Goal: Task Accomplishment & Management: Manage account settings

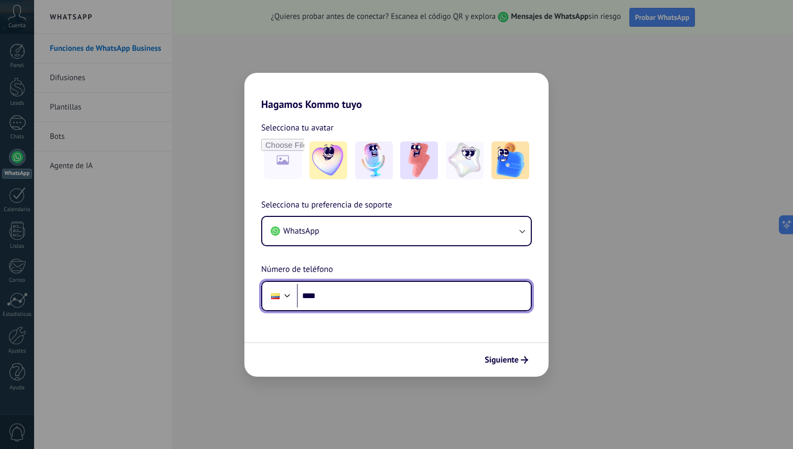
click at [346, 297] on input "****" at bounding box center [414, 296] width 234 height 24
type input "**********"
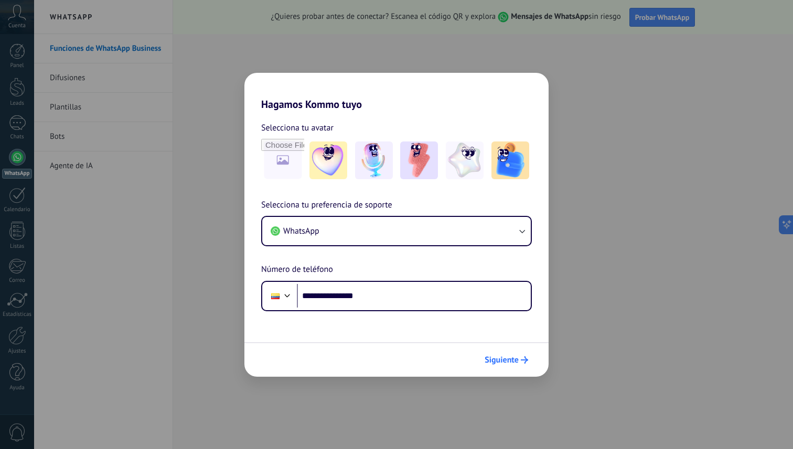
click at [496, 360] on span "Siguiente" at bounding box center [502, 360] width 34 height 7
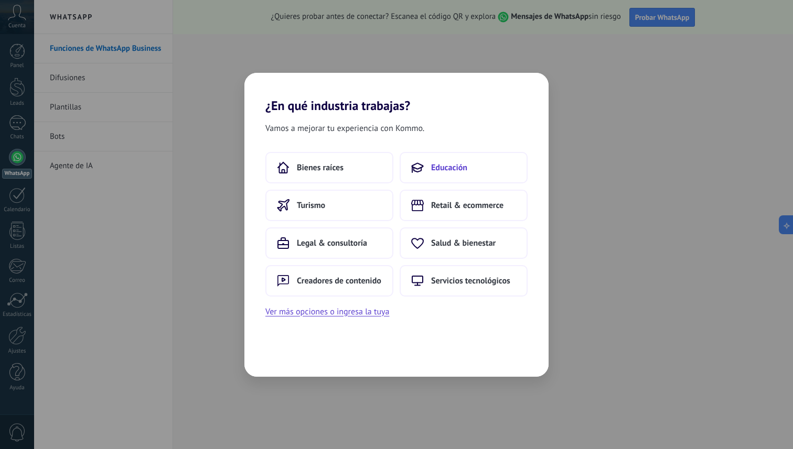
click at [440, 175] on button "Educación" at bounding box center [464, 167] width 128 height 31
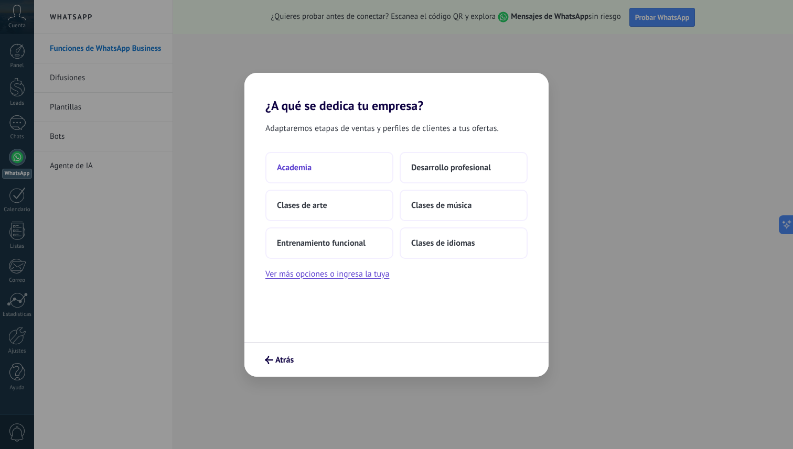
click at [346, 175] on button "Academia" at bounding box center [329, 167] width 128 height 31
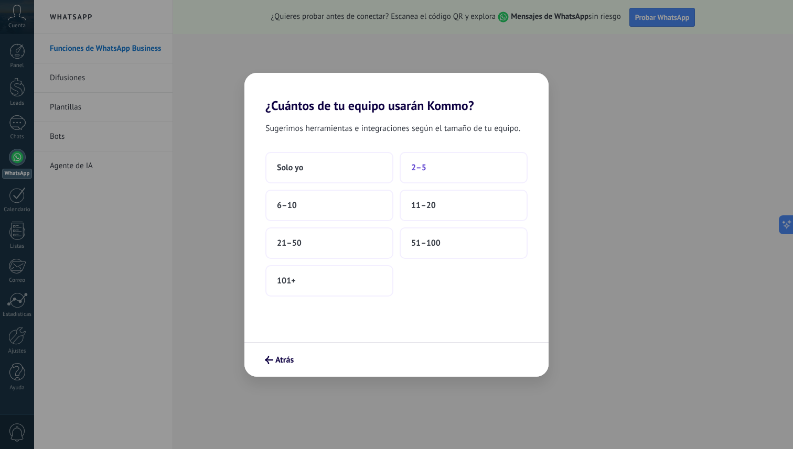
click at [414, 161] on button "2–5" at bounding box center [464, 167] width 128 height 31
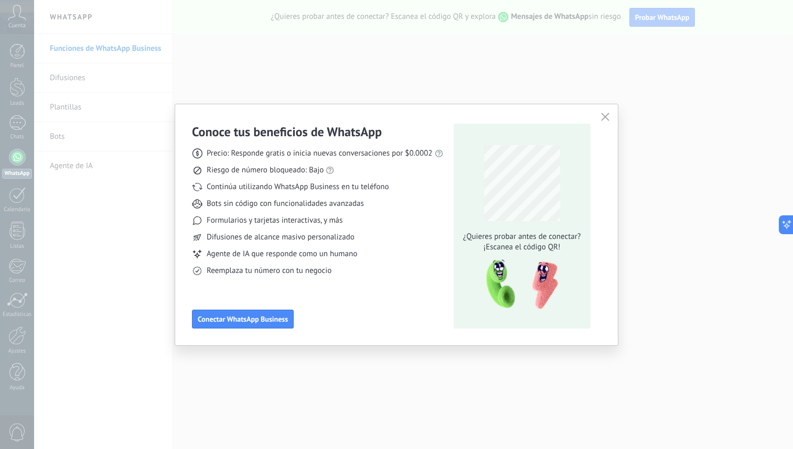
click at [604, 117] on use "button" at bounding box center [605, 117] width 8 height 8
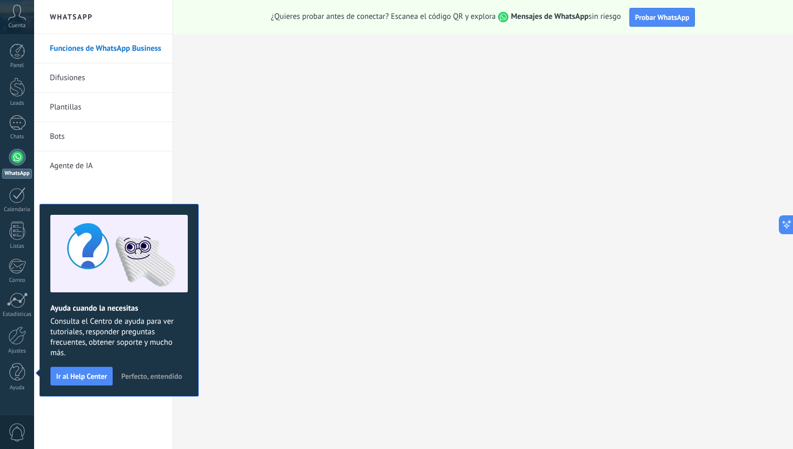
click at [140, 381] on button "Perfecto, entendido" at bounding box center [151, 377] width 70 height 16
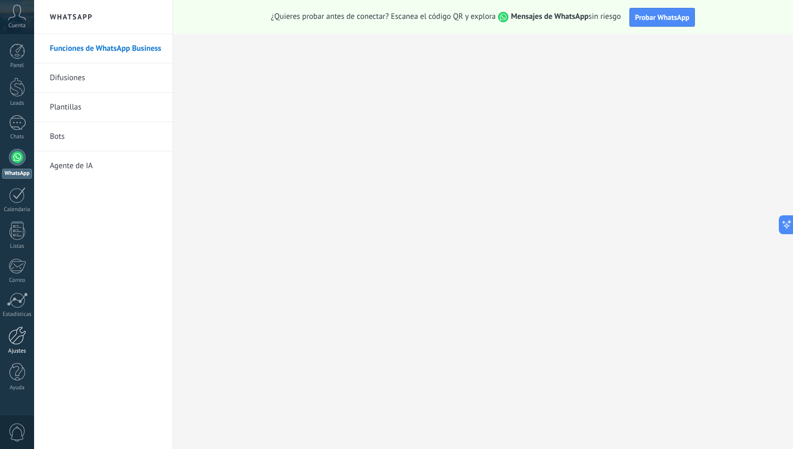
click at [17, 338] on div at bounding box center [17, 336] width 18 height 18
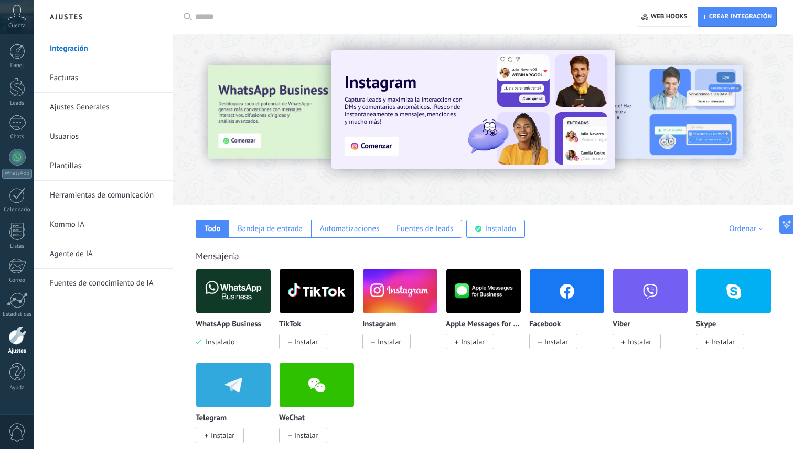
click at [215, 342] on span "Instalado" at bounding box center [217, 341] width 33 height 9
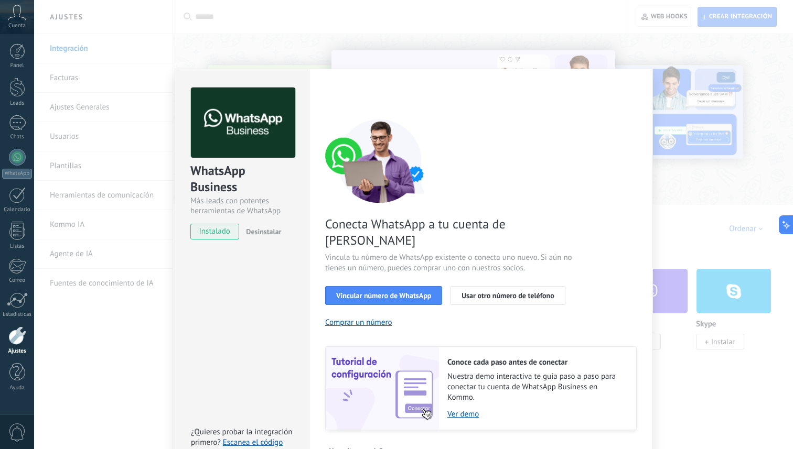
click at [470, 41] on div "WhatsApp Business Más leads con potentes herramientas de WhatsApp instalado Des…" at bounding box center [413, 224] width 759 height 449
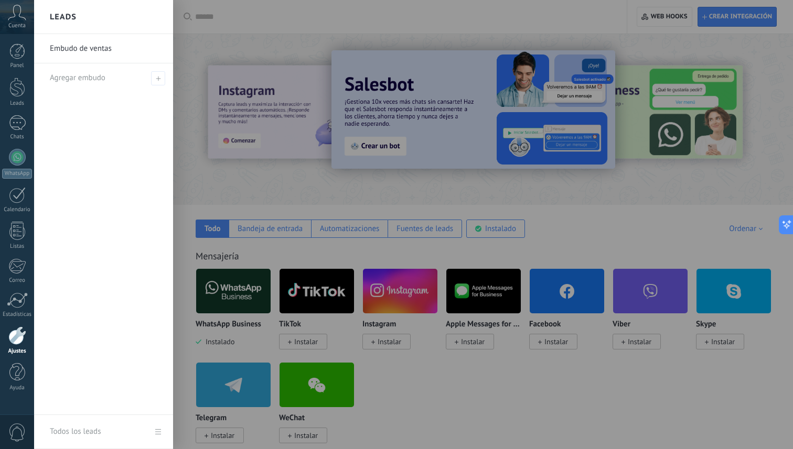
click at [438, 260] on div at bounding box center [430, 224] width 793 height 449
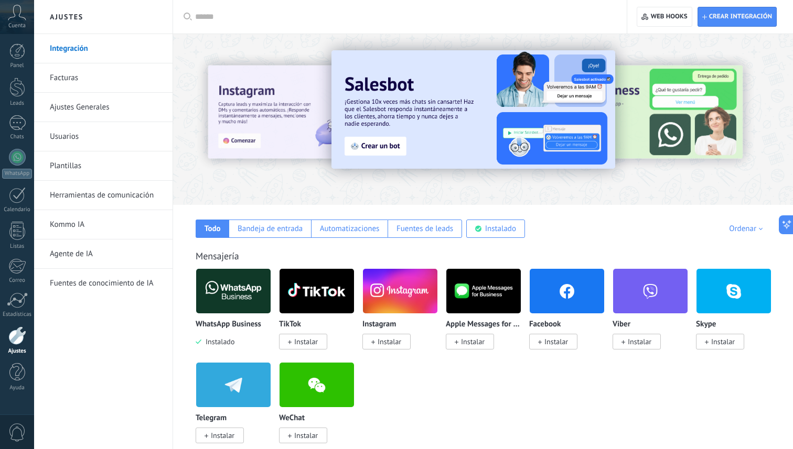
click at [223, 21] on input "text" at bounding box center [403, 17] width 417 height 11
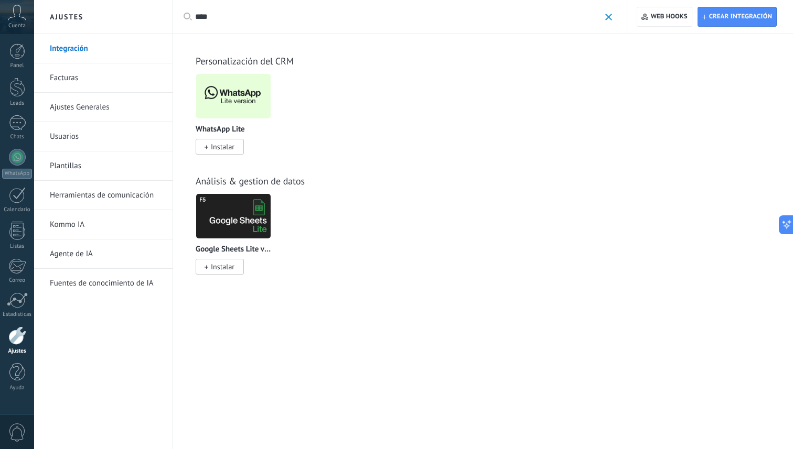
type input "****"
click at [221, 141] on span "Instalar" at bounding box center [220, 147] width 48 height 16
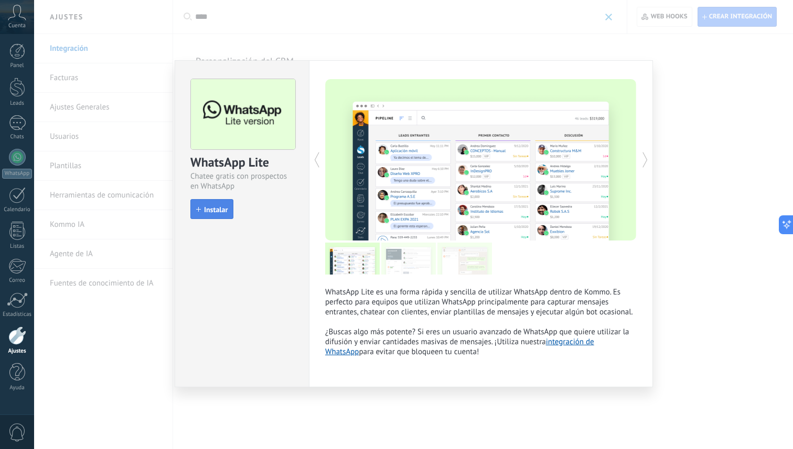
click at [212, 212] on span "Instalar" at bounding box center [216, 209] width 24 height 7
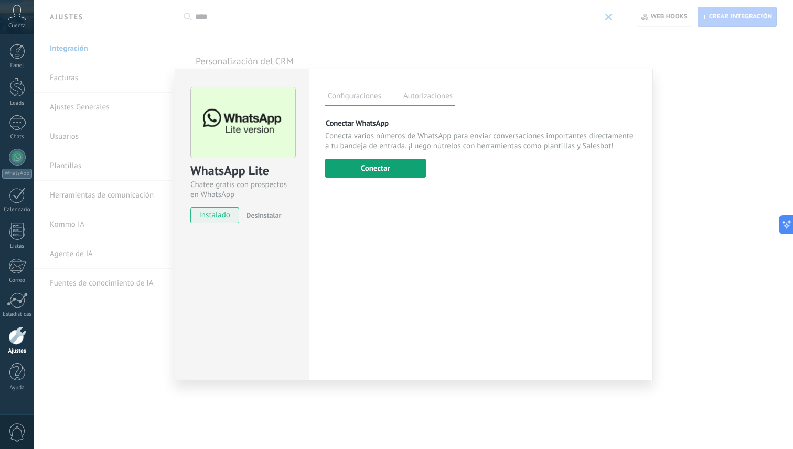
click at [387, 168] on button "Conectar" at bounding box center [375, 168] width 101 height 19
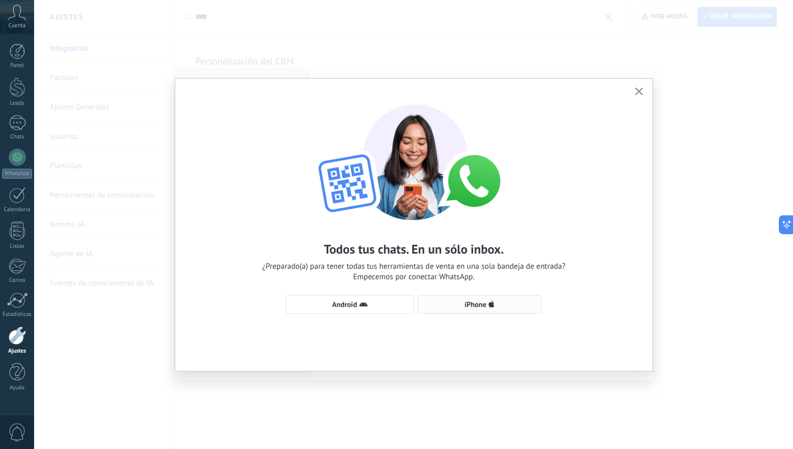
click at [471, 305] on span "iPhone" at bounding box center [476, 304] width 22 height 7
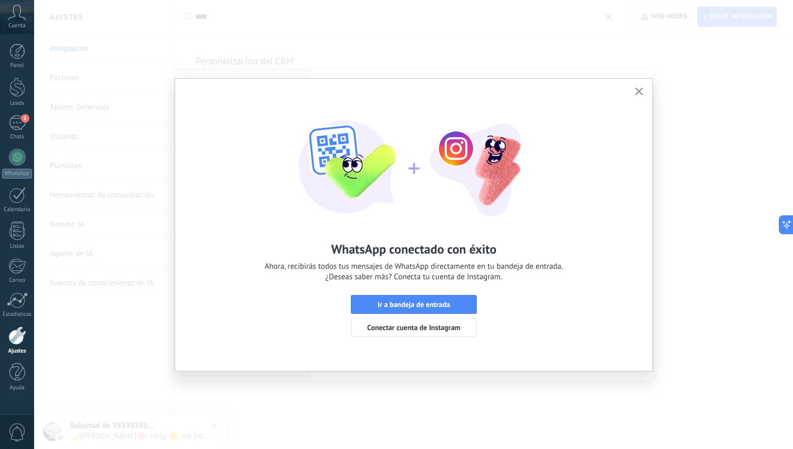
click at [638, 91] on icon "button" at bounding box center [639, 92] width 8 height 8
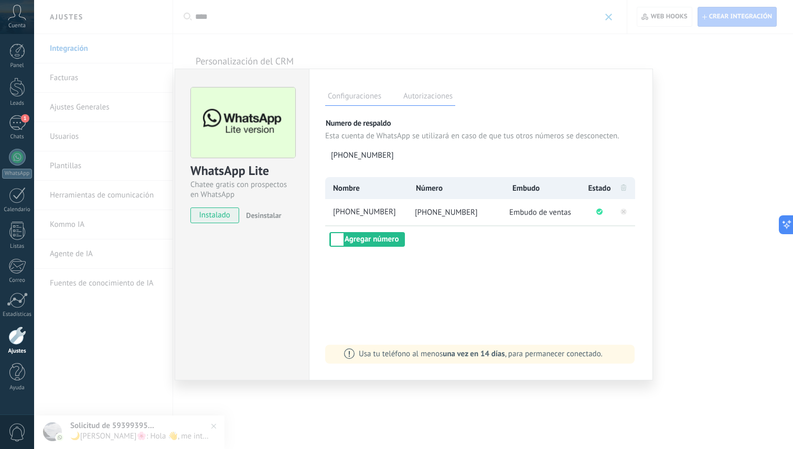
click at [135, 344] on div "WhatsApp Lite Chatee gratis con prospectos en WhatsApp instalado Desinstalar Co…" at bounding box center [413, 224] width 759 height 449
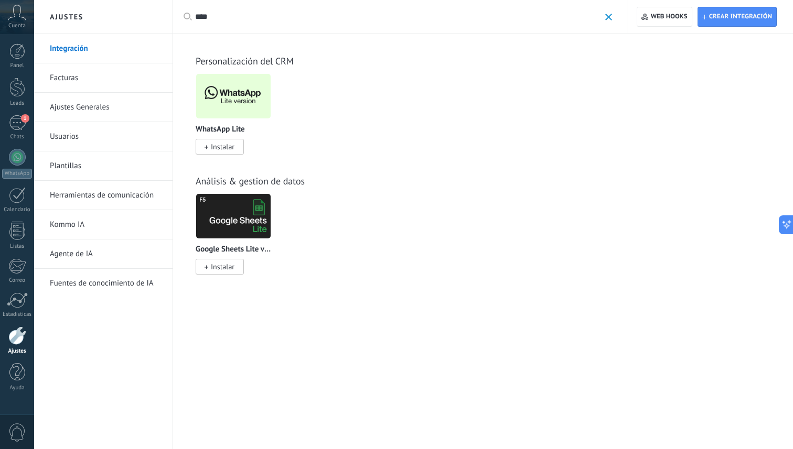
click at [222, 88] on img at bounding box center [233, 96] width 74 height 51
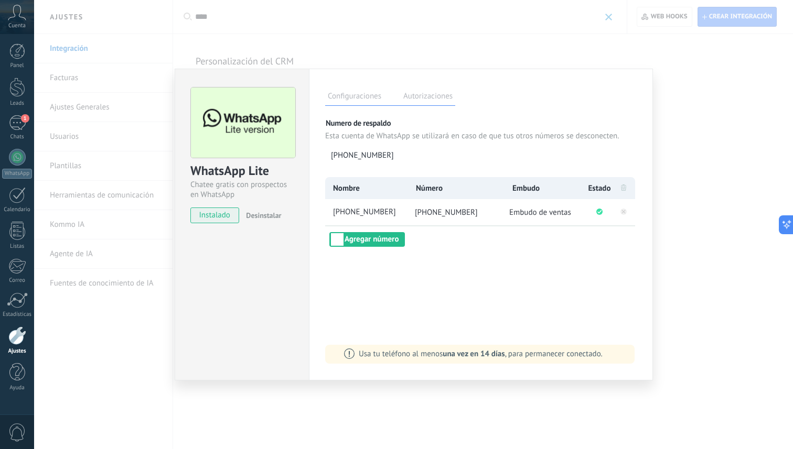
click at [408, 39] on div "WhatsApp Lite Chatee gratis con prospectos en WhatsApp instalado Desinstalar Co…" at bounding box center [413, 224] width 759 height 449
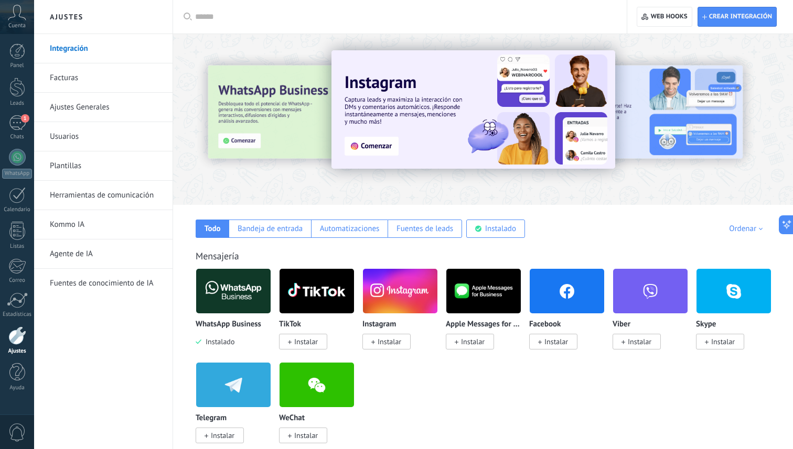
click at [561, 346] on span "Instalar" at bounding box center [556, 341] width 24 height 9
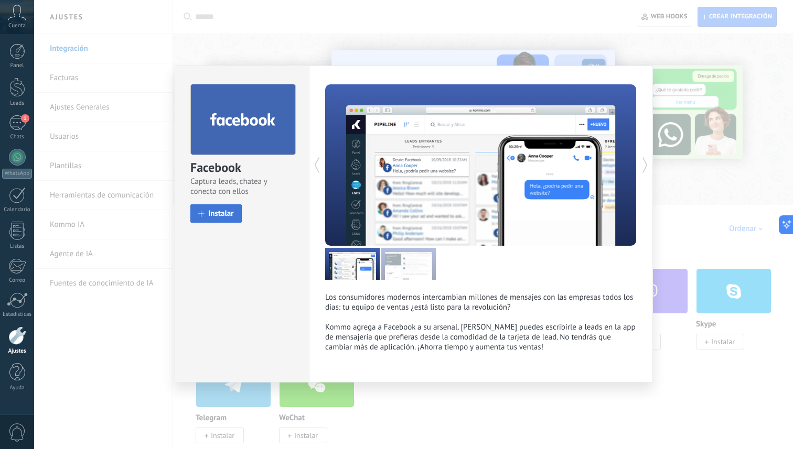
click at [228, 218] on span "Instalar" at bounding box center [221, 214] width 26 height 8
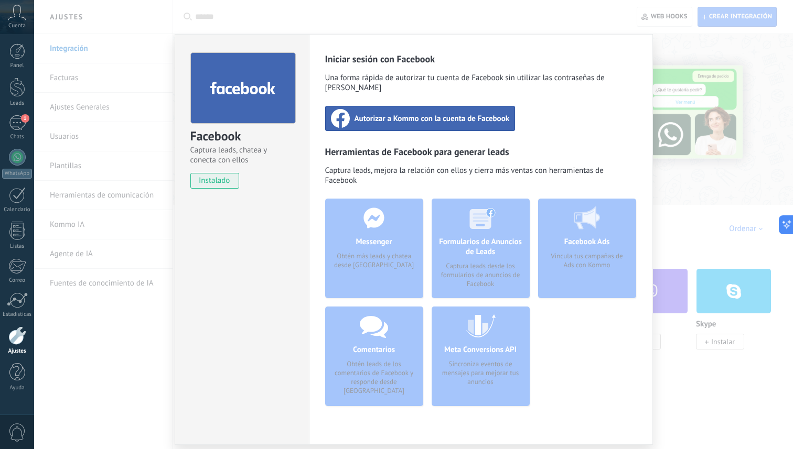
click at [384, 113] on span "Autorizar a Kommo con la cuenta de Facebook" at bounding box center [431, 118] width 155 height 10
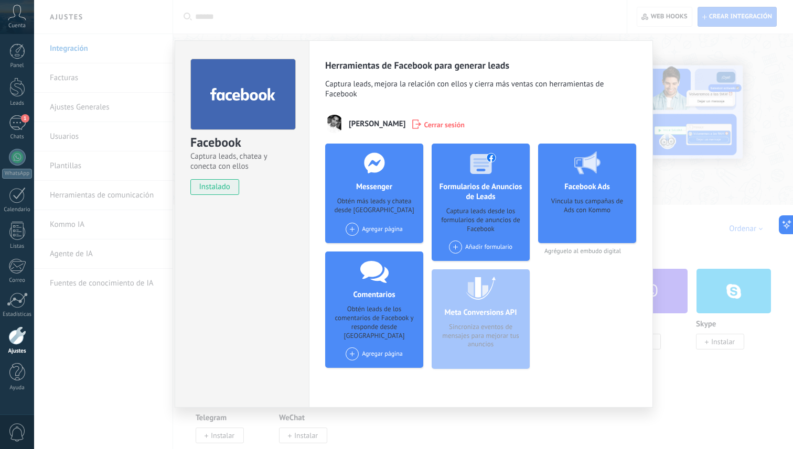
click at [473, 253] on div "Añadir formulario" at bounding box center [480, 247] width 63 height 13
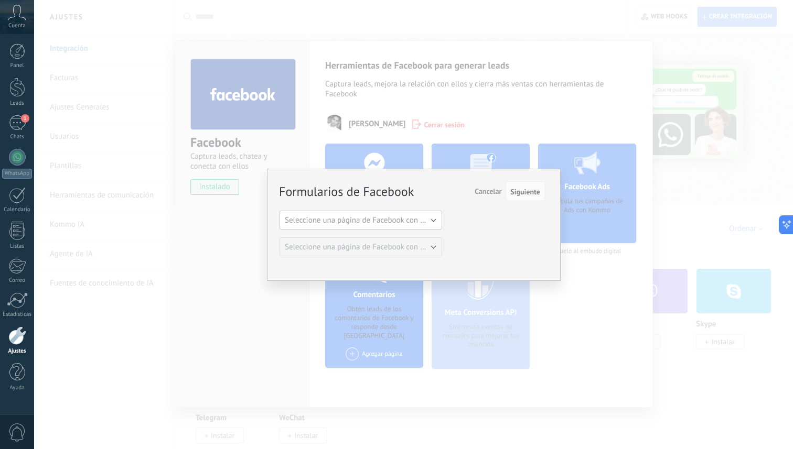
click at [397, 225] on button "Seleccione una página de Facebook con formas" at bounding box center [360, 220] width 163 height 19
click at [389, 240] on span "OnTarget Agency & Academy" at bounding box center [355, 238] width 165 height 10
drag, startPoint x: 381, startPoint y: 248, endPoint x: 507, endPoint y: 216, distance: 129.9
click at [506, 216] on div "Formularios de Facebook Siguiente Cancelar Seleccione una página de Facebook co…" at bounding box center [411, 219] width 265 height 74
click at [520, 193] on span "Siguiente" at bounding box center [525, 191] width 30 height 7
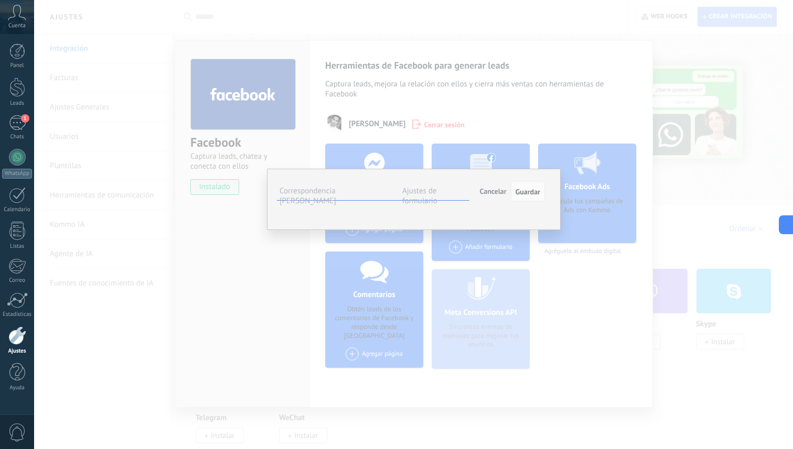
click at [0, 0] on span "Seleccionar campo" at bounding box center [0, 0] width 0 height 0
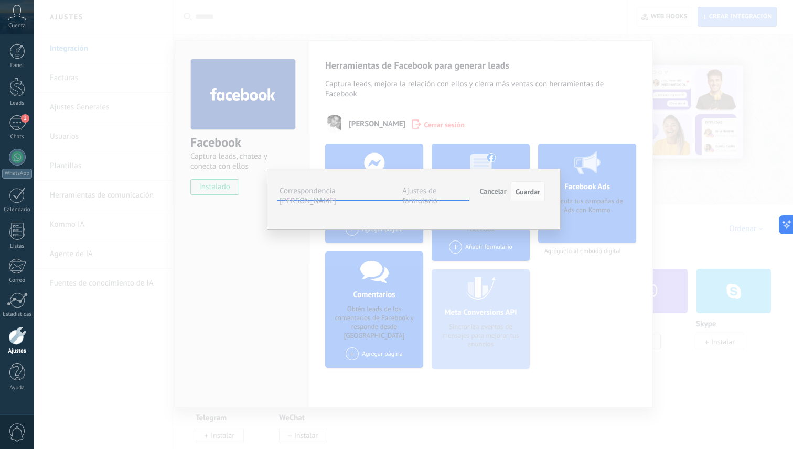
click at [0, 0] on li "Nombre del contacto (contacto)" at bounding box center [0, 0] width 0 height 0
click at [0, 0] on span "Seleccionar campo" at bounding box center [0, 0] width 0 height 0
click at [0, 0] on li "Teléfono (contacto)" at bounding box center [0, 0] width 0 height 0
click at [437, 194] on label "Ajustes de formulario" at bounding box center [419, 196] width 35 height 20
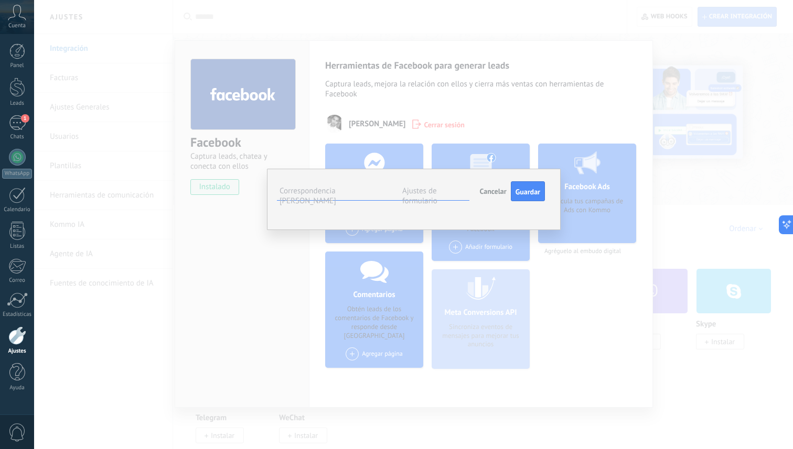
click at [0, 0] on ul "#agregar etiquetas" at bounding box center [0, 0] width 0 height 0
type input "*"
type input "**********"
click at [520, 190] on span "Guardar" at bounding box center [527, 191] width 25 height 7
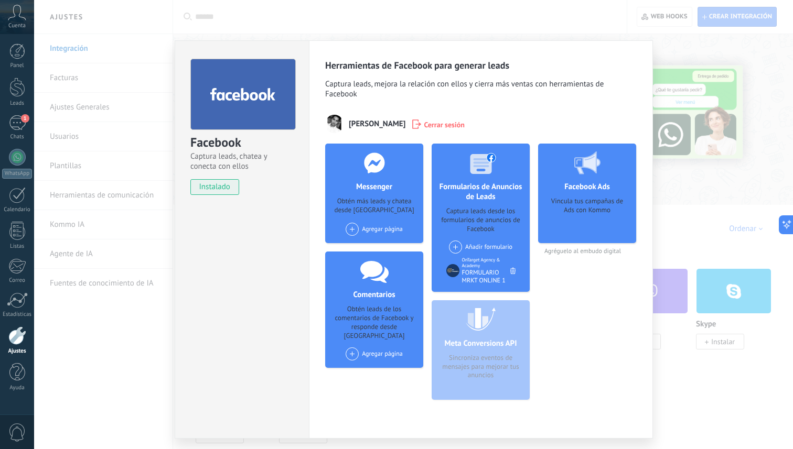
click at [557, 15] on div "Facebook Captura leads, chatea y conecta con ellos instalado Desinstalar Herram…" at bounding box center [413, 224] width 759 height 449
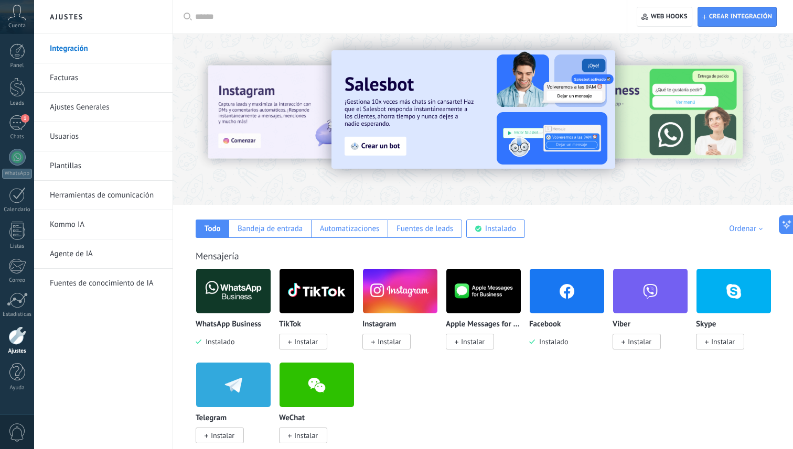
click at [374, 345] on icon at bounding box center [373, 342] width 4 height 4
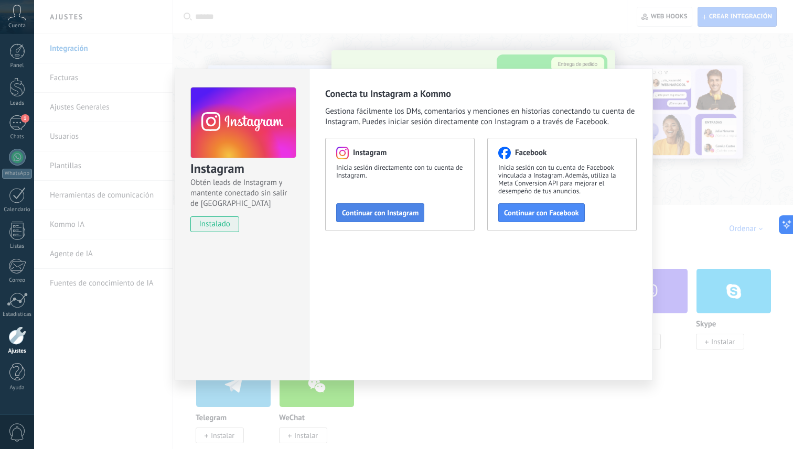
click at [399, 213] on span "Continuar con Instagram" at bounding box center [380, 212] width 77 height 7
click at [525, 209] on span "Continuar con Facebook" at bounding box center [541, 212] width 75 height 7
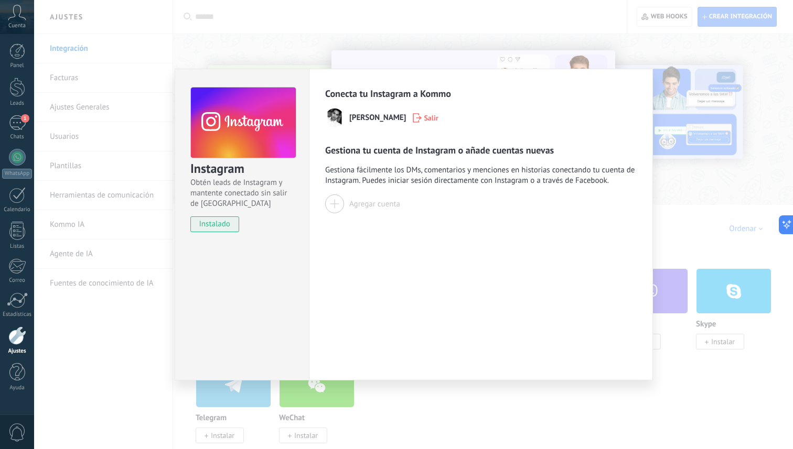
click at [334, 206] on div at bounding box center [334, 204] width 19 height 19
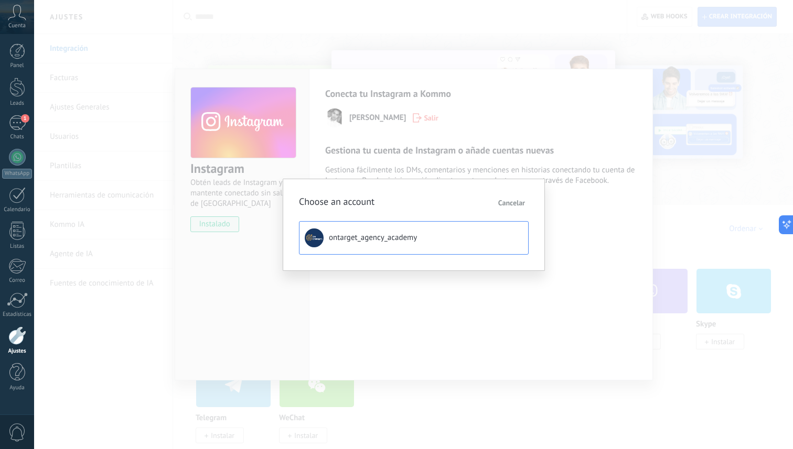
click at [351, 236] on span "ontarget_agency_academy" at bounding box center [373, 238] width 88 height 10
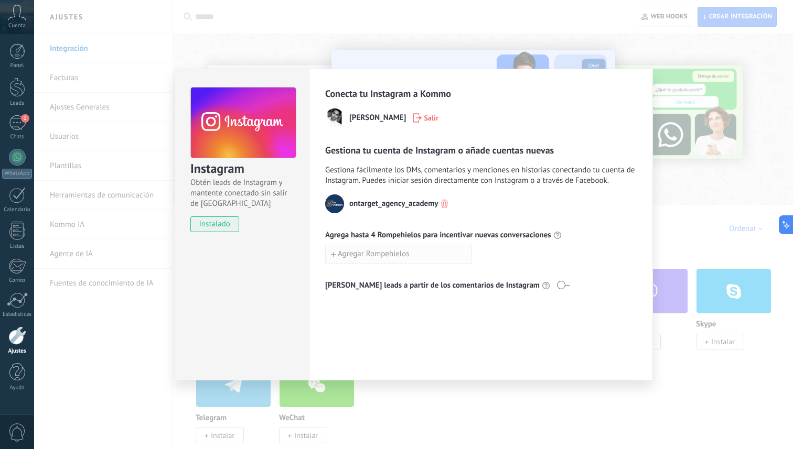
click at [395, 258] on span "Agregar Rompehielos" at bounding box center [374, 254] width 72 height 7
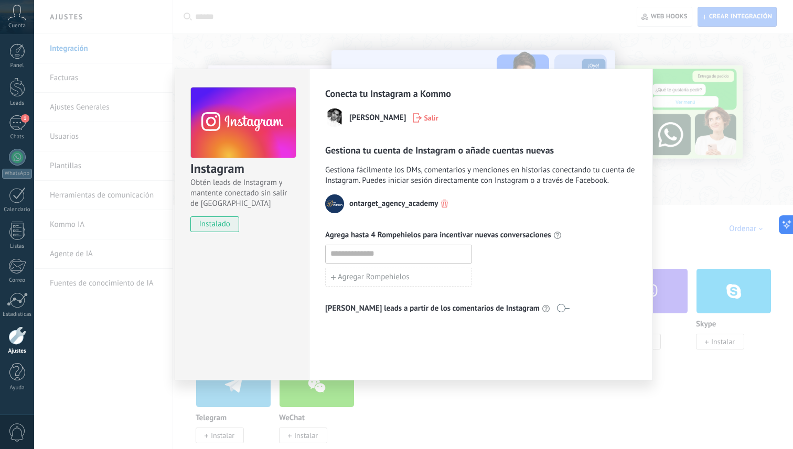
click at [503, 255] on div at bounding box center [480, 254] width 311 height 19
click at [423, 25] on div "Instagram Obtén leads de Instagram y mantente conectado sin salir de Kommo inst…" at bounding box center [413, 224] width 759 height 449
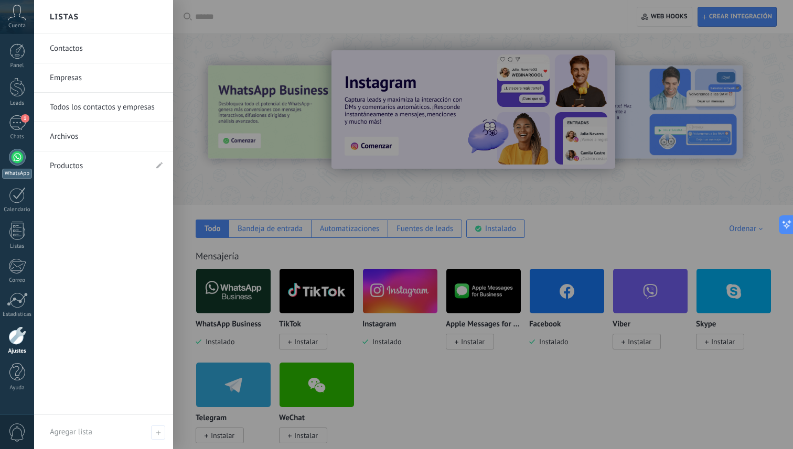
click at [7, 167] on link "WhatsApp" at bounding box center [17, 164] width 34 height 30
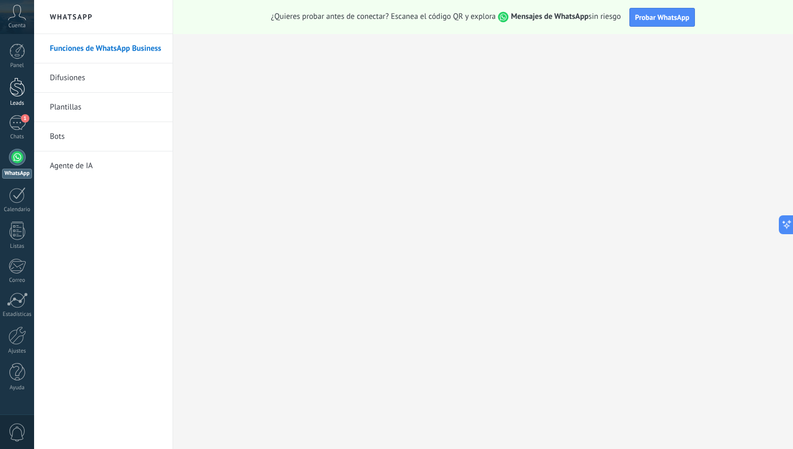
click at [16, 88] on div at bounding box center [17, 87] width 16 height 19
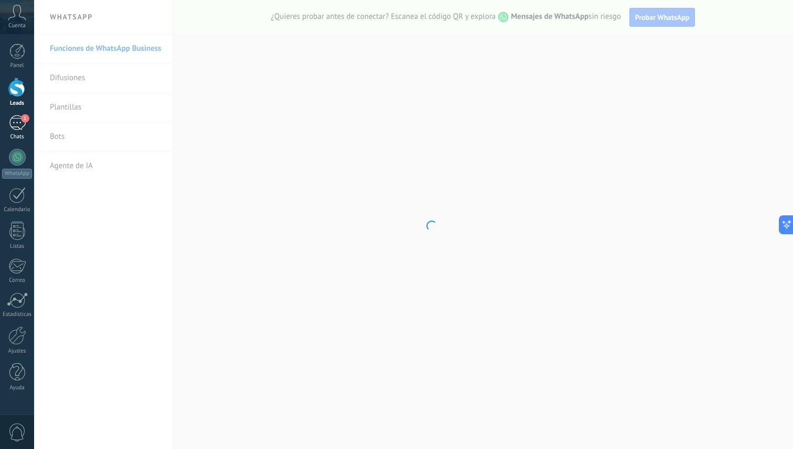
click at [15, 115] on div "1" at bounding box center [17, 122] width 17 height 15
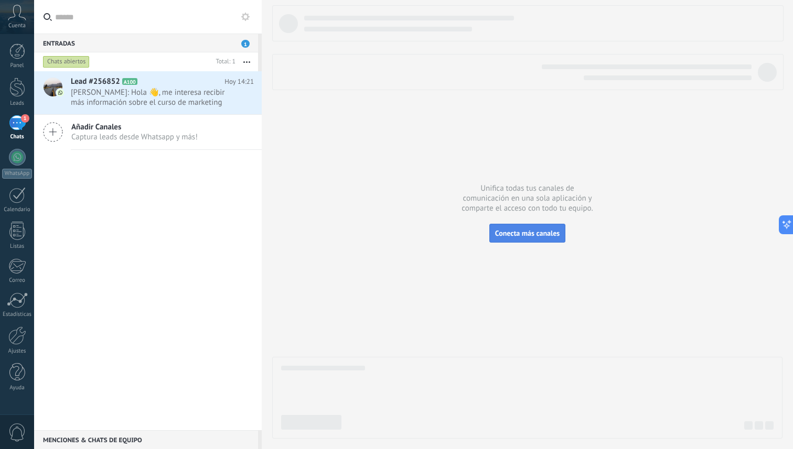
click at [512, 235] on span "Conecta más canales" at bounding box center [527, 233] width 64 height 9
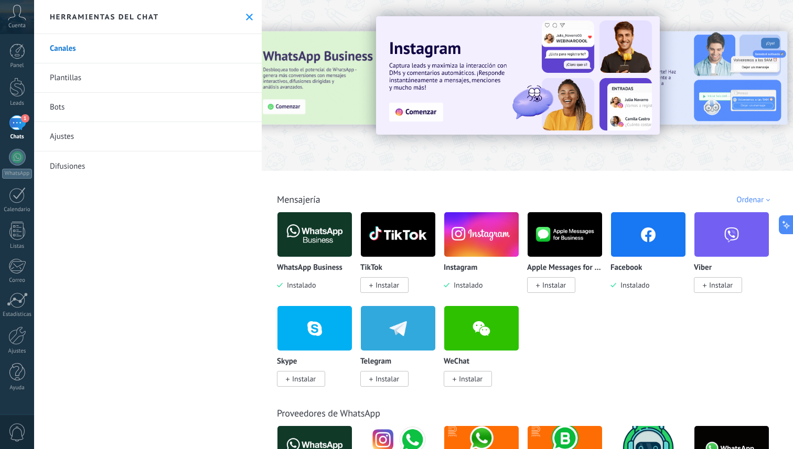
click at [250, 14] on div "Herramientas del chat" at bounding box center [148, 17] width 228 height 34
click at [247, 16] on icon at bounding box center [249, 17] width 7 height 7
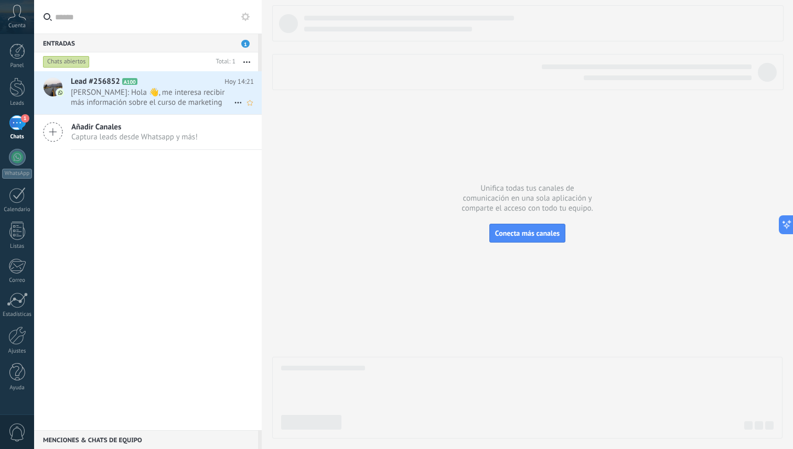
click at [157, 95] on span "[PERSON_NAME]: Hola 👋, me interesa recibir más información sobre el curso de ma…" at bounding box center [152, 98] width 163 height 20
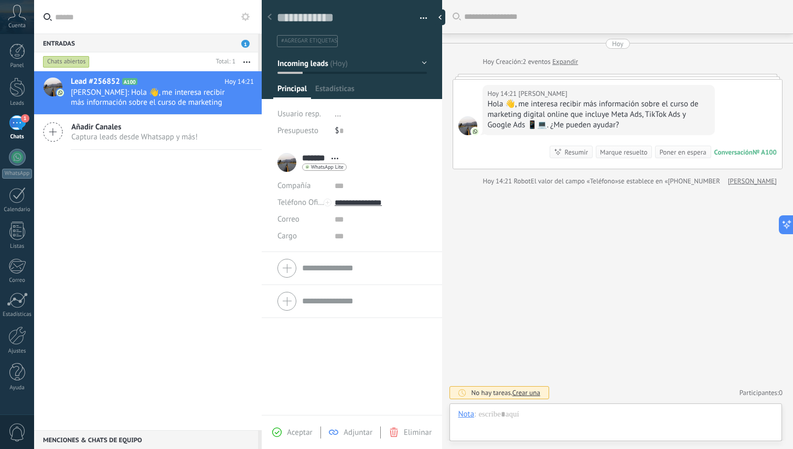
scroll to position [16, 0]
click at [571, 418] on div at bounding box center [616, 425] width 316 height 31
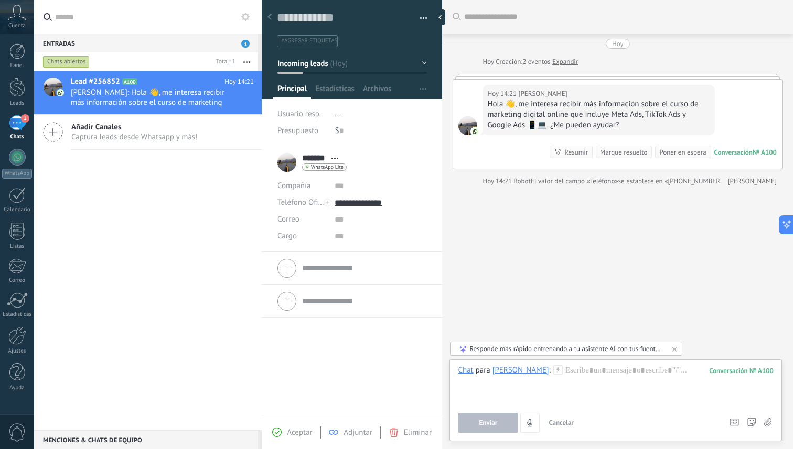
click at [130, 259] on div "Lead #256852 A100 [DATE] 14:21 [PERSON_NAME]: Hola 👋, me interesa recibir más i…" at bounding box center [148, 250] width 228 height 359
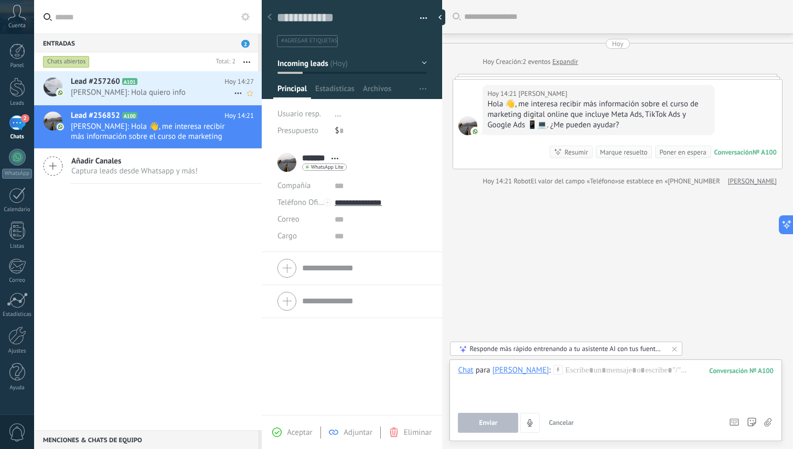
click at [191, 90] on span "[PERSON_NAME]: Hola quiero info" at bounding box center [152, 93] width 163 height 10
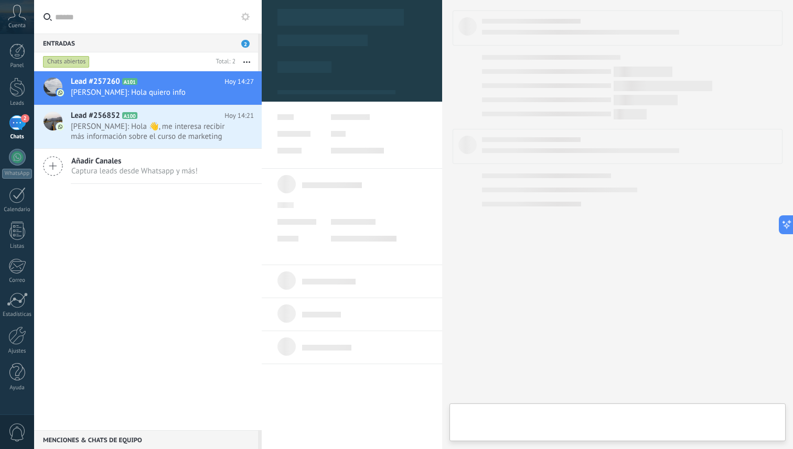
type textarea "**********"
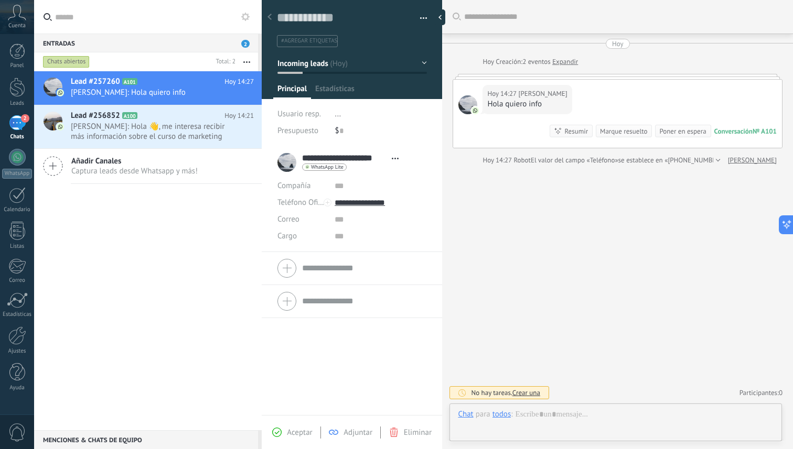
scroll to position [16, 0]
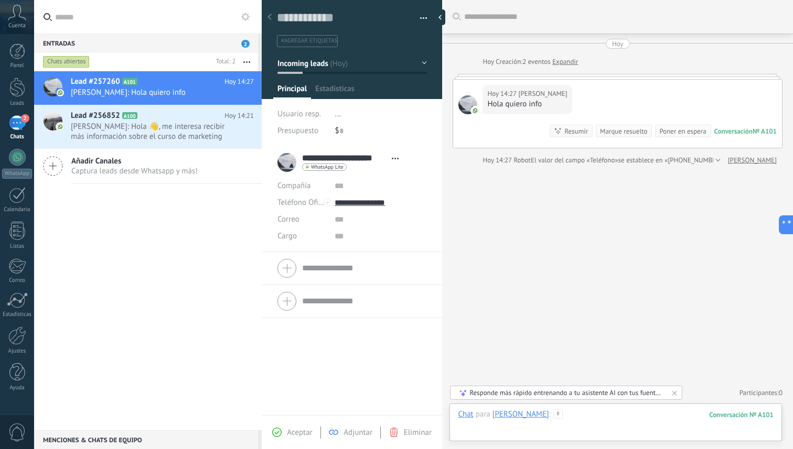
click at [605, 414] on div at bounding box center [616, 425] width 316 height 31
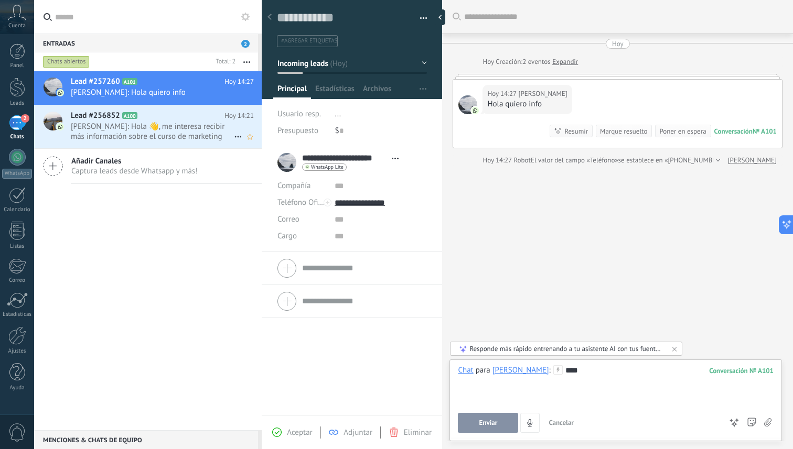
click at [196, 145] on div "Lead #256852 A100 [DATE] 14:21 [PERSON_NAME]: Hola 👋, me interesa recibir más i…" at bounding box center [166, 126] width 191 height 43
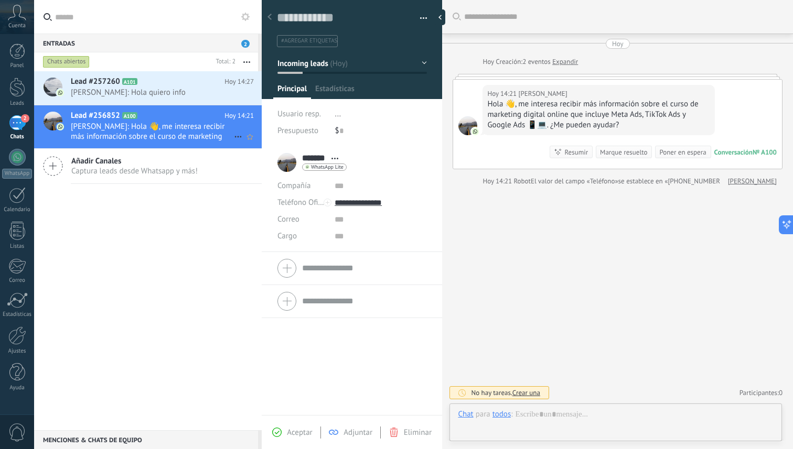
scroll to position [16, 0]
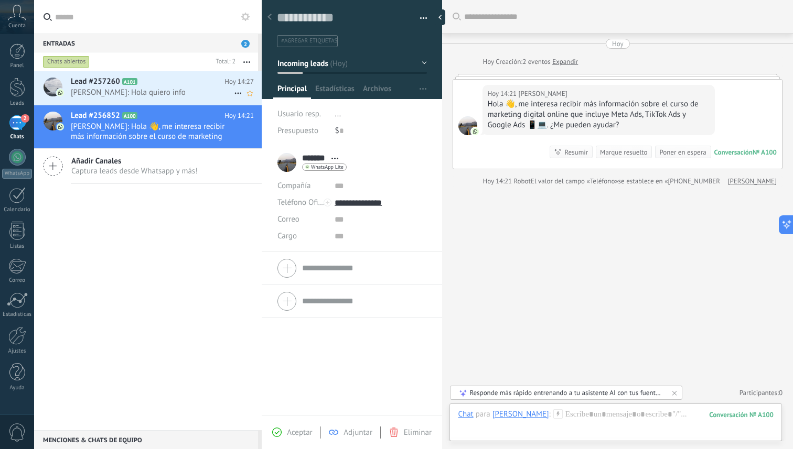
click at [170, 93] on span "[PERSON_NAME]: Hola quiero info" at bounding box center [152, 93] width 163 height 10
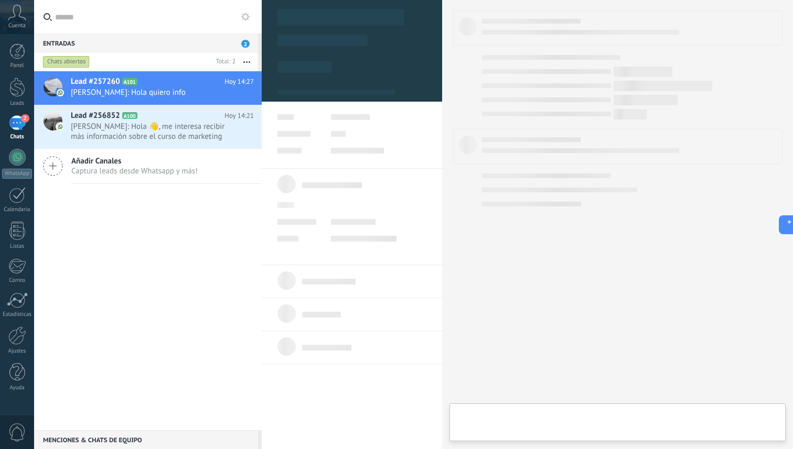
type textarea "**********"
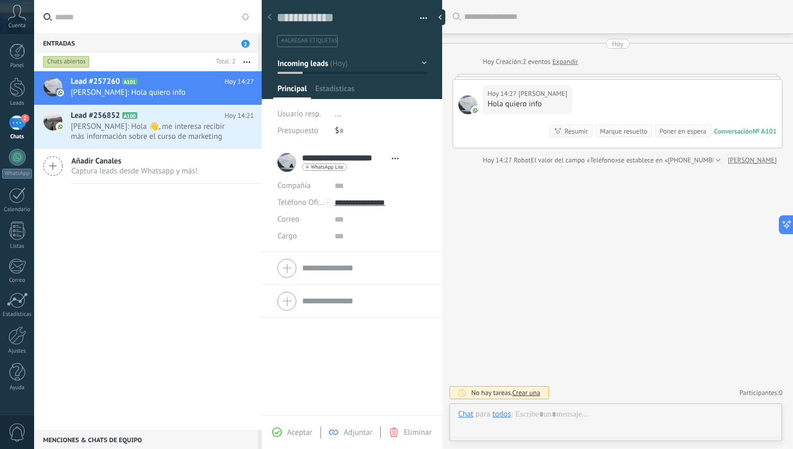
scroll to position [16, 0]
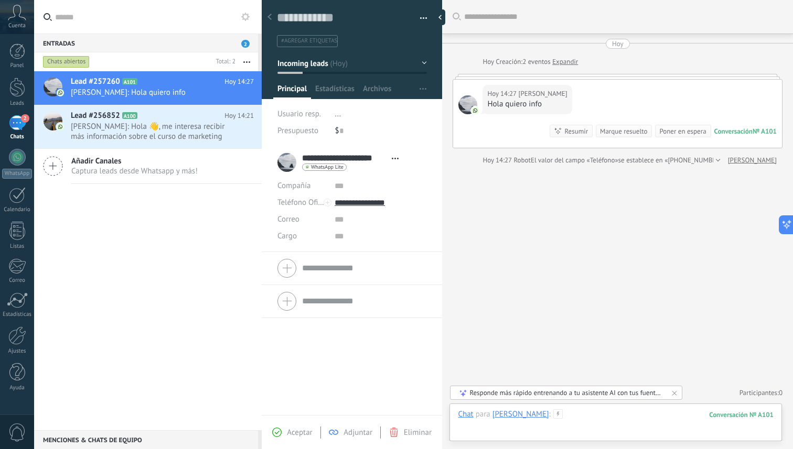
click at [608, 416] on div at bounding box center [616, 425] width 316 height 31
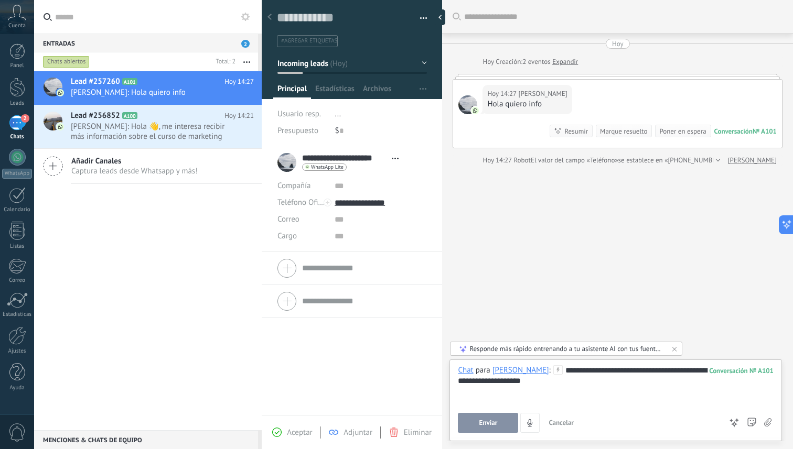
click at [549, 370] on div "[PERSON_NAME]" at bounding box center [520, 369] width 57 height 9
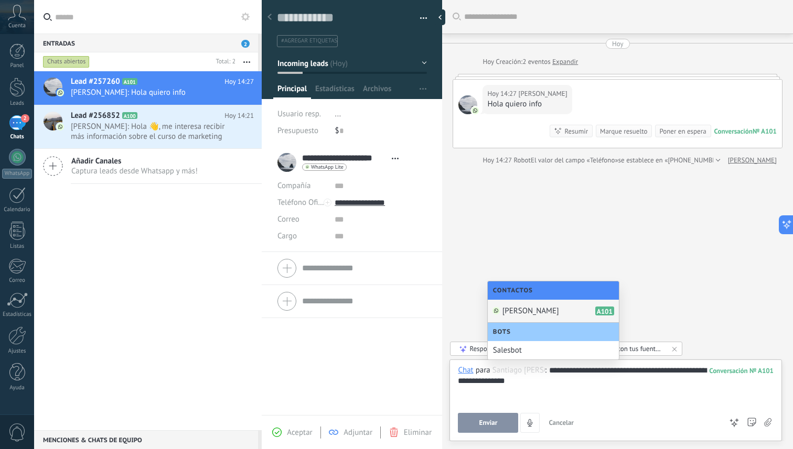
click at [551, 317] on div "[PERSON_NAME] A101" at bounding box center [553, 311] width 131 height 23
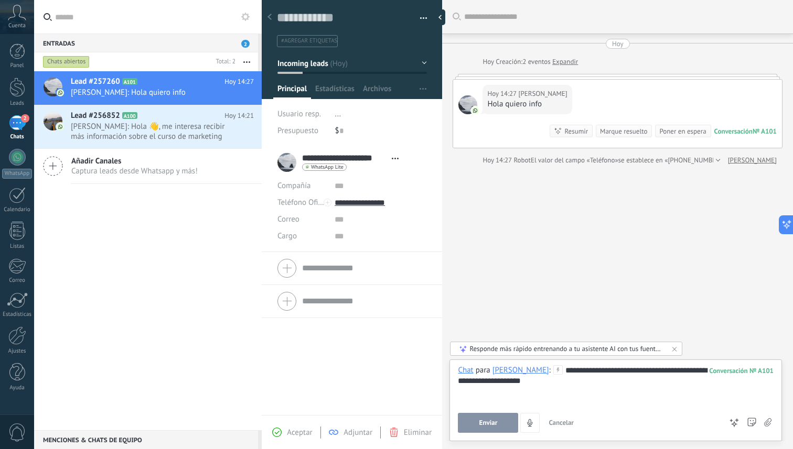
click at [563, 371] on icon at bounding box center [557, 369] width 9 height 9
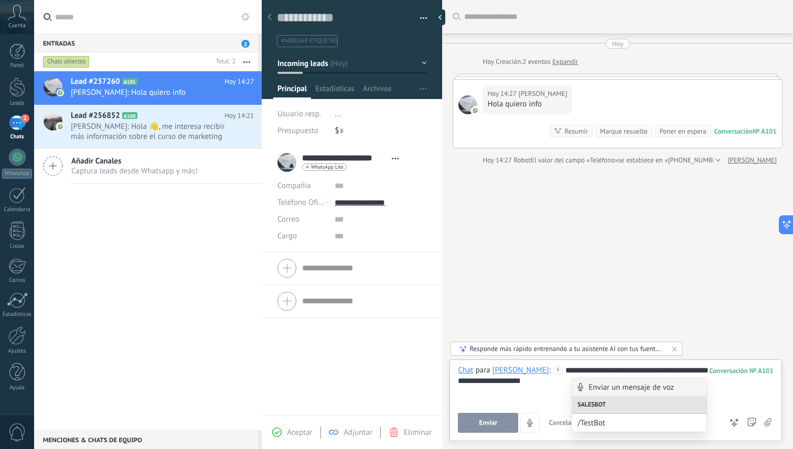
click at [550, 395] on div "**********" at bounding box center [616, 385] width 316 height 40
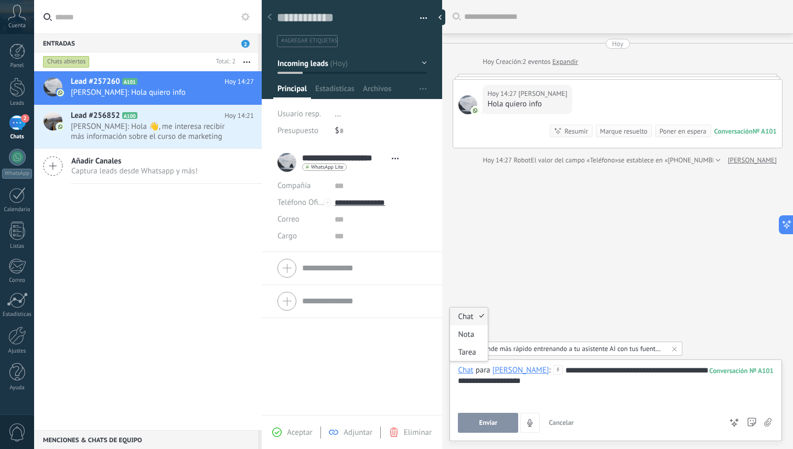
click at [469, 372] on div "Chat" at bounding box center [465, 369] width 15 height 9
click at [609, 399] on div "**********" at bounding box center [616, 385] width 316 height 40
click at [499, 424] on button "Enviar" at bounding box center [488, 423] width 60 height 20
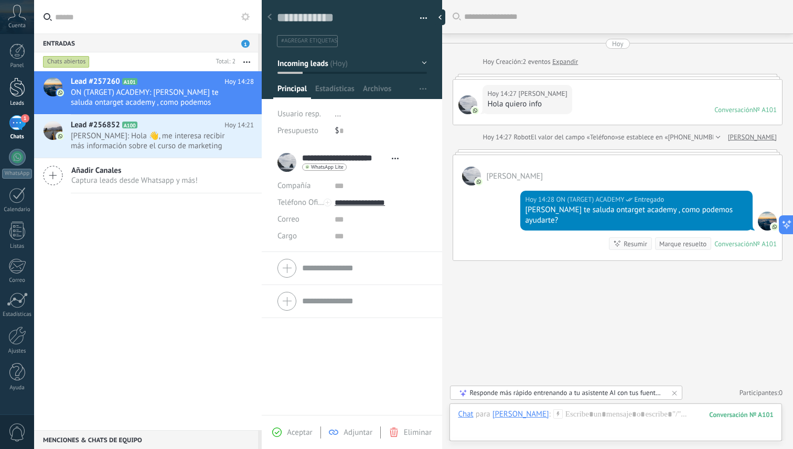
click at [14, 96] on div at bounding box center [17, 87] width 16 height 19
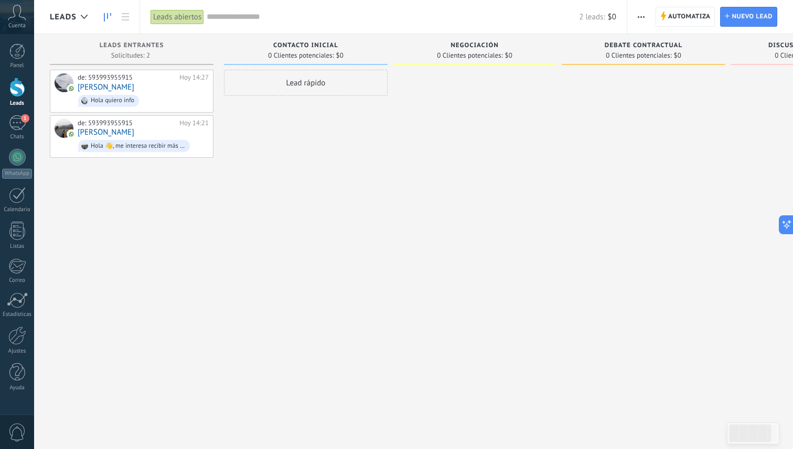
click at [640, 17] on icon "button" at bounding box center [641, 17] width 7 height 2
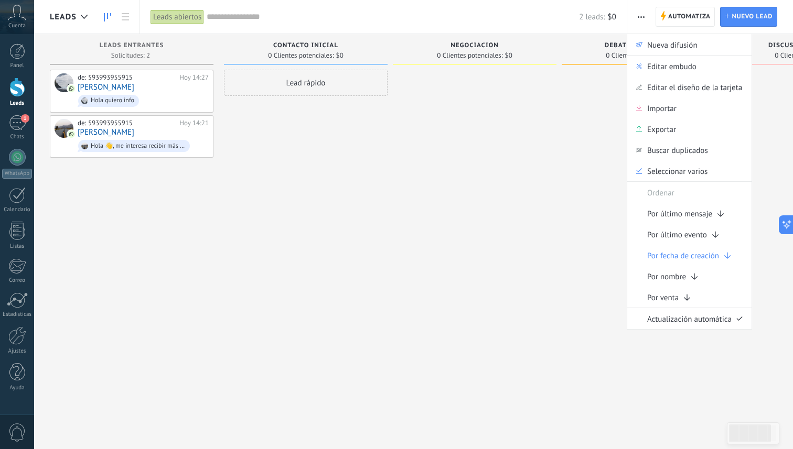
click at [337, 211] on div "Lead rápido" at bounding box center [306, 226] width 164 height 313
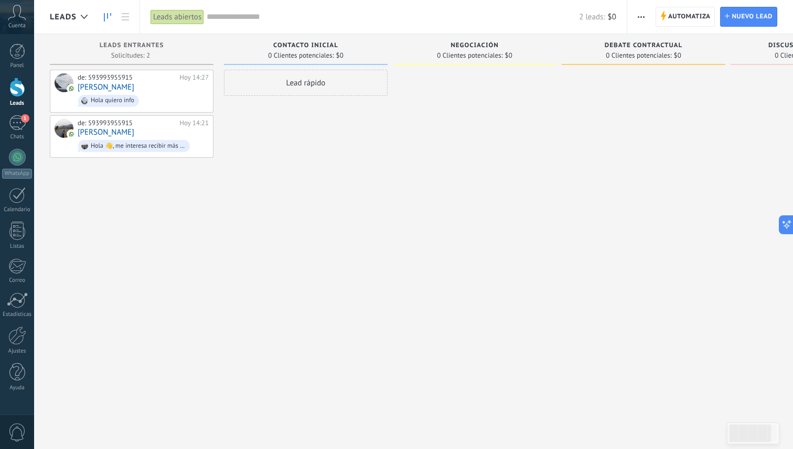
click at [505, 167] on div at bounding box center [475, 226] width 164 height 313
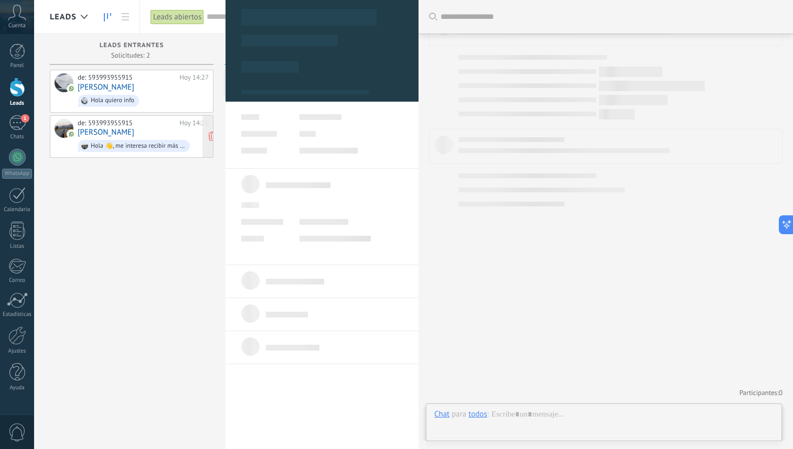
click at [95, 126] on div "de: 593993955915 [DATE] 14:21 [PERSON_NAME] 👋, me interesa recibir más informac…" at bounding box center [143, 137] width 131 height 36
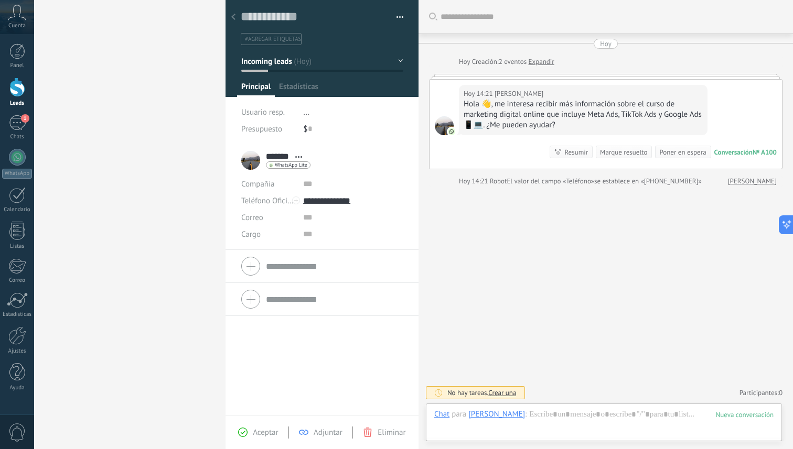
scroll to position [16, 0]
click at [12, 121] on div "1" at bounding box center [17, 122] width 17 height 15
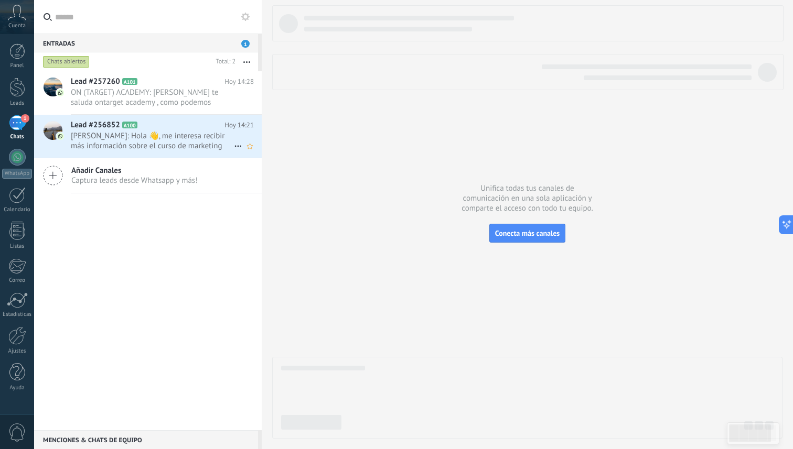
click at [101, 137] on span "[PERSON_NAME]: Hola 👋, me interesa recibir más información sobre el curso de ma…" at bounding box center [152, 141] width 163 height 20
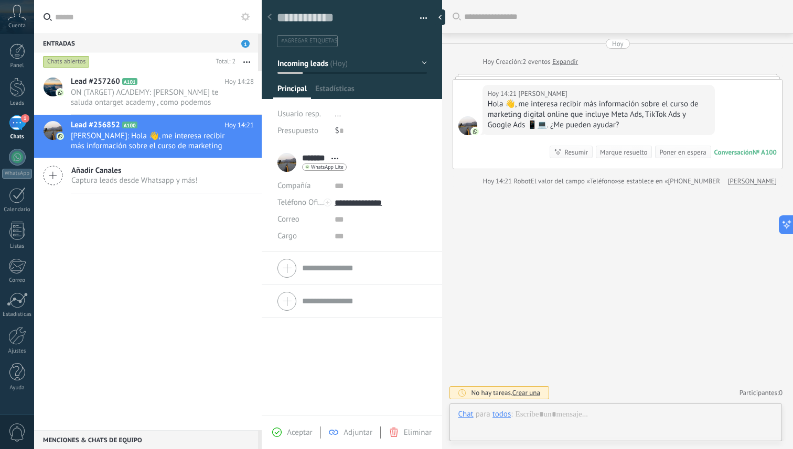
scroll to position [16, 0]
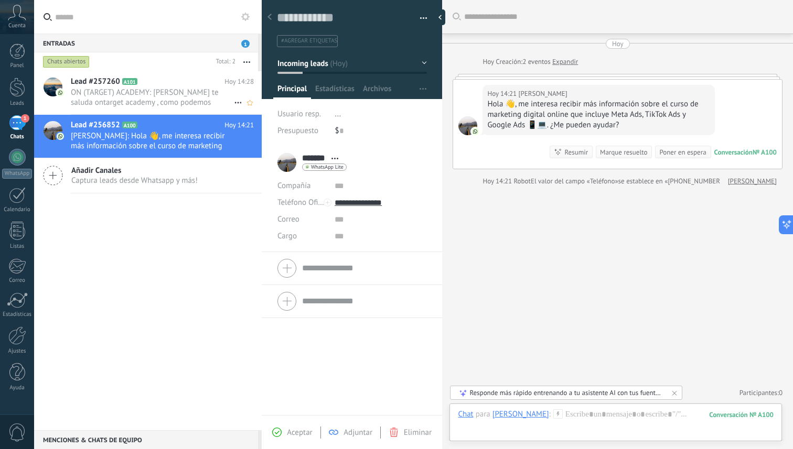
click at [169, 100] on span "ON (TARGET) ACADEMY: [PERSON_NAME] te saluda ontarget academy , como podemos ay…" at bounding box center [152, 98] width 163 height 20
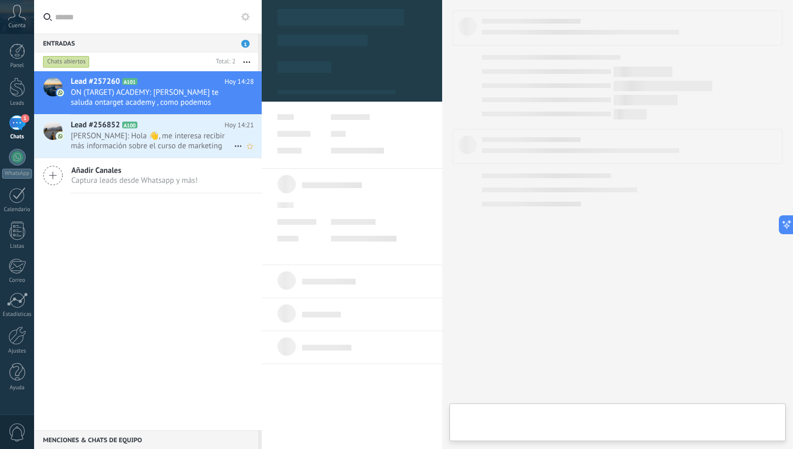
scroll to position [16, 0]
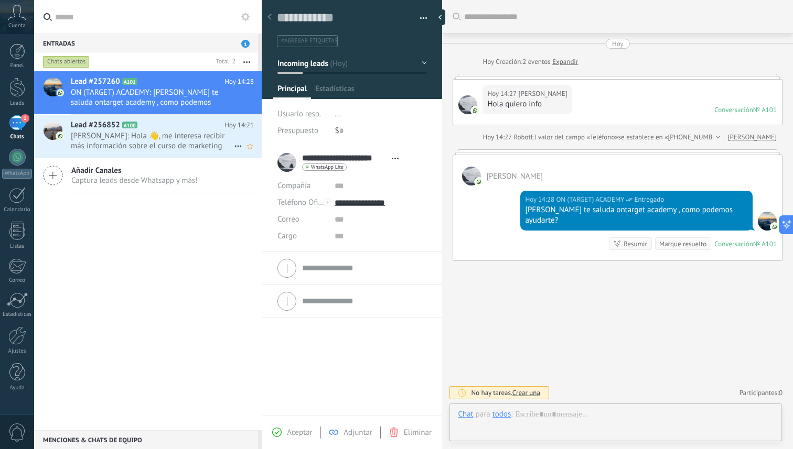
click at [163, 133] on span "[PERSON_NAME]: Hola 👋, me interesa recibir más información sobre el curso de ma…" at bounding box center [152, 141] width 163 height 20
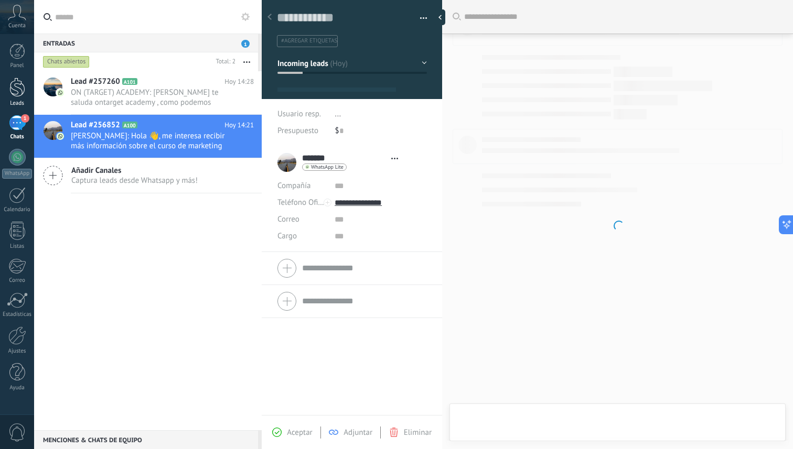
type textarea "**********"
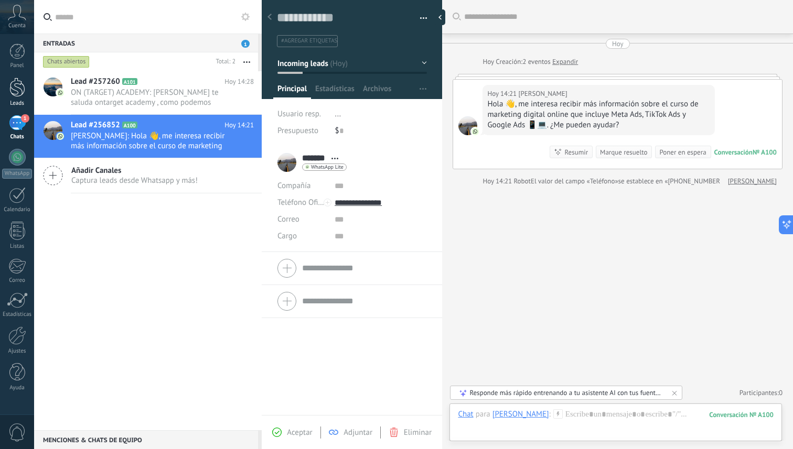
click at [10, 93] on div at bounding box center [17, 87] width 16 height 19
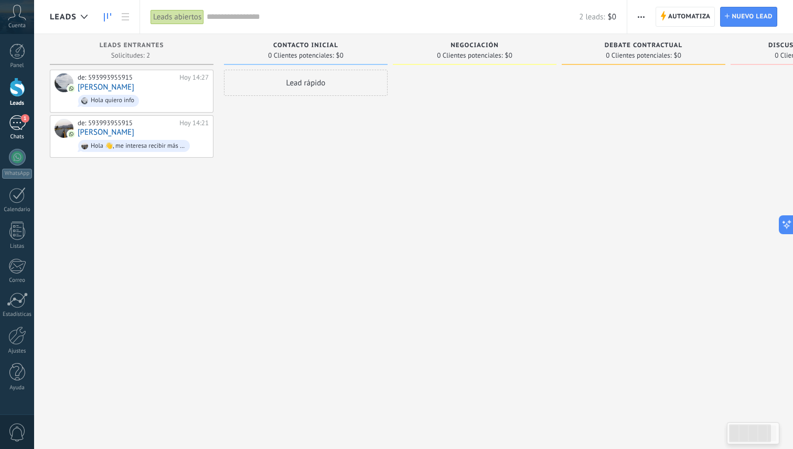
click at [15, 128] on div "1" at bounding box center [17, 122] width 17 height 15
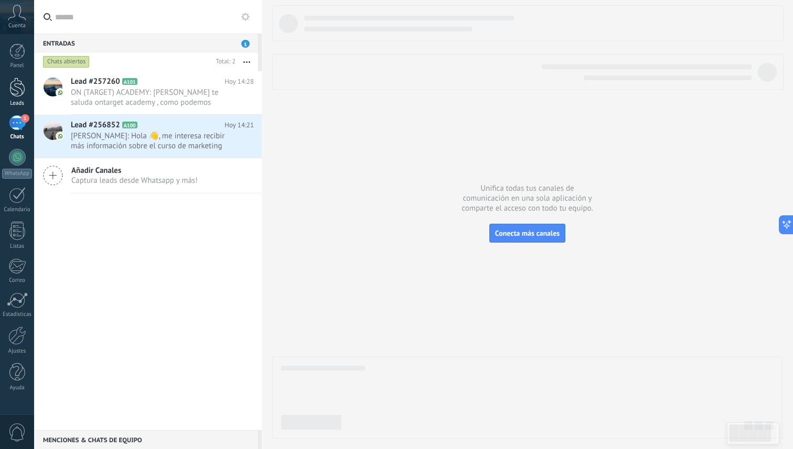
click at [18, 87] on div at bounding box center [17, 87] width 16 height 19
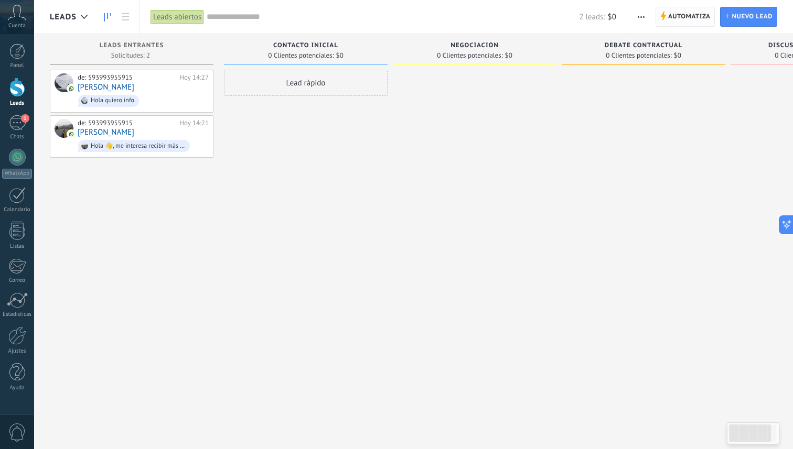
click at [676, 15] on span "Automatiza" at bounding box center [689, 16] width 42 height 19
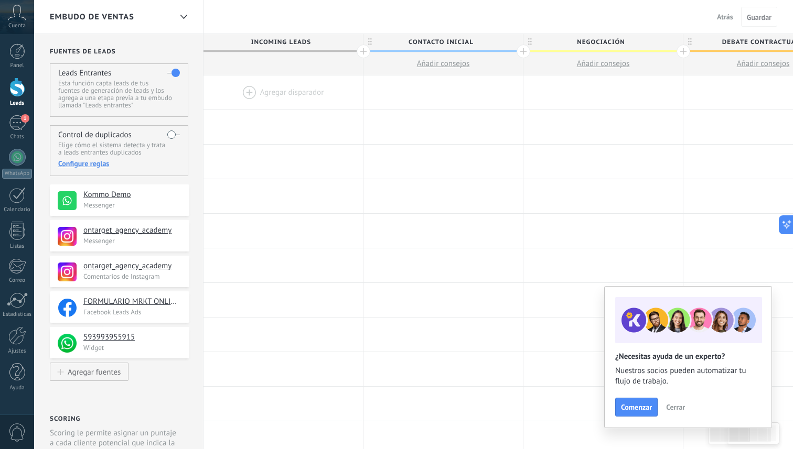
click at [676, 408] on span "Cerrar" at bounding box center [675, 407] width 19 height 7
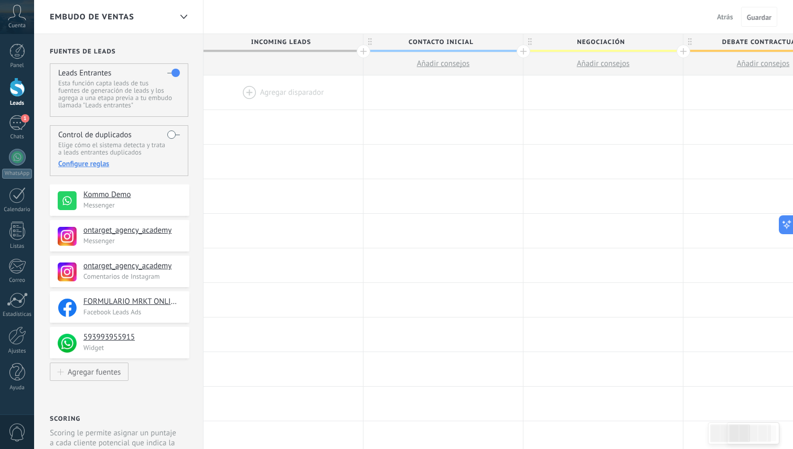
click at [126, 199] on h4 "Kommo Demo" at bounding box center [132, 195] width 98 height 10
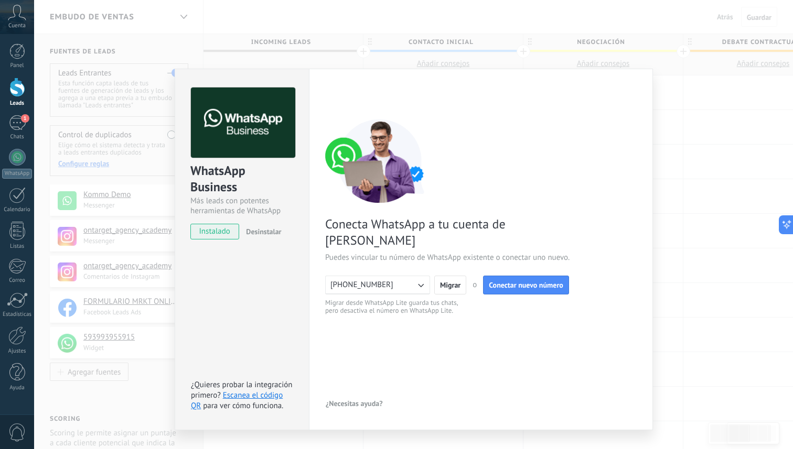
click at [135, 402] on div "WhatsApp Business Más leads con potentes herramientas de WhatsApp instalado Des…" at bounding box center [413, 224] width 759 height 449
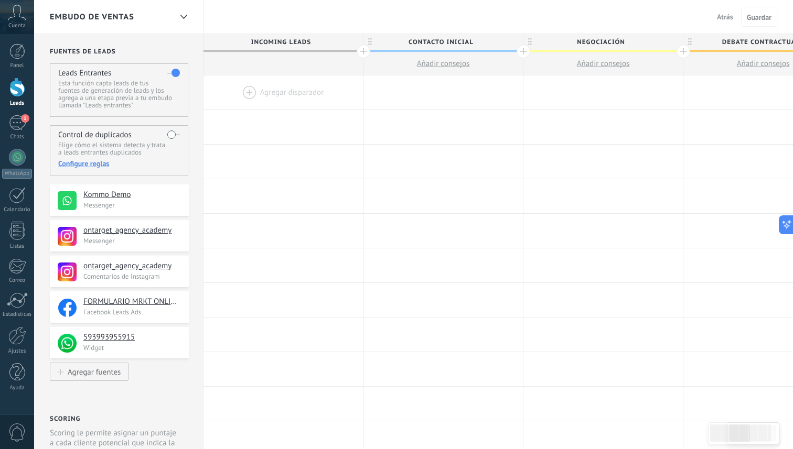
drag, startPoint x: 171, startPoint y: 196, endPoint x: 158, endPoint y: 206, distance: 16.5
click at [157, 204] on div "Kommo Demo Messenger" at bounding box center [132, 200] width 98 height 20
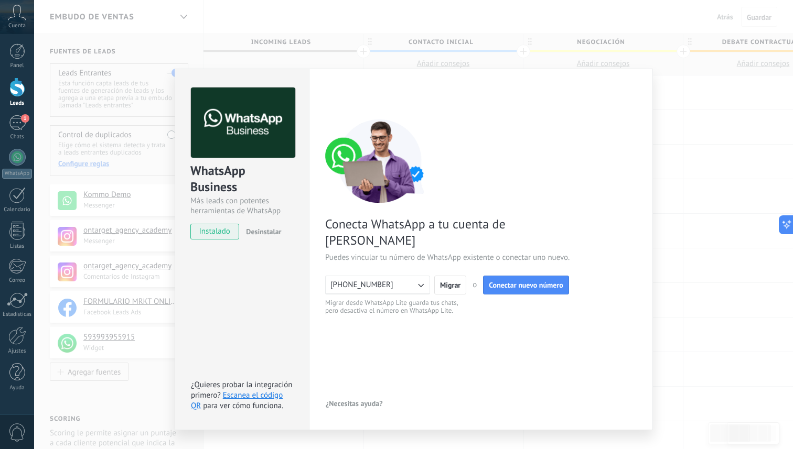
click at [110, 401] on div "WhatsApp Business Más leads con potentes herramientas de WhatsApp instalado Des…" at bounding box center [413, 224] width 759 height 449
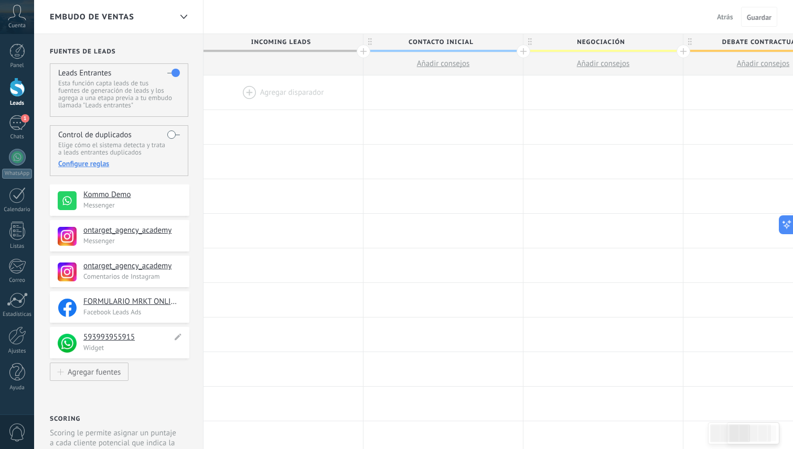
click at [112, 338] on h4 "593993955915" at bounding box center [127, 337] width 89 height 10
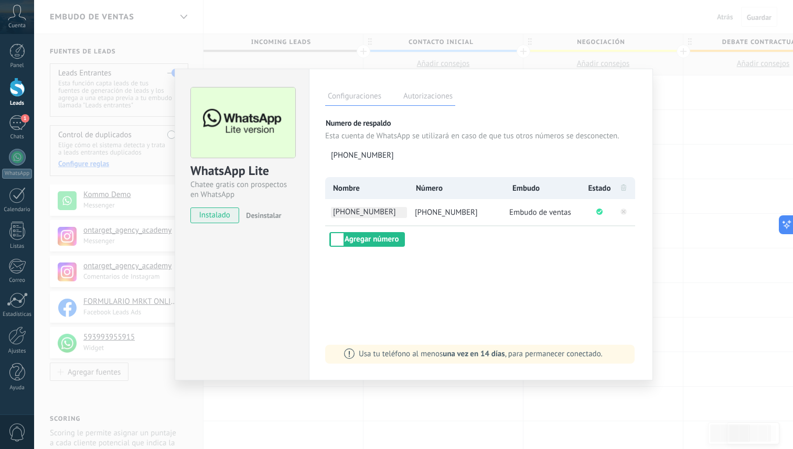
click at [357, 215] on span "[PHONE_NUMBER]" at bounding box center [369, 212] width 76 height 11
click at [366, 213] on input "**********" at bounding box center [369, 212] width 76 height 11
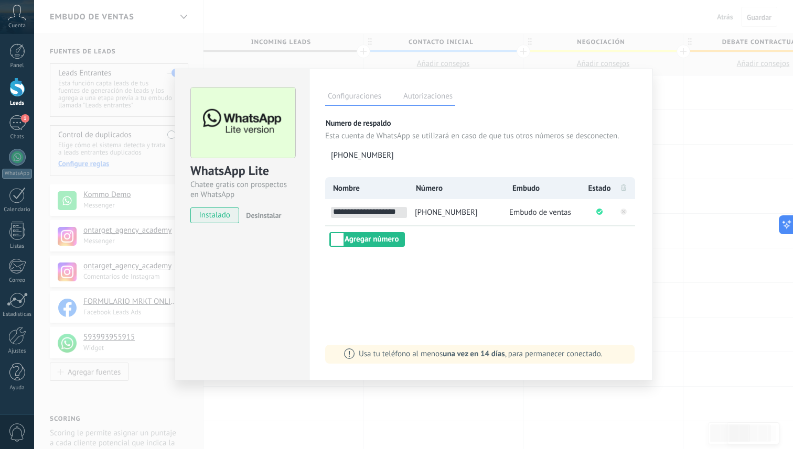
type input "**********"
click at [426, 287] on div "**********" at bounding box center [481, 225] width 344 height 312
click at [726, 263] on div "WhatsApp Lite Chatee gratis con prospectos en WhatsApp instalado Desinstalar Co…" at bounding box center [413, 224] width 759 height 449
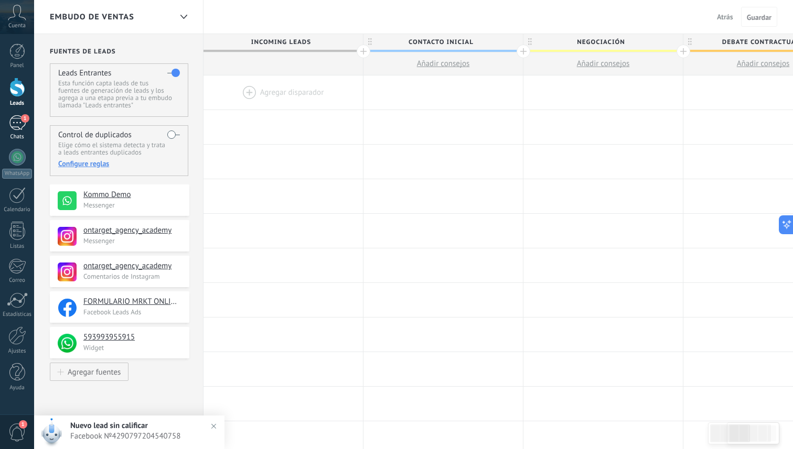
click at [18, 122] on div "1" at bounding box center [17, 122] width 17 height 15
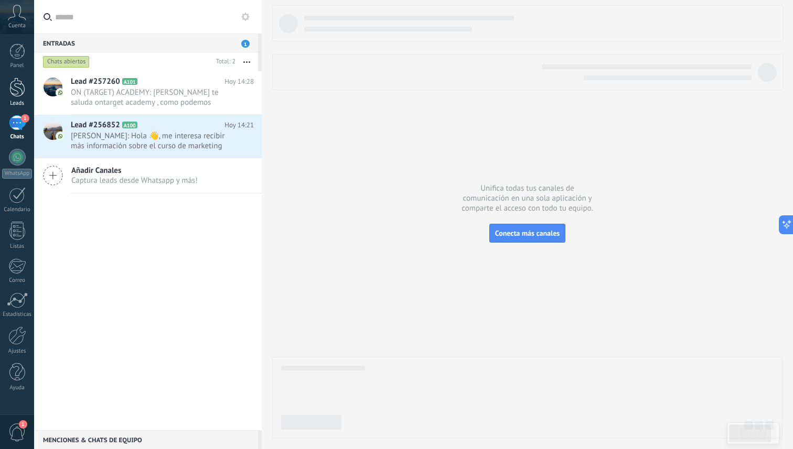
click at [17, 96] on div at bounding box center [17, 87] width 16 height 19
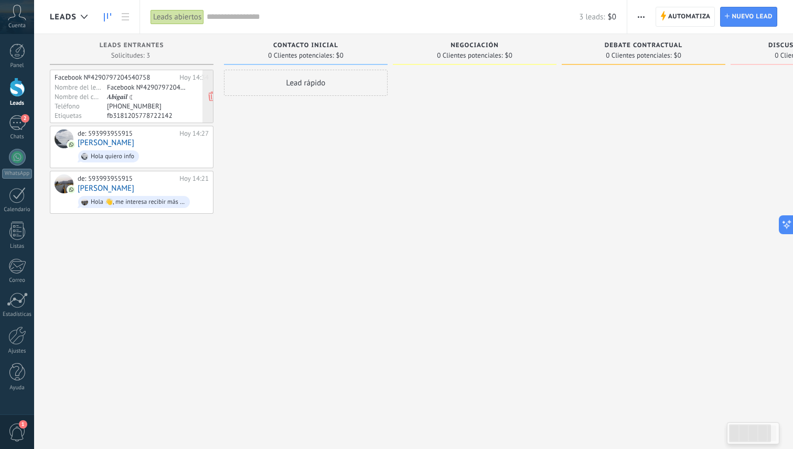
click at [66, 82] on div "Facebook №4290797204540758 [DATE] 14:34 Nombre del lead Facebook №4290797204540…" at bounding box center [132, 96] width 154 height 46
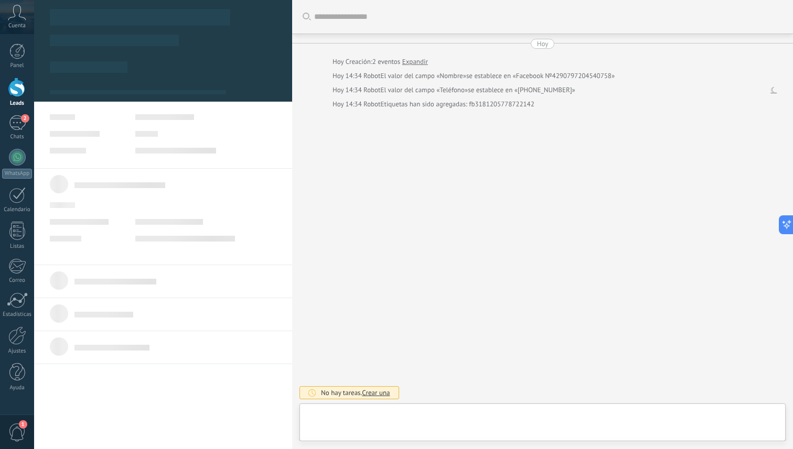
type textarea "**********"
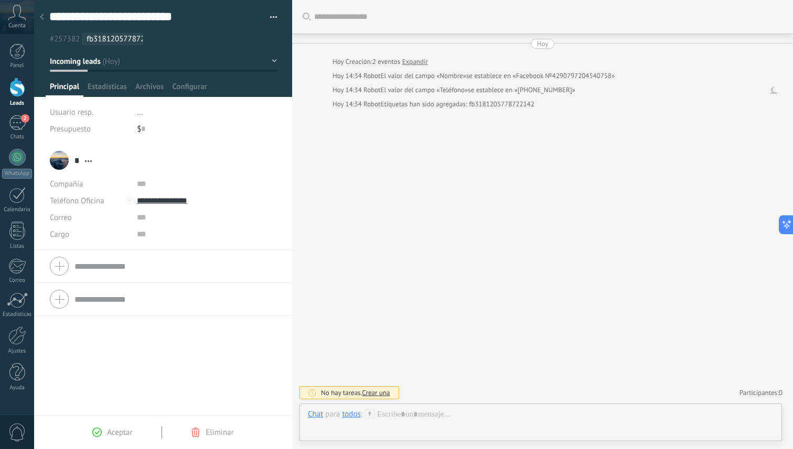
click at [43, 18] on icon at bounding box center [42, 17] width 4 height 6
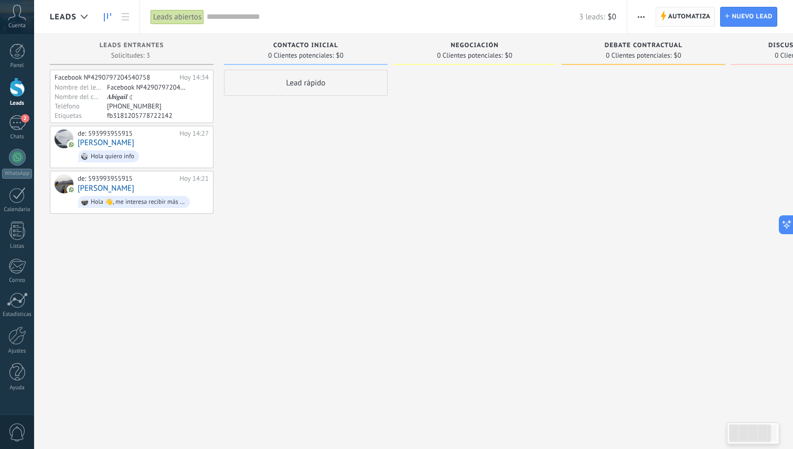
click at [674, 17] on span "Automatiza" at bounding box center [689, 16] width 42 height 19
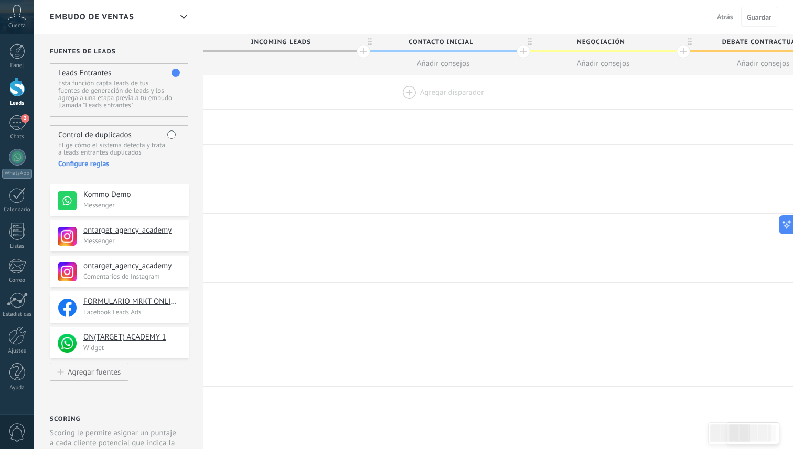
click at [404, 92] on div at bounding box center [442, 93] width 159 height 34
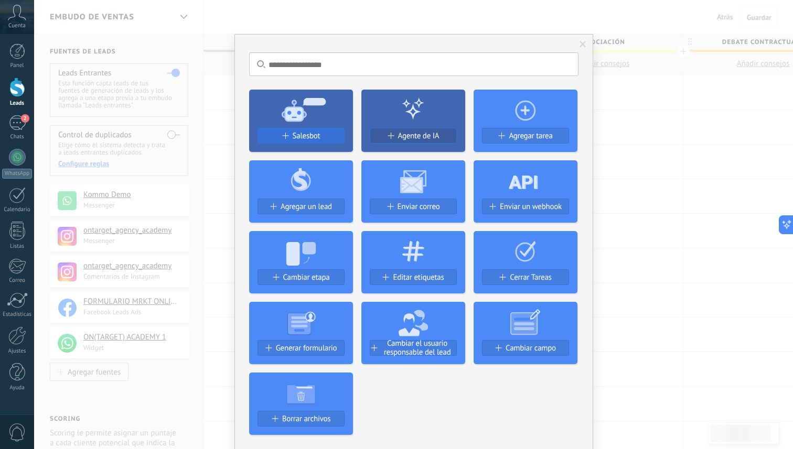
click at [308, 138] on span "Salesbot" at bounding box center [307, 136] width 28 height 9
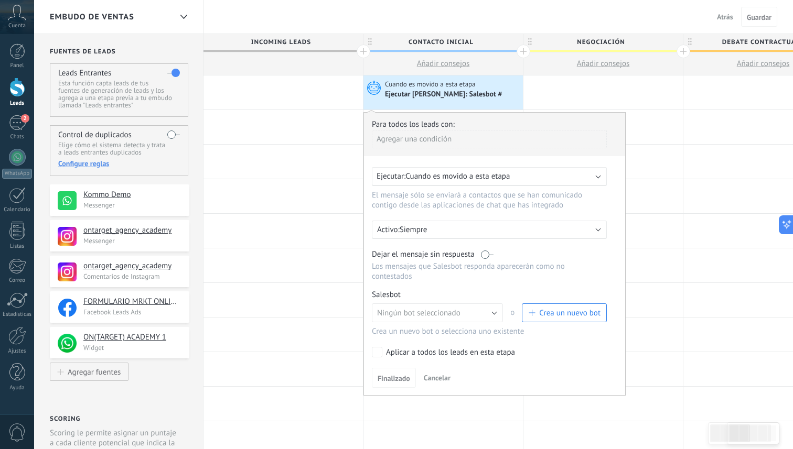
click at [474, 180] on span "Cuando es movido a esta etapa" at bounding box center [457, 176] width 104 height 10
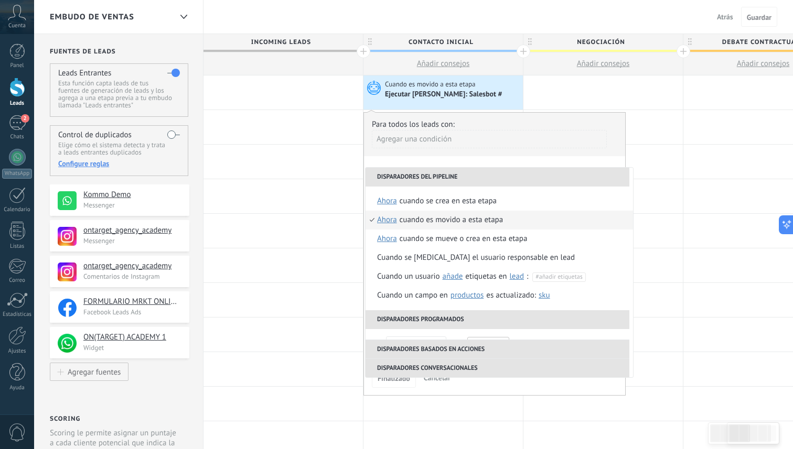
click at [455, 220] on div "Cuando es movido a esta etapa" at bounding box center [452, 220] width 104 height 19
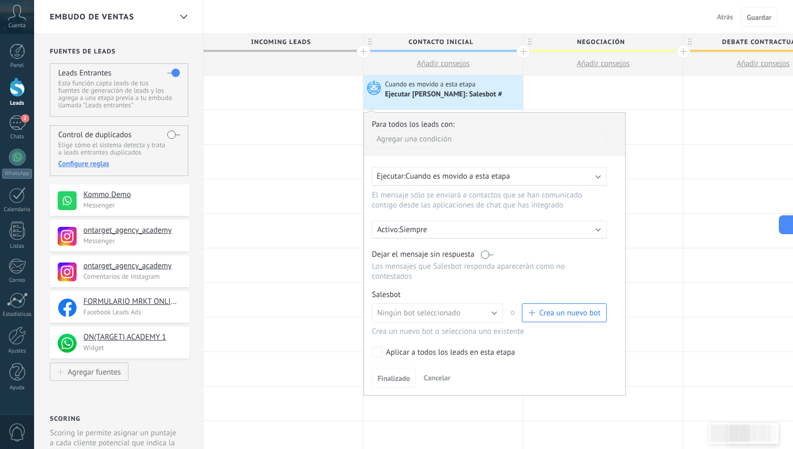
click at [442, 232] on p "Siempre" at bounding box center [492, 230] width 184 height 10
click at [442, 232] on li "Siempre" at bounding box center [509, 229] width 288 height 18
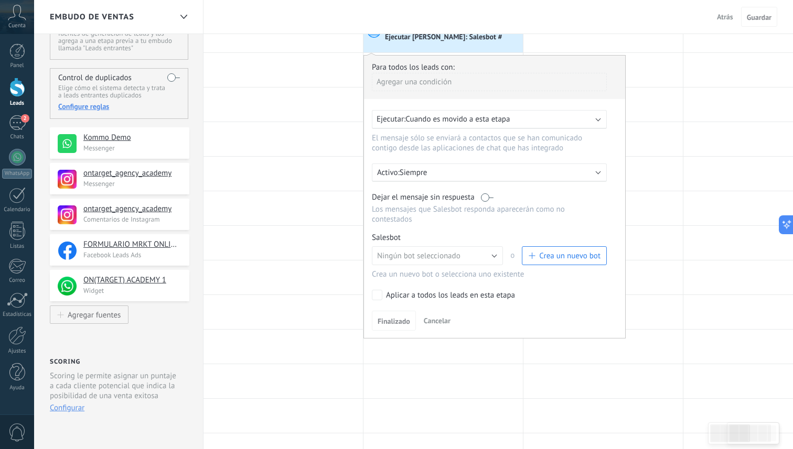
scroll to position [58, 0]
click at [439, 260] on span "Ningún bot seleccionado" at bounding box center [418, 255] width 83 height 10
click at [498, 235] on div "Salesbot Gestionar" at bounding box center [489, 237] width 235 height 10
click at [543, 255] on span "Crea un nuevo bot" at bounding box center [569, 255] width 61 height 10
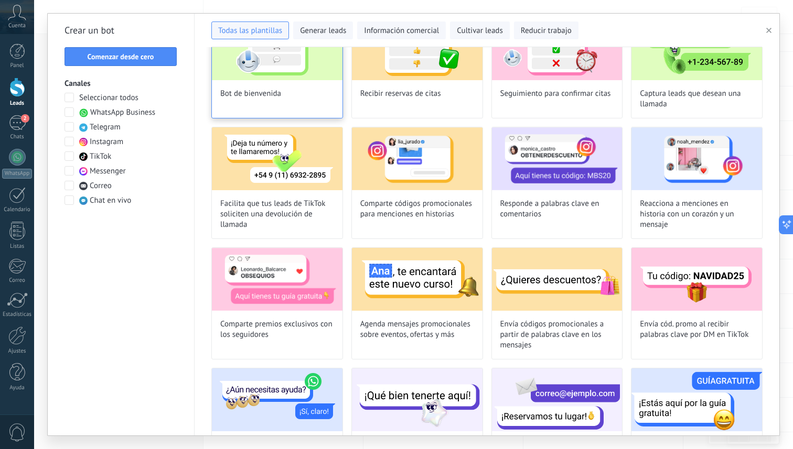
scroll to position [0, 0]
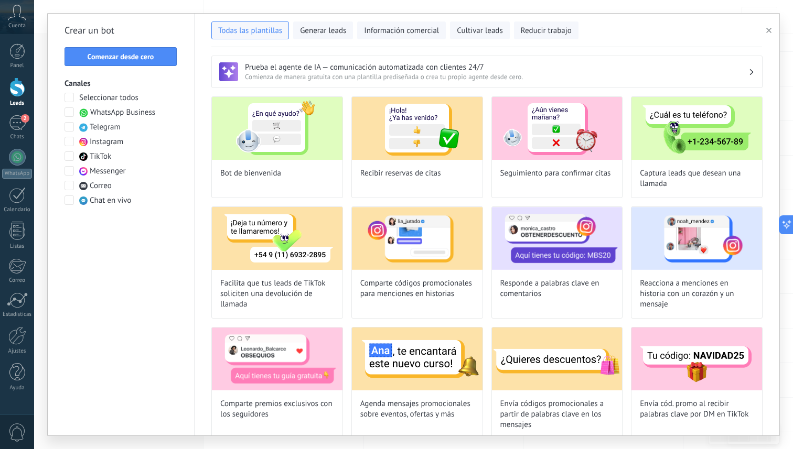
click at [770, 33] on icon "button" at bounding box center [768, 30] width 5 height 5
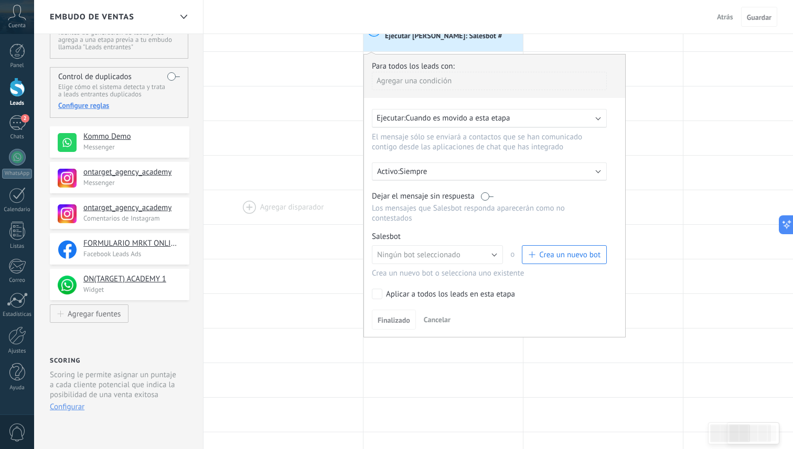
click at [274, 220] on div at bounding box center [282, 207] width 159 height 34
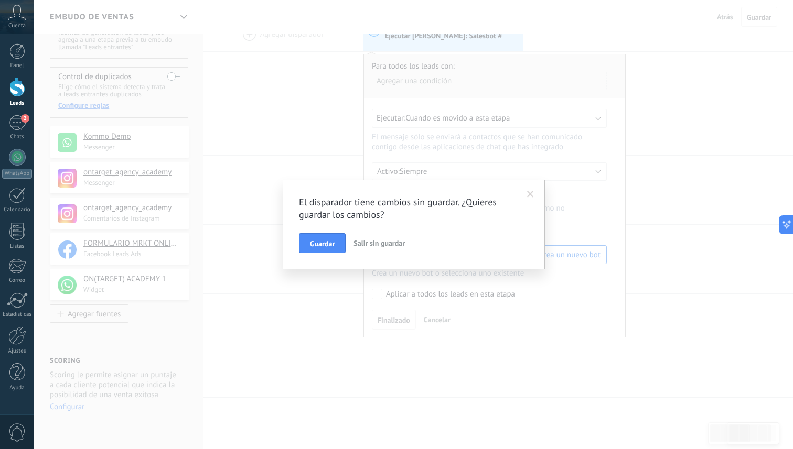
click at [387, 246] on span "Salir sin guardar" at bounding box center [378, 243] width 51 height 9
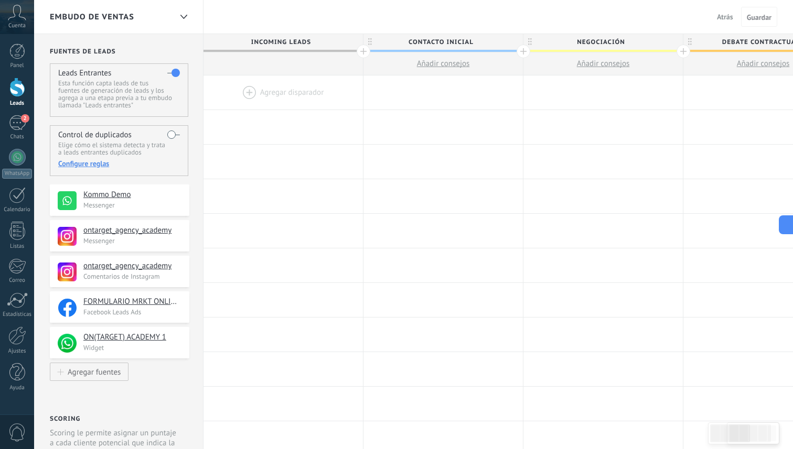
click at [244, 92] on div at bounding box center [282, 93] width 159 height 34
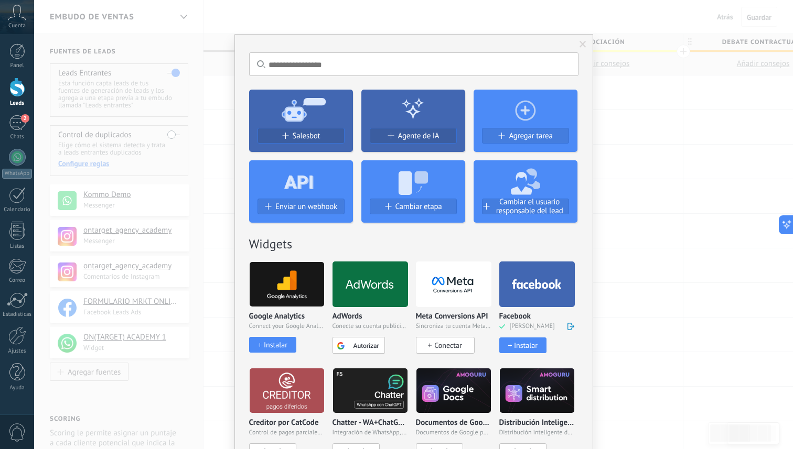
click at [580, 44] on span at bounding box center [582, 44] width 7 height 7
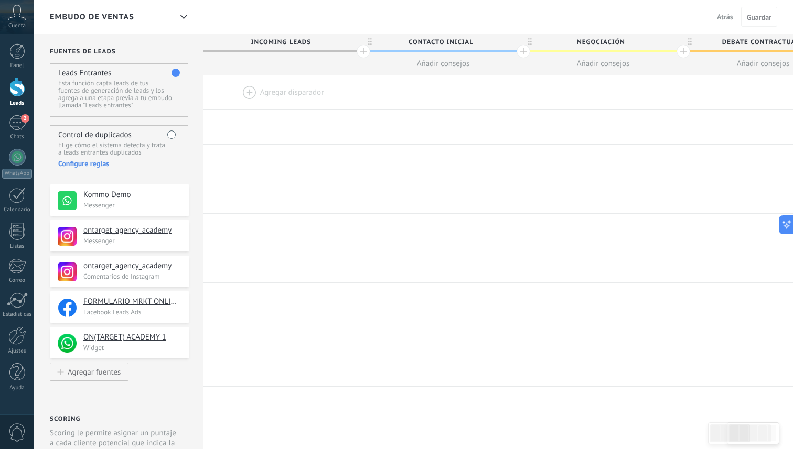
click at [248, 94] on div at bounding box center [282, 93] width 159 height 34
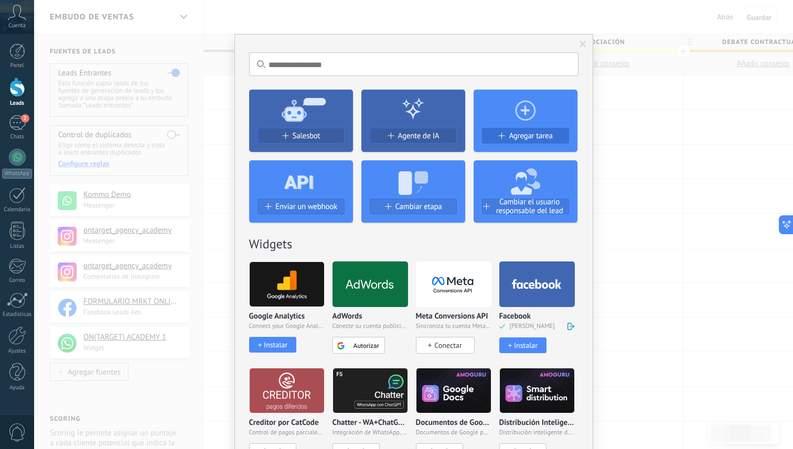
click at [503, 135] on div "Agregar tarea" at bounding box center [525, 136] width 86 height 9
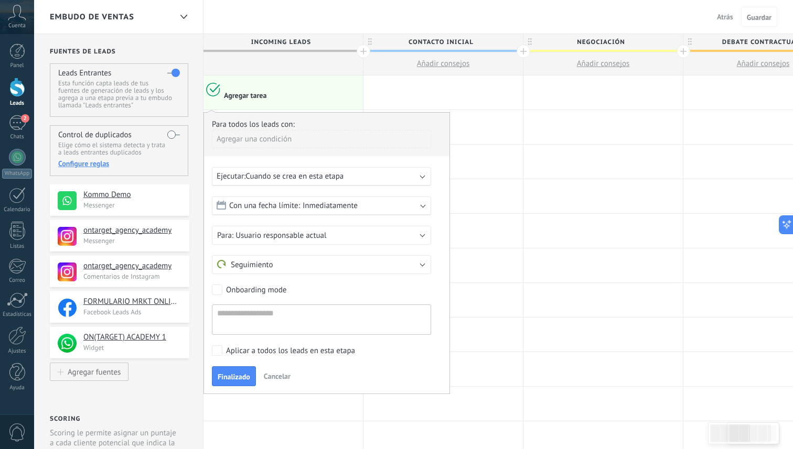
click at [341, 177] on span "Cuando se crea en esta etapa" at bounding box center [294, 176] width 98 height 10
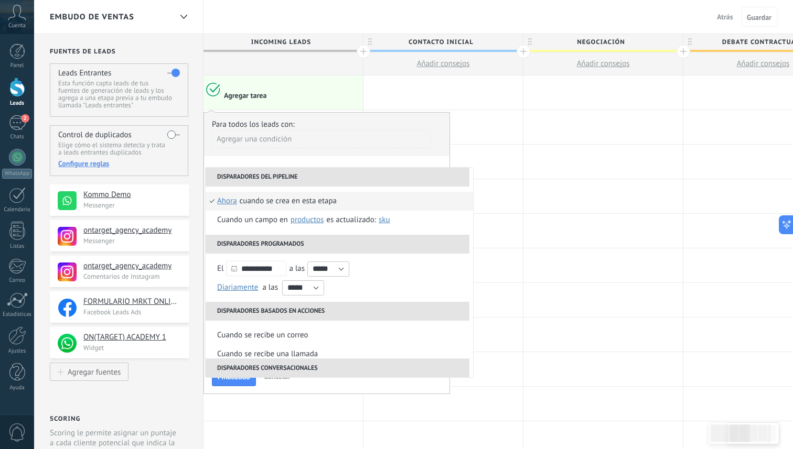
click at [341, 177] on li "Disparadores del pipeline" at bounding box center [338, 177] width 264 height 19
click at [368, 145] on div "Agregar una condición" at bounding box center [321, 139] width 219 height 18
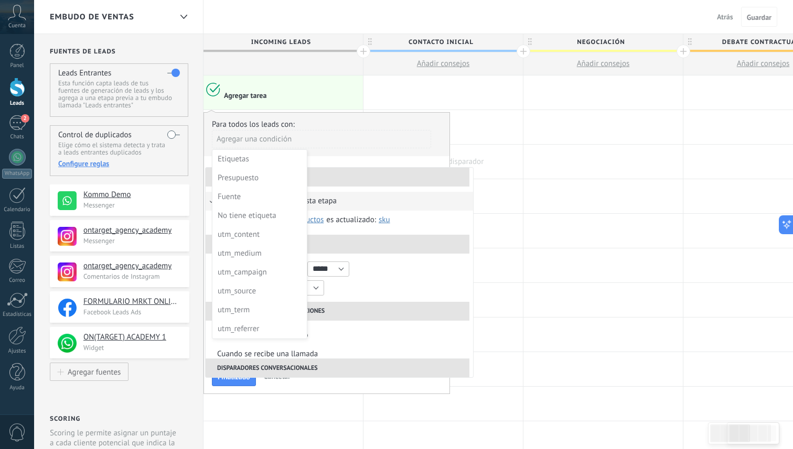
click at [489, 163] on div at bounding box center [442, 162] width 159 height 34
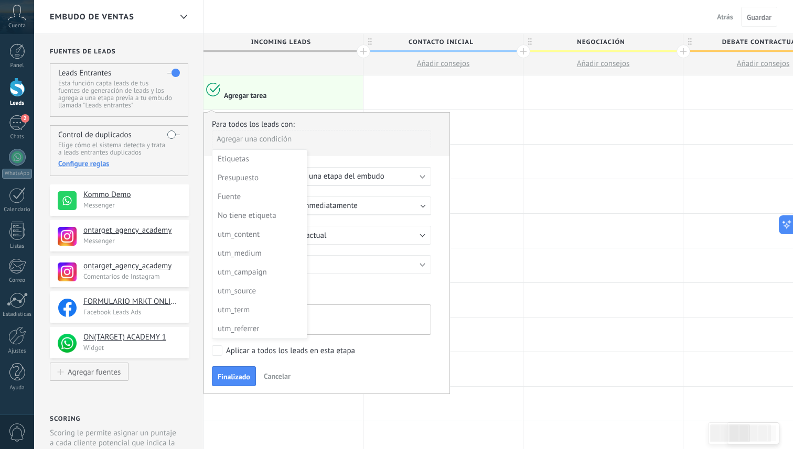
click at [367, 293] on div at bounding box center [326, 254] width 245 height 282
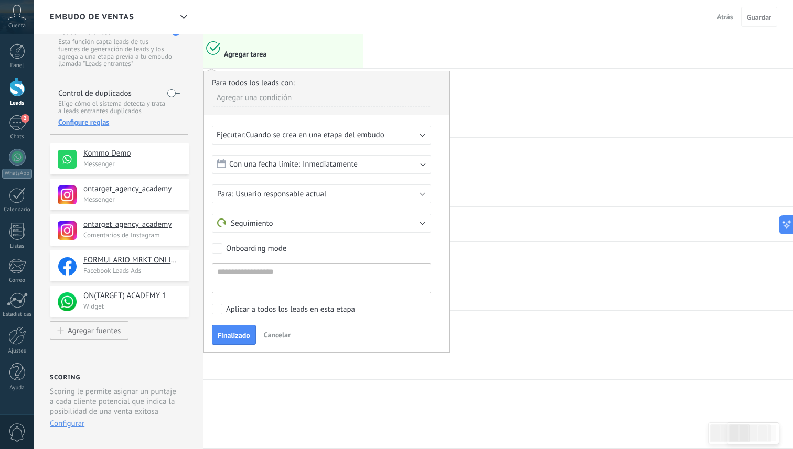
scroll to position [45, 0]
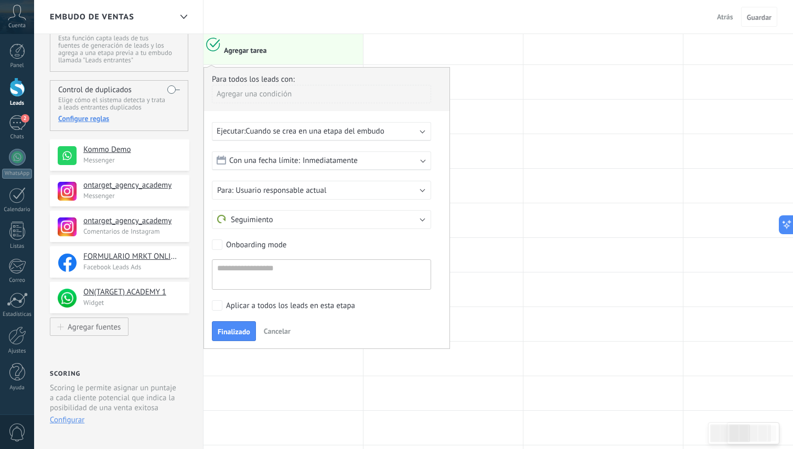
click at [275, 334] on span "Cancelar" at bounding box center [277, 331] width 27 height 9
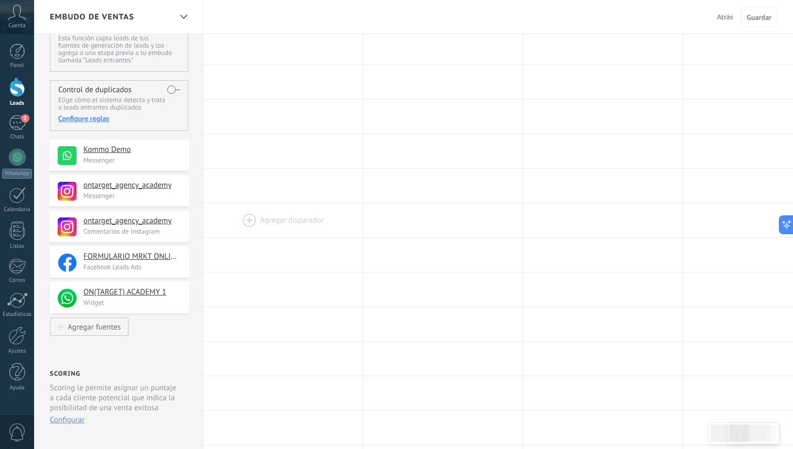
scroll to position [0, 0]
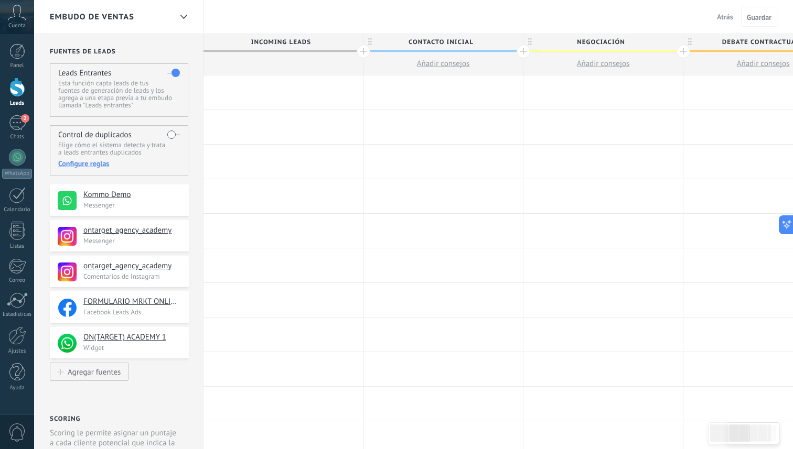
click at [359, 52] on div at bounding box center [364, 52] width 14 height 14
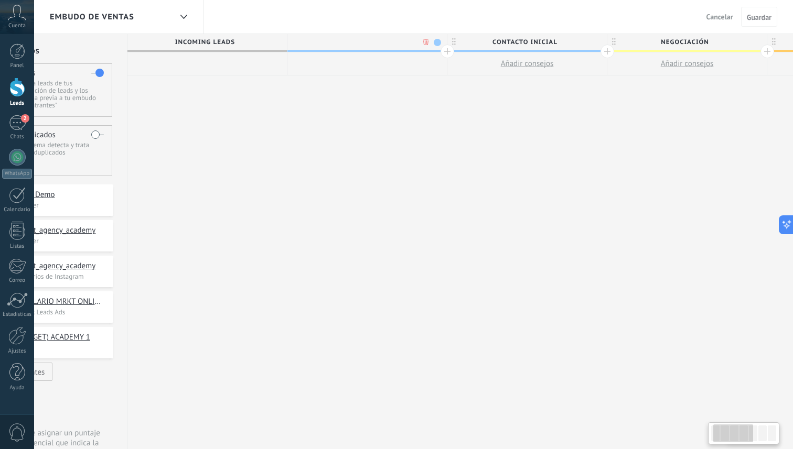
scroll to position [0, 78]
click at [424, 39] on body ".abccls-1,.abccls-2{fill-rule:evenodd}.abccls-2{fill:#fff} .abfcls-1{fill:none}…" at bounding box center [396, 224] width 793 height 449
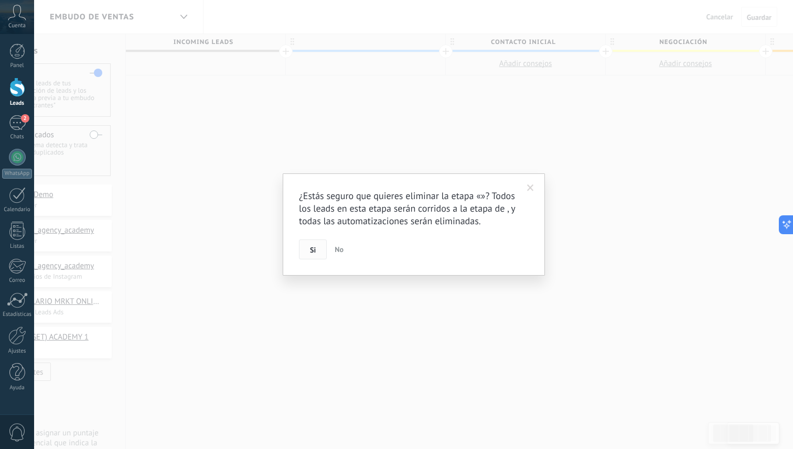
click at [309, 257] on button "Si" at bounding box center [313, 250] width 28 height 20
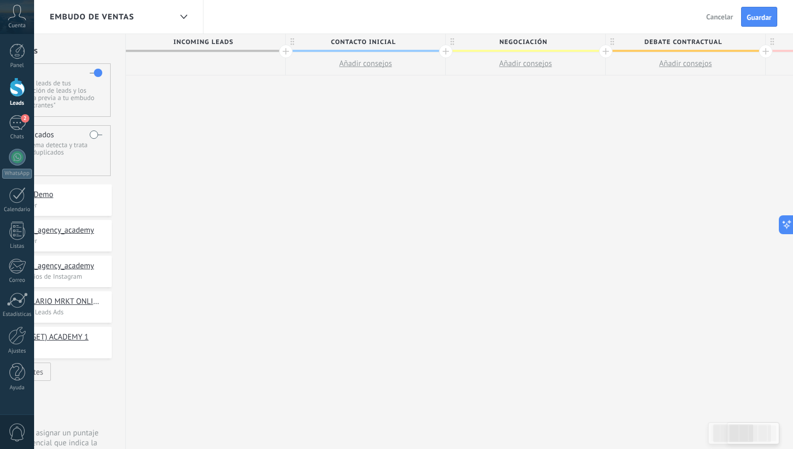
click at [216, 42] on span "Incoming leads" at bounding box center [203, 42] width 154 height 16
click at [283, 53] on div at bounding box center [286, 52] width 14 height 14
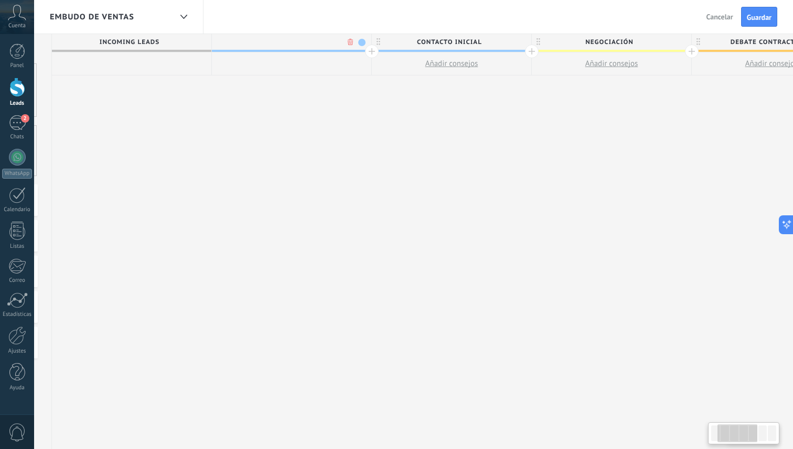
scroll to position [0, 155]
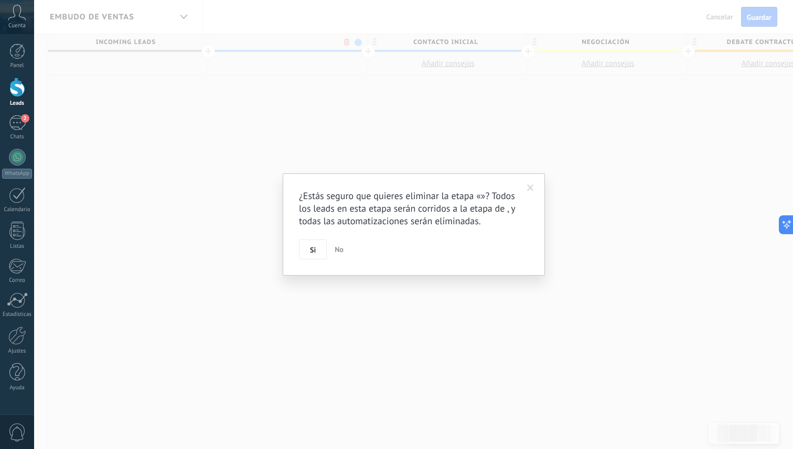
click at [349, 40] on body ".abccls-1,.abccls-2{fill-rule:evenodd}.abccls-2{fill:#fff} .abfcls-1{fill:none}…" at bounding box center [396, 224] width 793 height 449
click at [317, 254] on button "Si" at bounding box center [313, 250] width 28 height 20
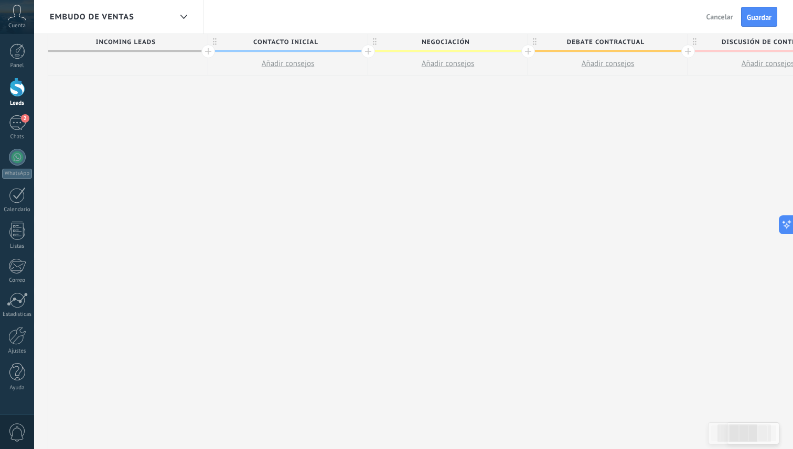
click at [113, 42] on span "Incoming leads" at bounding box center [125, 42] width 154 height 16
click at [120, 124] on div "**********" at bounding box center [608, 256] width 1120 height 444
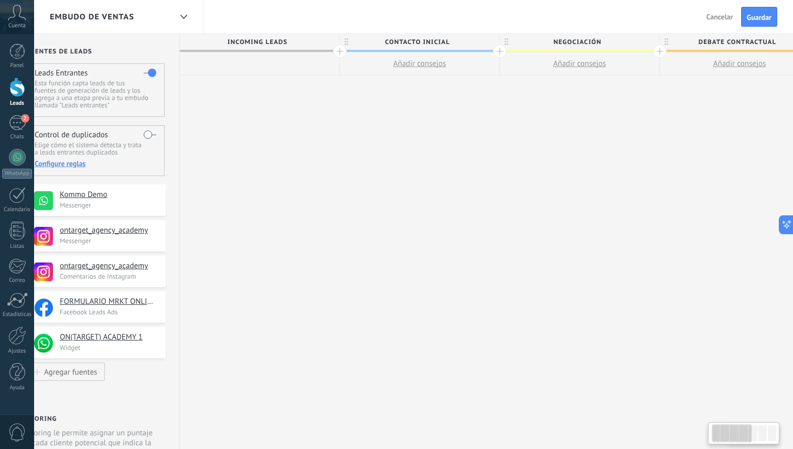
scroll to position [0, 0]
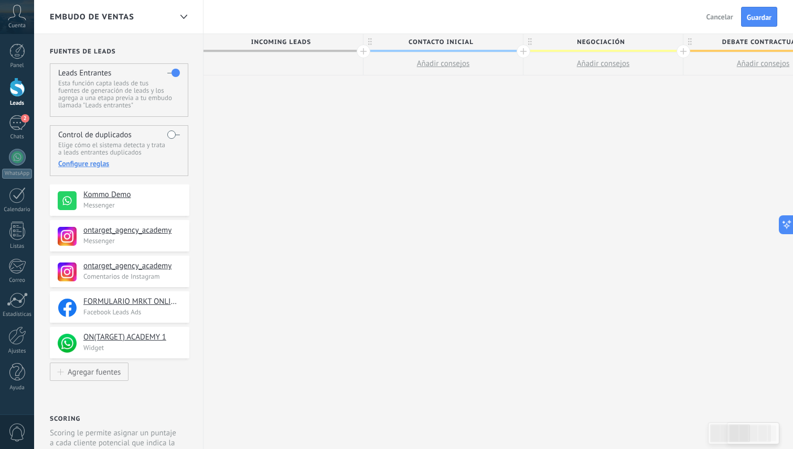
click at [285, 122] on div "**********" at bounding box center [763, 256] width 1120 height 444
click at [14, 91] on div at bounding box center [17, 87] width 16 height 19
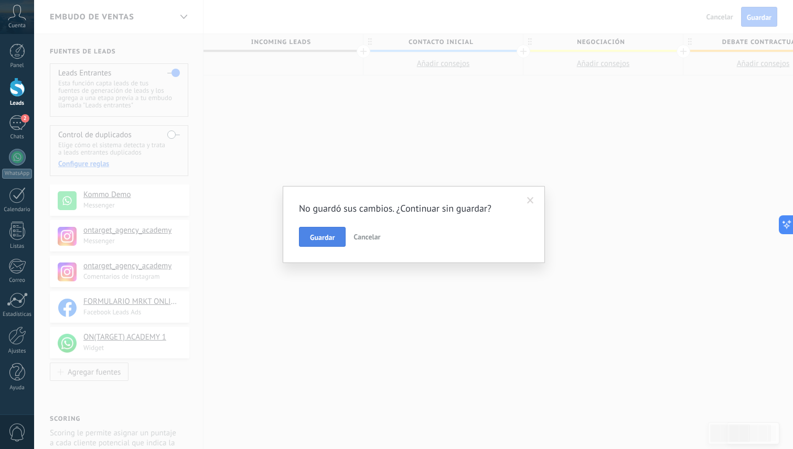
click at [335, 235] on button "Guardar" at bounding box center [322, 237] width 47 height 20
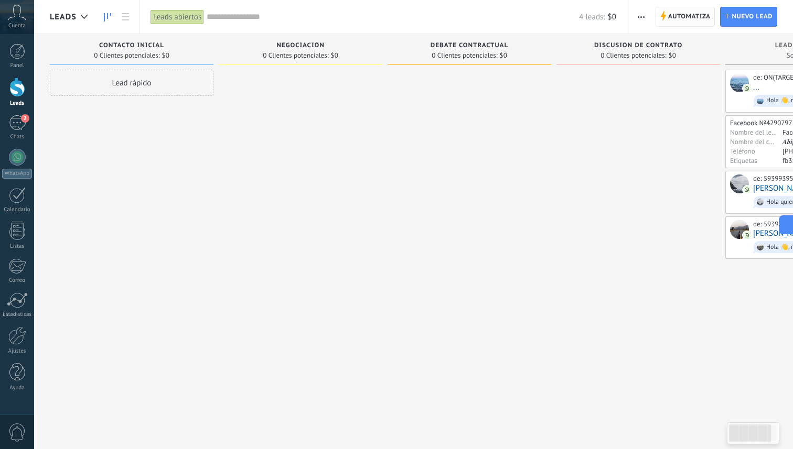
click at [671, 15] on span "Automatiza" at bounding box center [689, 16] width 42 height 19
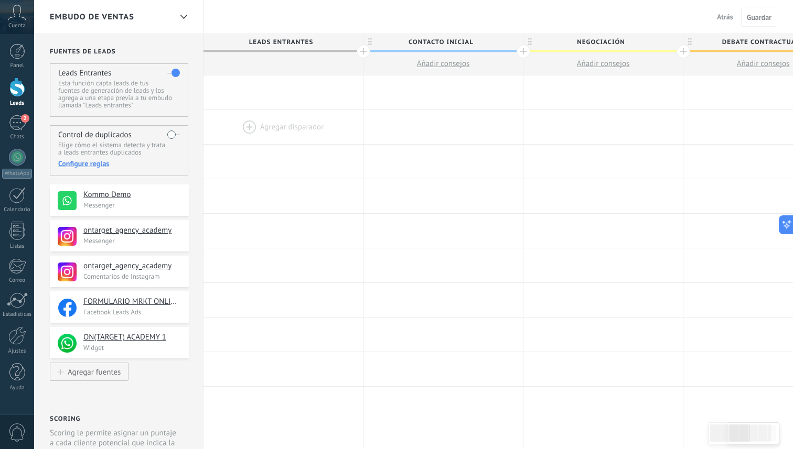
click at [246, 128] on div at bounding box center [282, 127] width 159 height 34
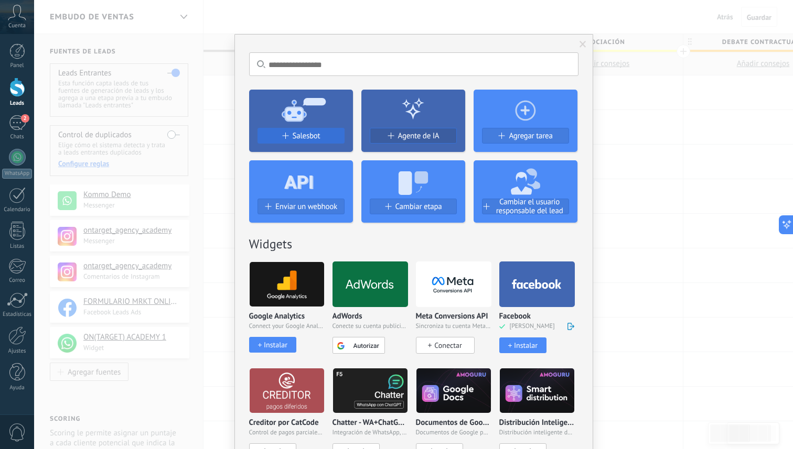
click at [305, 139] on span "Salesbot" at bounding box center [307, 136] width 28 height 9
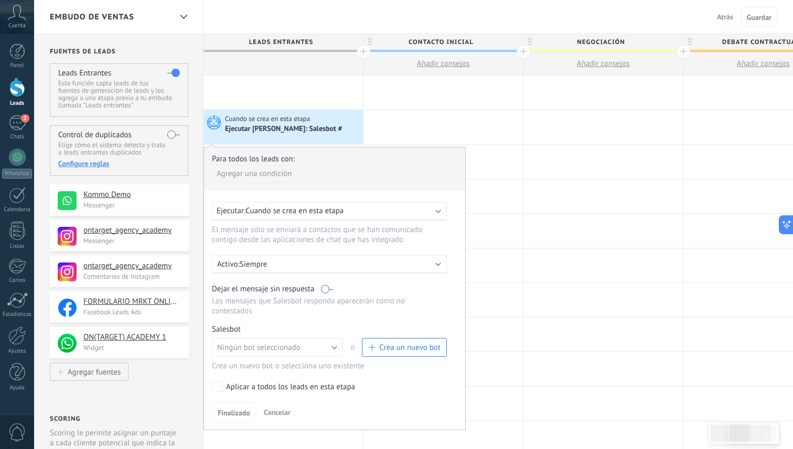
click at [297, 174] on div "Agregar una condición" at bounding box center [329, 174] width 235 height 18
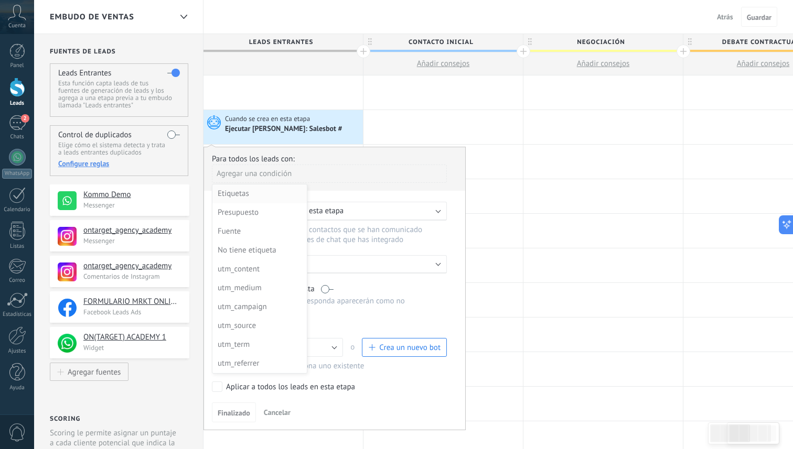
click at [267, 201] on div "Etiquetas" at bounding box center [259, 194] width 82 height 15
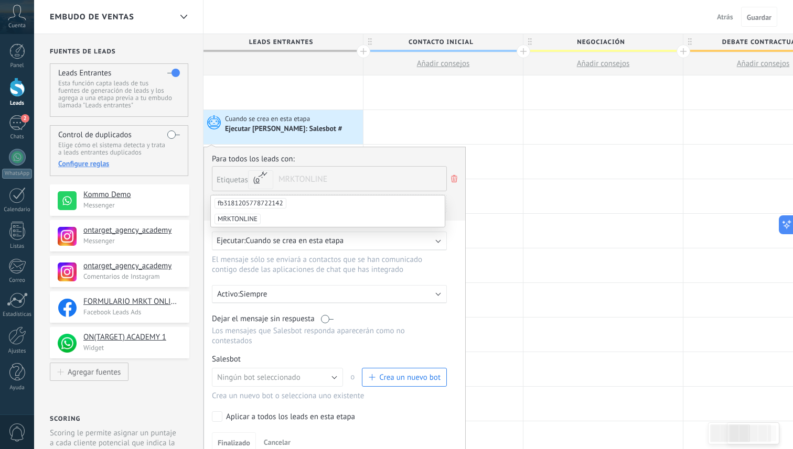
click at [243, 219] on span "MRKTONLINE" at bounding box center [237, 219] width 46 height 10
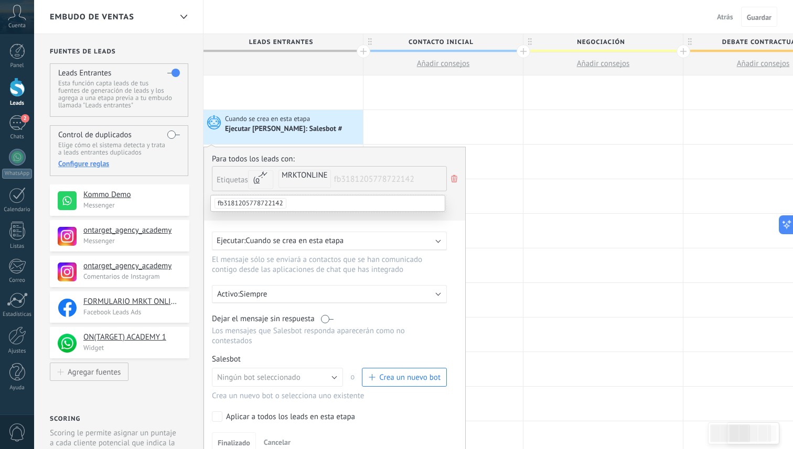
click at [253, 208] on span "fb3181205778722142" at bounding box center [250, 203] width 72 height 10
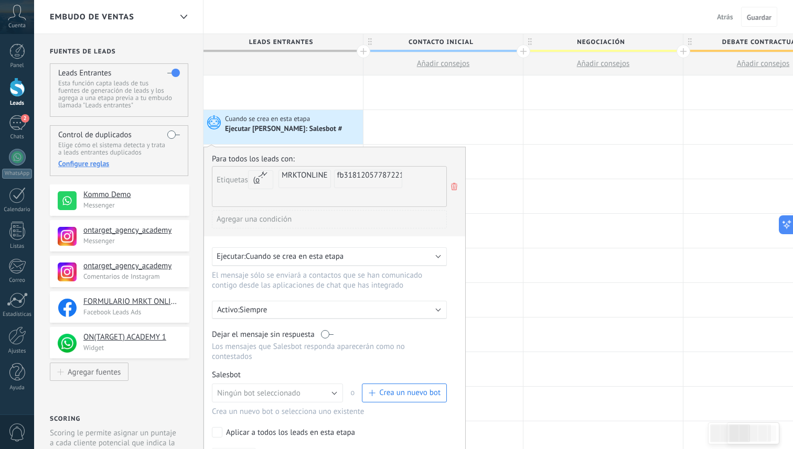
click at [335, 222] on div "Agregar una condición" at bounding box center [329, 219] width 235 height 18
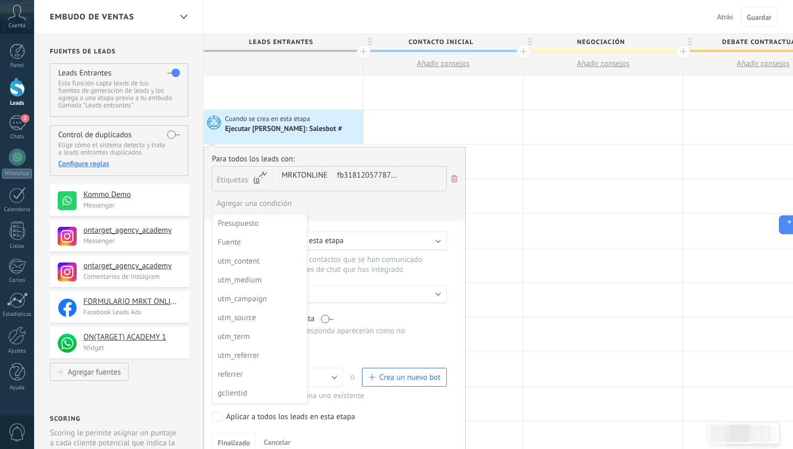
click at [380, 219] on div at bounding box center [334, 305] width 261 height 316
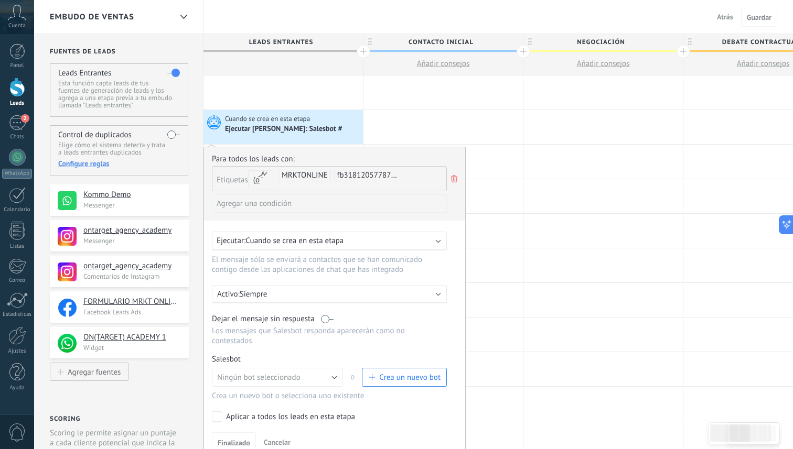
click at [325, 246] on span "Cuando se crea en esta etapa" at bounding box center [294, 241] width 98 height 10
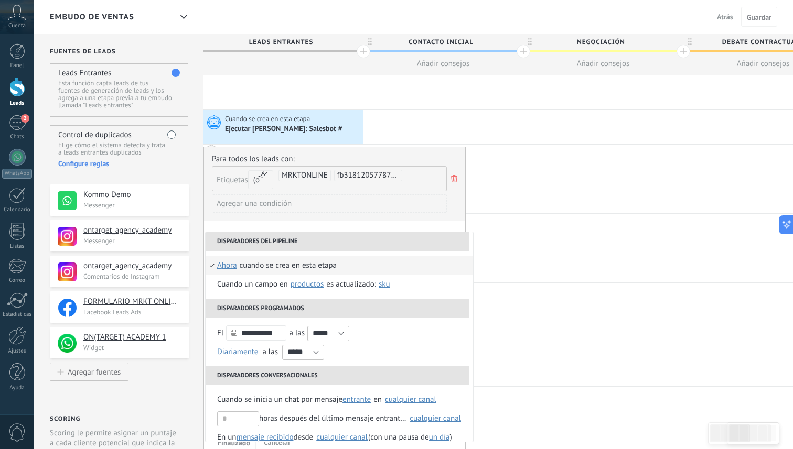
click at [325, 246] on li "Disparadores del pipeline" at bounding box center [338, 241] width 264 height 19
click at [375, 217] on div "Agregar una condición" at bounding box center [329, 208] width 235 height 26
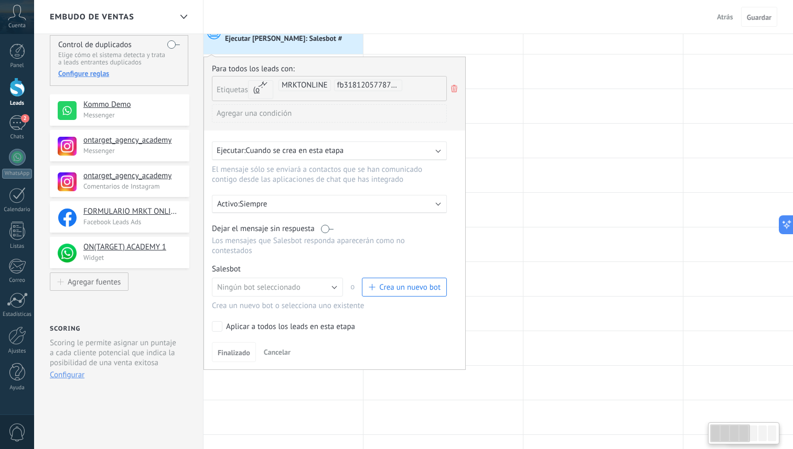
scroll to position [99, 0]
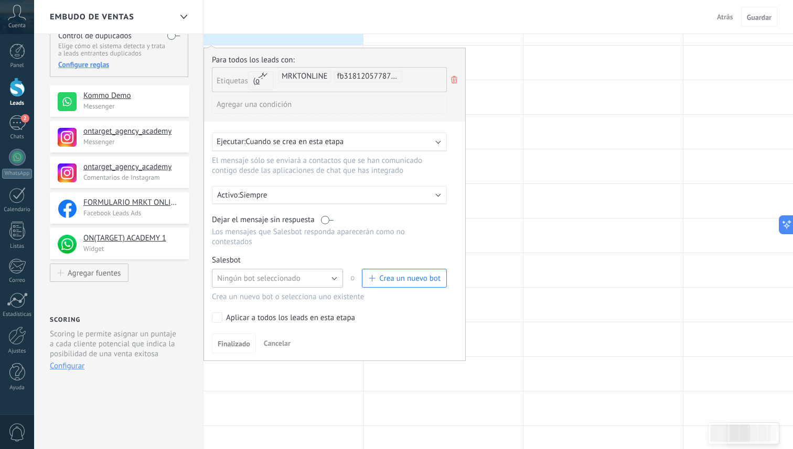
click at [329, 282] on button "Ningún bot seleccionado" at bounding box center [277, 278] width 131 height 19
click at [300, 300] on span "TestBot" at bounding box center [273, 297] width 134 height 10
click at [316, 279] on button "TestBot" at bounding box center [277, 278] width 131 height 19
click at [295, 282] on span "Ningún bot seleccionado" at bounding box center [273, 279] width 134 height 10
click at [404, 276] on span "Crea un nuevo bot" at bounding box center [409, 279] width 61 height 10
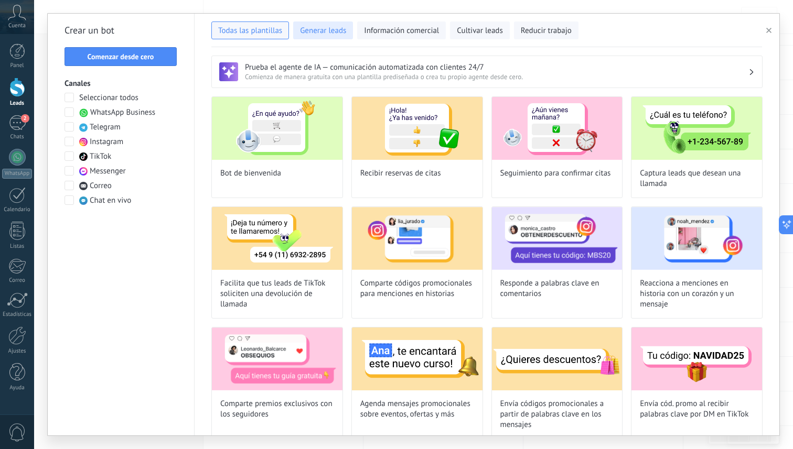
click at [335, 35] on span "Generar leads" at bounding box center [323, 31] width 46 height 10
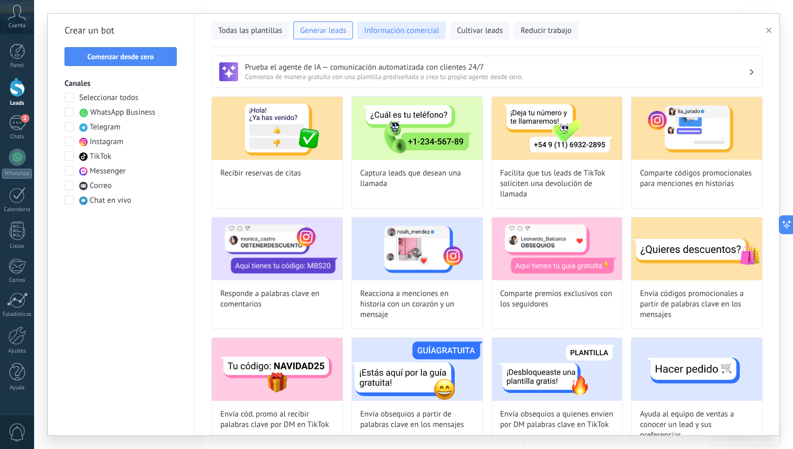
click at [391, 28] on span "Información comercial" at bounding box center [401, 31] width 75 height 10
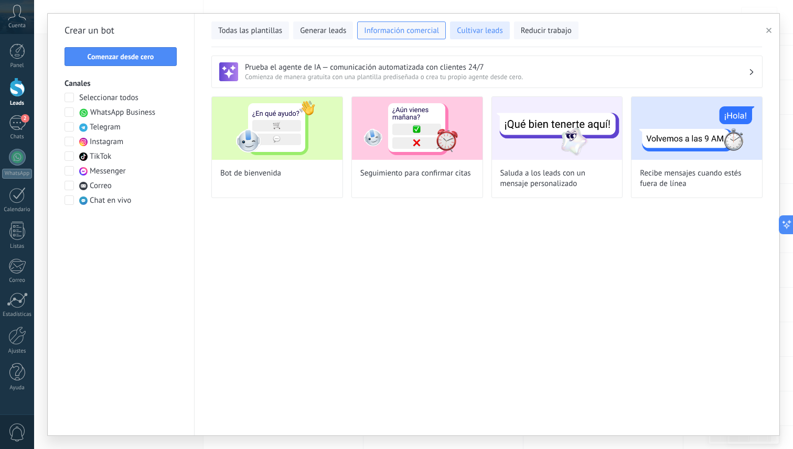
click at [468, 31] on span "Cultivar leads" at bounding box center [480, 31] width 46 height 10
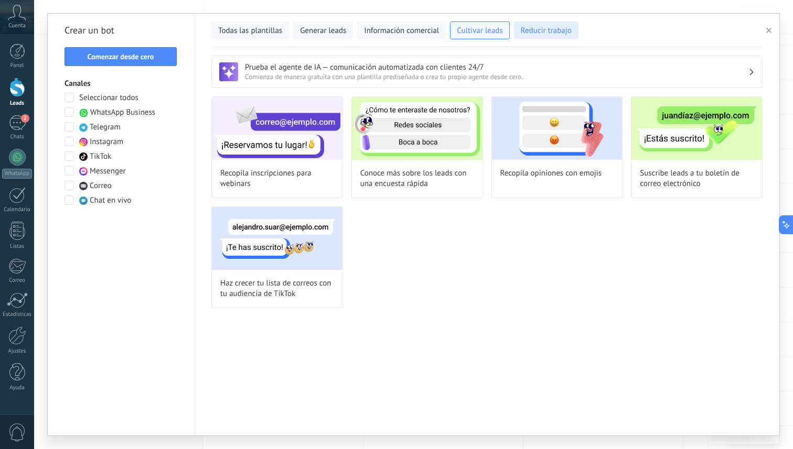
click at [530, 28] on span "Reducir trabajo" at bounding box center [546, 31] width 51 height 10
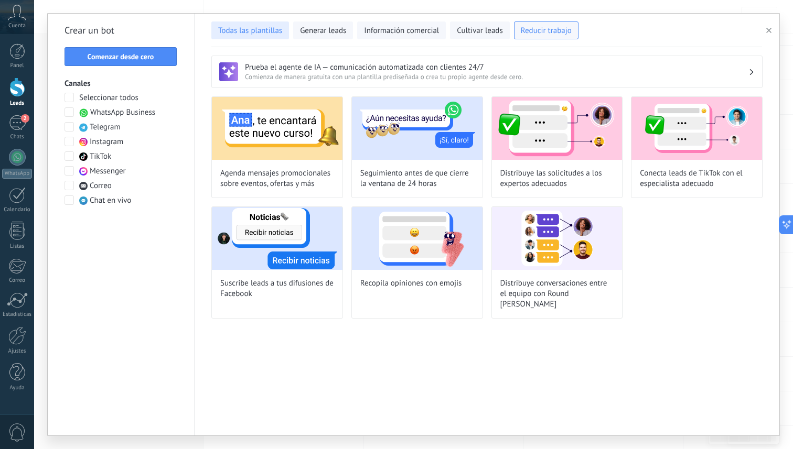
click at [260, 34] on span "Todas las plantillas" at bounding box center [250, 31] width 64 height 10
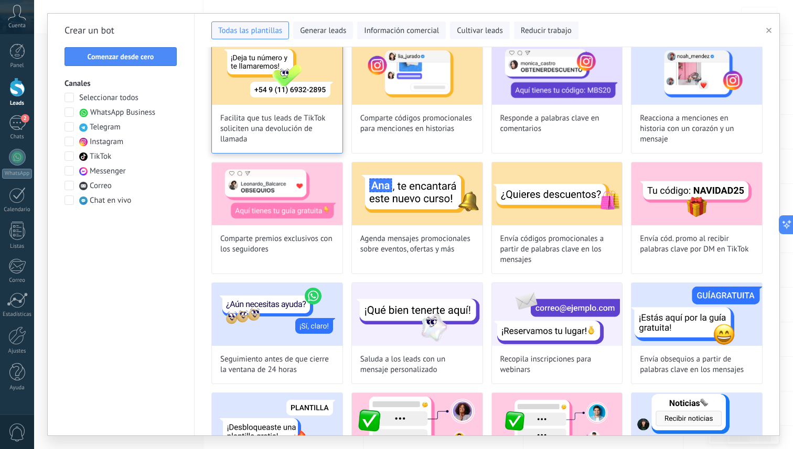
scroll to position [0, 0]
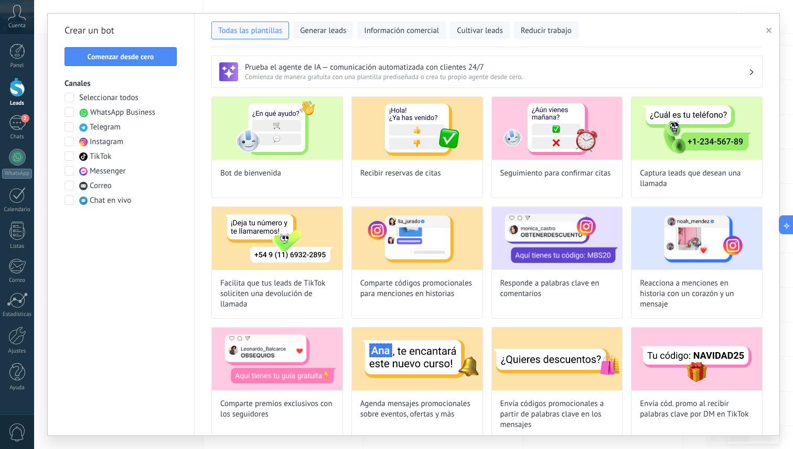
click at [770, 33] on icon "button" at bounding box center [768, 30] width 5 height 5
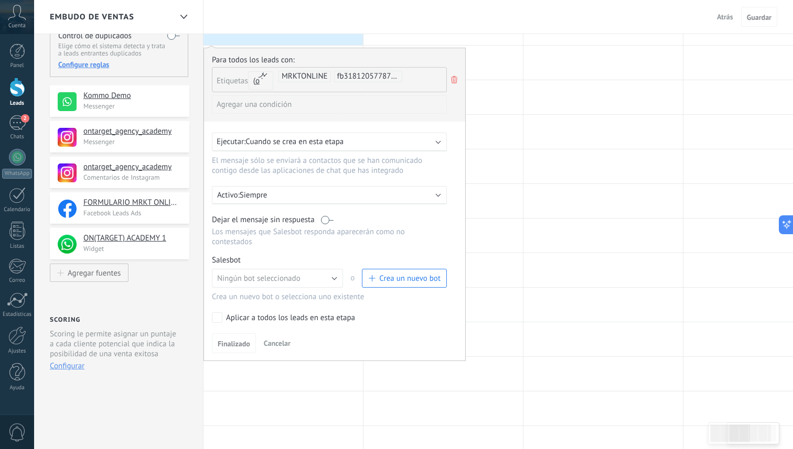
click at [279, 348] on span "Cancelar" at bounding box center [277, 343] width 27 height 9
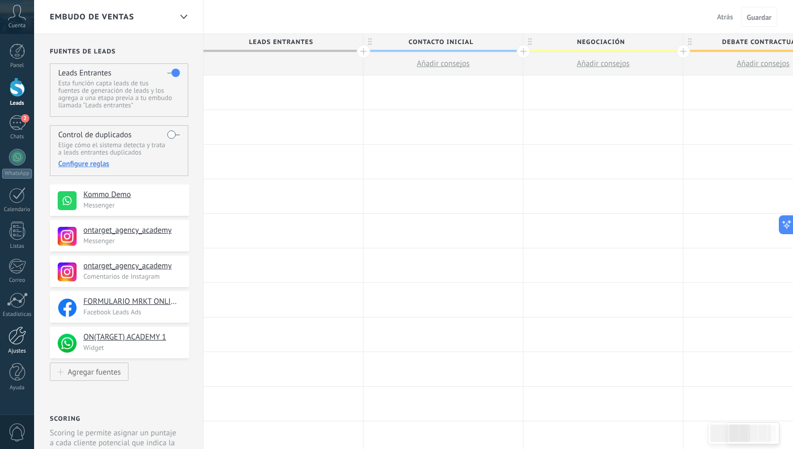
click at [12, 335] on div at bounding box center [17, 336] width 18 height 18
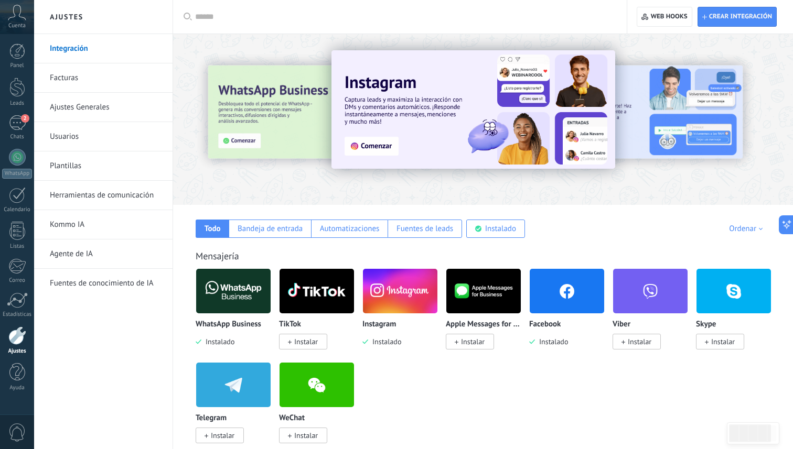
click at [72, 170] on link "Plantillas" at bounding box center [106, 166] width 112 height 29
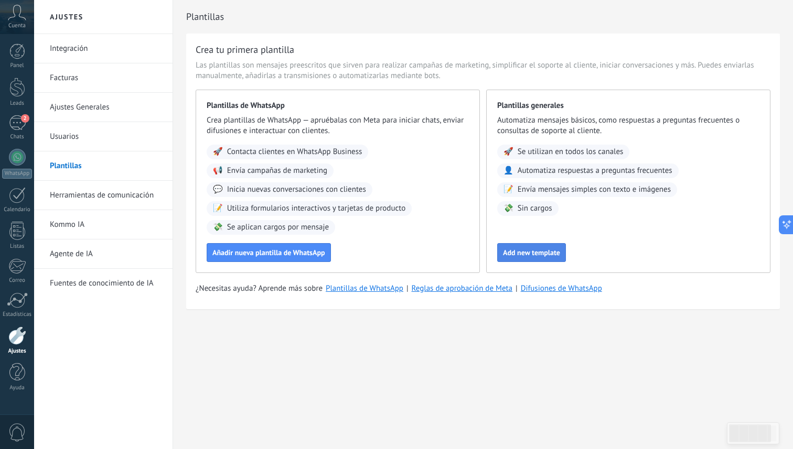
click at [517, 255] on span "Add new template" at bounding box center [531, 252] width 57 height 7
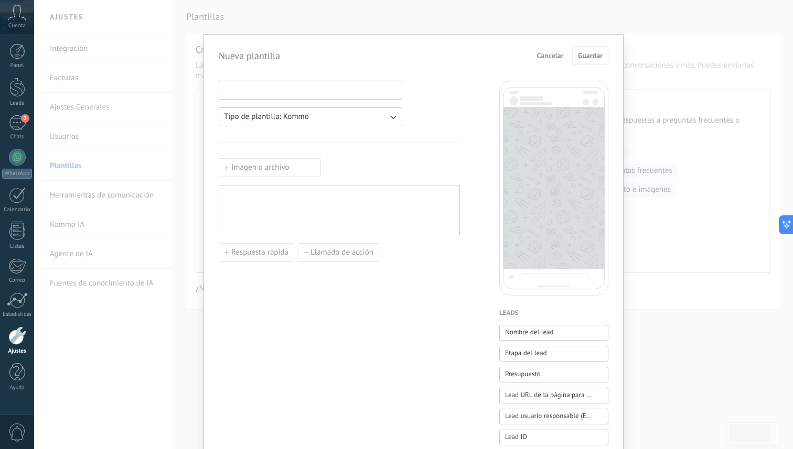
click at [367, 94] on input at bounding box center [310, 89] width 182 height 17
type input "**********"
click at [361, 122] on button "Tipo de plantilla: Kommo" at bounding box center [311, 116] width 184 height 19
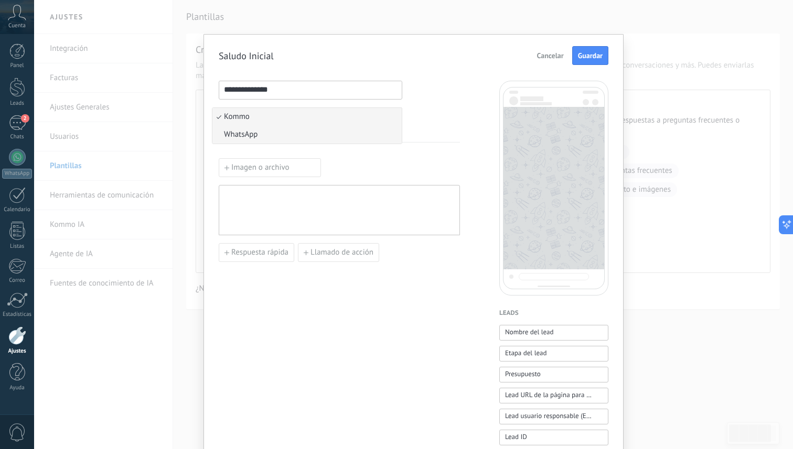
click at [336, 134] on li "WhatsApp" at bounding box center [306, 135] width 189 height 18
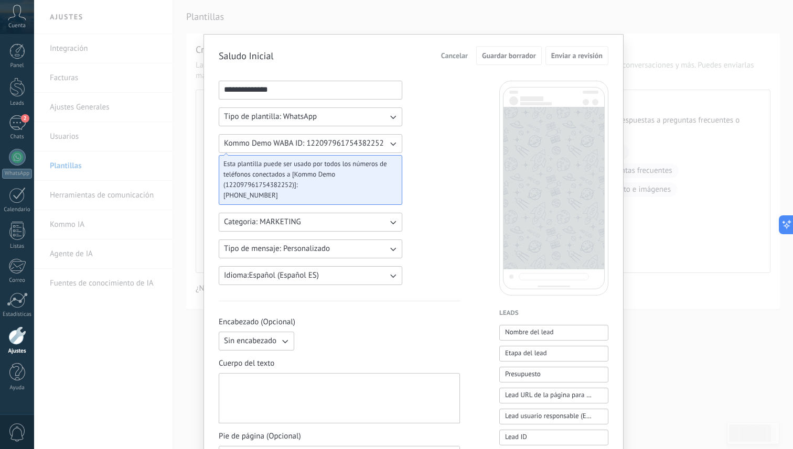
click at [406, 177] on div "**********" at bounding box center [339, 435] width 241 height 708
click at [379, 145] on span "Kommo Demo WABA ID: 122097961754382252" at bounding box center [304, 143] width 160 height 10
click at [362, 228] on button "Categoria: MARKETING" at bounding box center [311, 222] width 184 height 19
click at [362, 228] on li "UTILITY" at bounding box center [306, 222] width 189 height 18
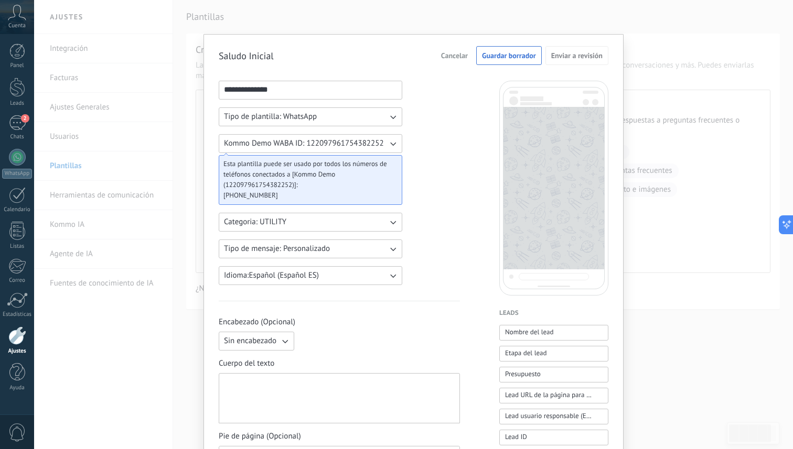
click at [364, 250] on button "Tipo de mensaje: Personalizado" at bounding box center [311, 249] width 184 height 19
click at [364, 250] on li "Personalizado" at bounding box center [306, 249] width 189 height 18
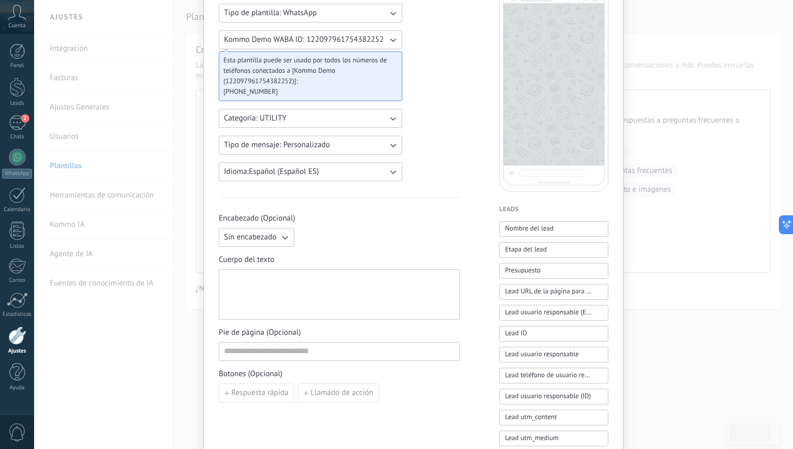
scroll to position [105, 0]
click at [284, 233] on icon "button" at bounding box center [284, 236] width 10 height 10
click at [267, 253] on li "Texto" at bounding box center [252, 254] width 81 height 18
click at [321, 240] on input at bounding box center [379, 236] width 160 height 17
click at [334, 274] on div at bounding box center [339, 293] width 231 height 41
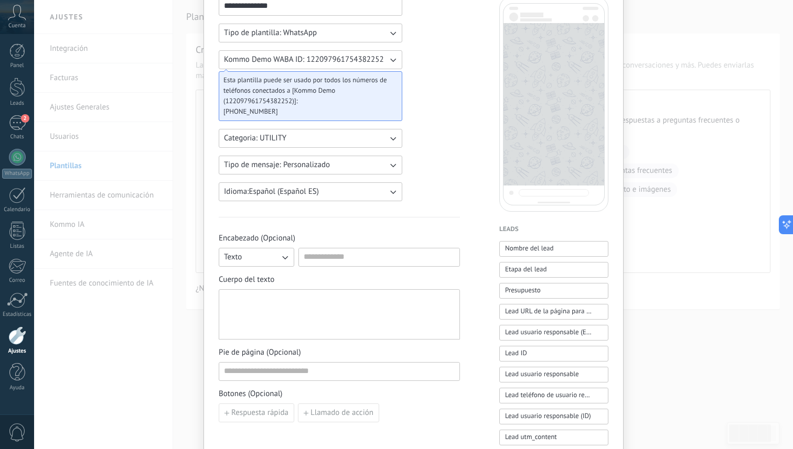
scroll to position [70, 0]
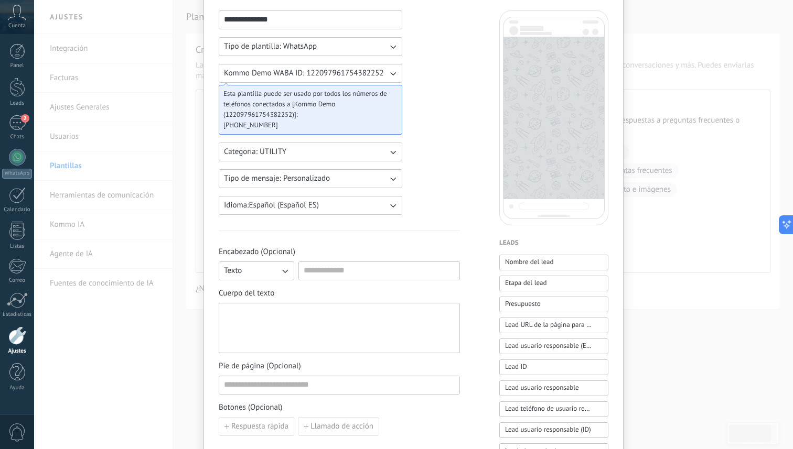
click at [311, 307] on div at bounding box center [339, 328] width 241 height 50
click at [291, 317] on div at bounding box center [339, 328] width 231 height 41
paste div
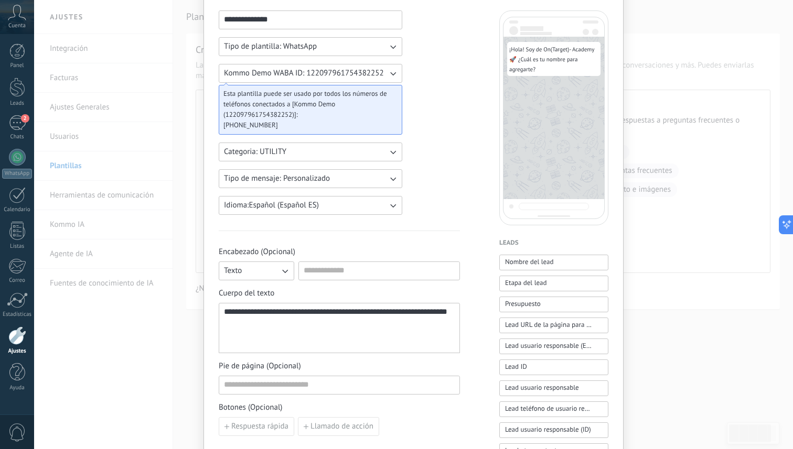
click at [281, 275] on icon "button" at bounding box center [284, 271] width 10 height 10
click at [271, 269] on span "Sin encabezado" at bounding box center [250, 271] width 52 height 10
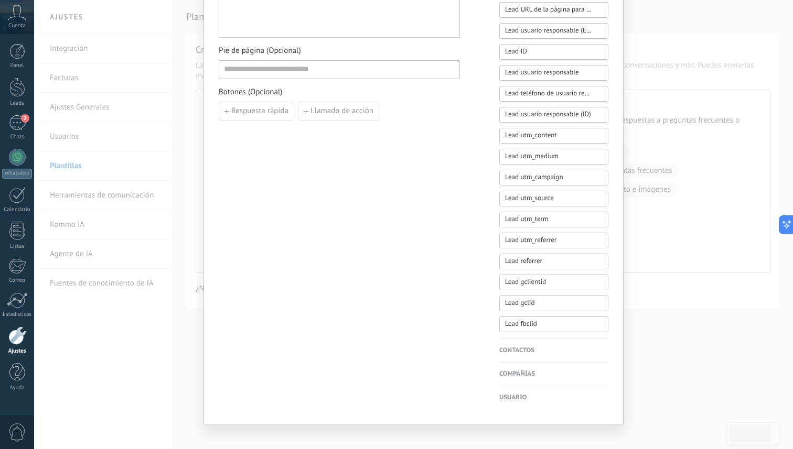
scroll to position [395, 0]
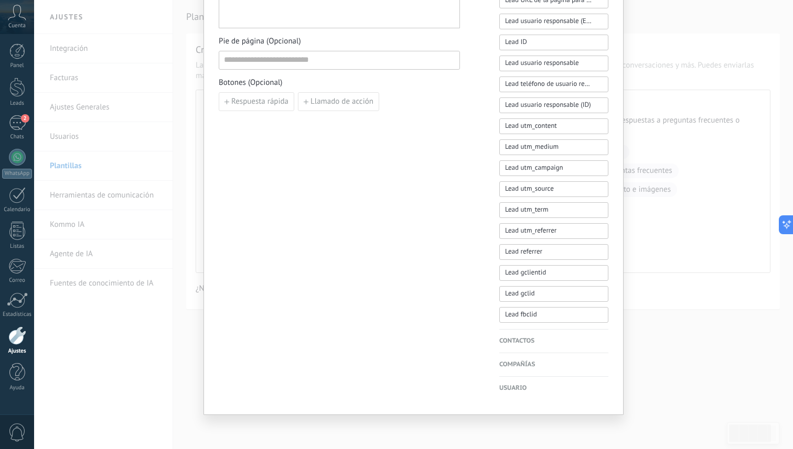
click at [507, 344] on h4 "Contactos" at bounding box center [553, 341] width 109 height 10
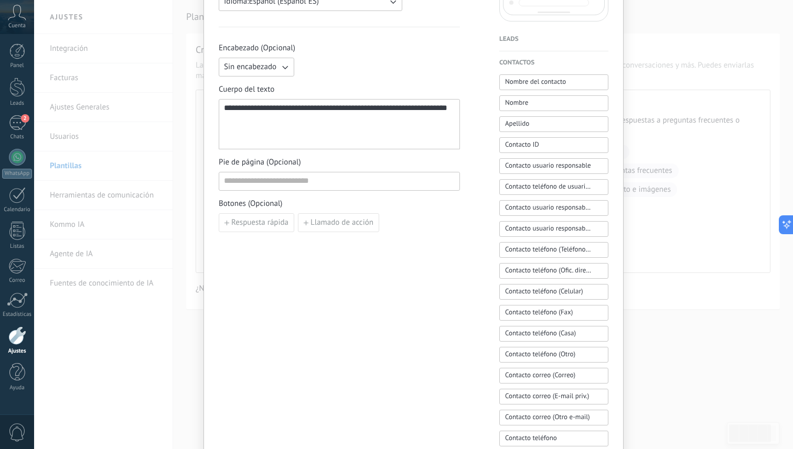
scroll to position [292, 0]
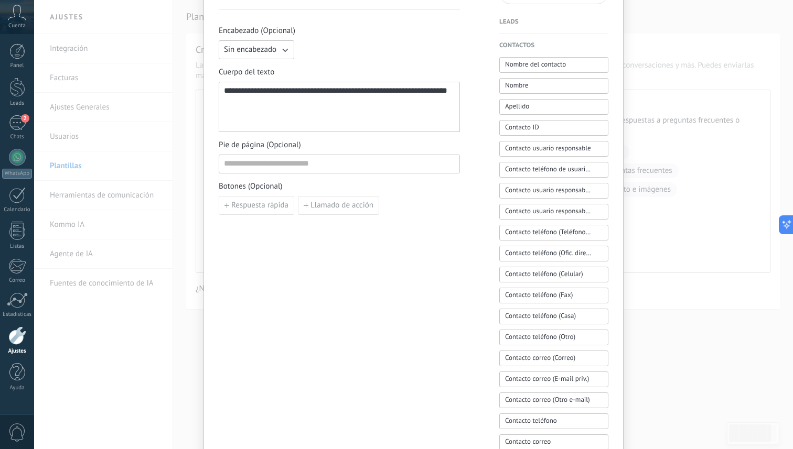
click at [488, 242] on div "**********" at bounding box center [414, 153] width 390 height 729
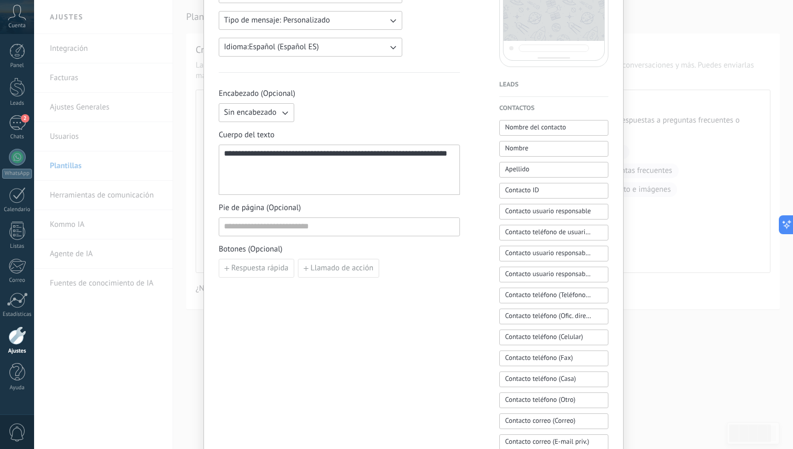
scroll to position [223, 0]
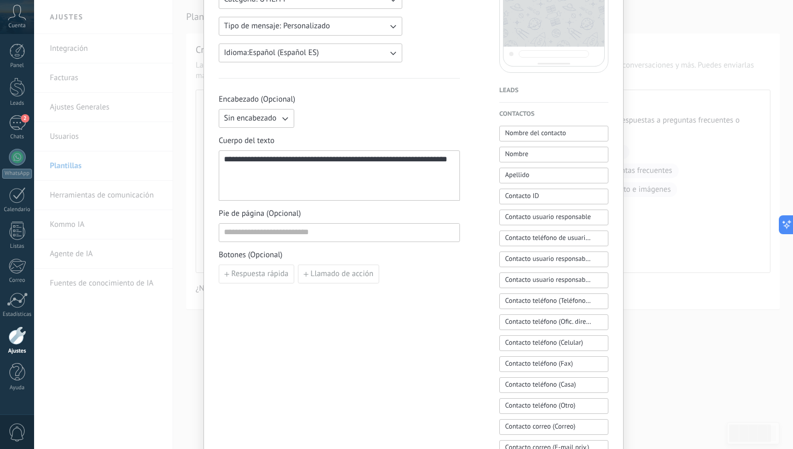
click at [508, 91] on h4 "Leads" at bounding box center [553, 90] width 109 height 10
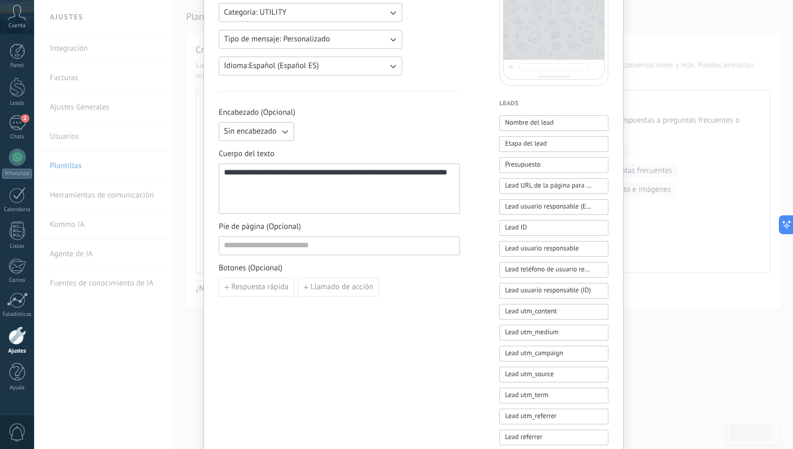
scroll to position [206, 0]
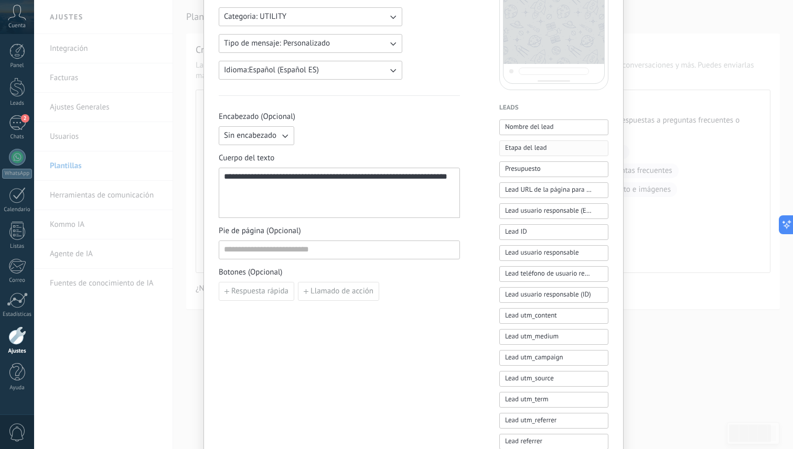
click at [507, 150] on span "Etapa del lead" at bounding box center [525, 148] width 41 height 10
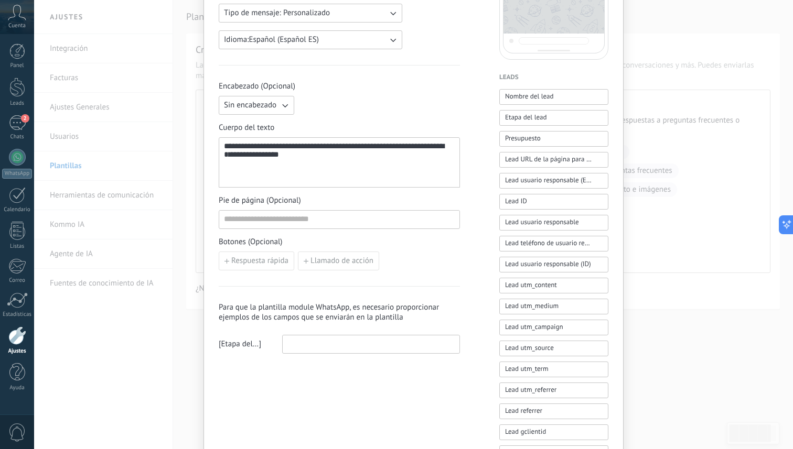
scroll to position [238, 0]
click at [367, 351] on div at bounding box center [371, 343] width 178 height 19
click at [368, 343] on input at bounding box center [371, 342] width 177 height 17
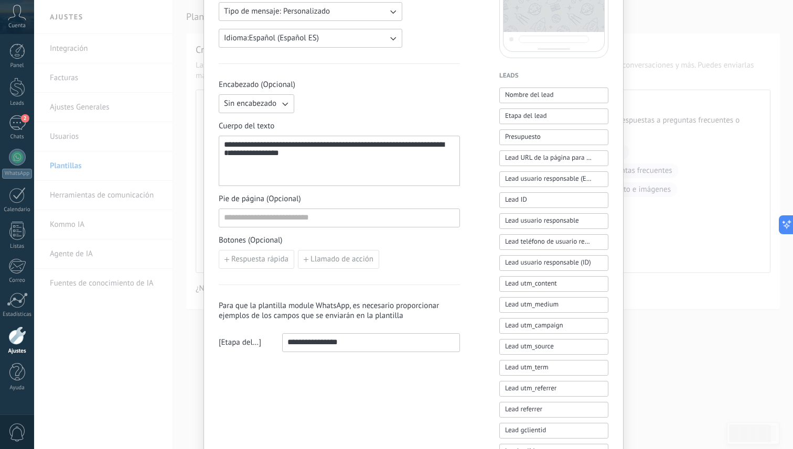
type input "**********"
click at [382, 414] on div "**********" at bounding box center [339, 197] width 241 height 708
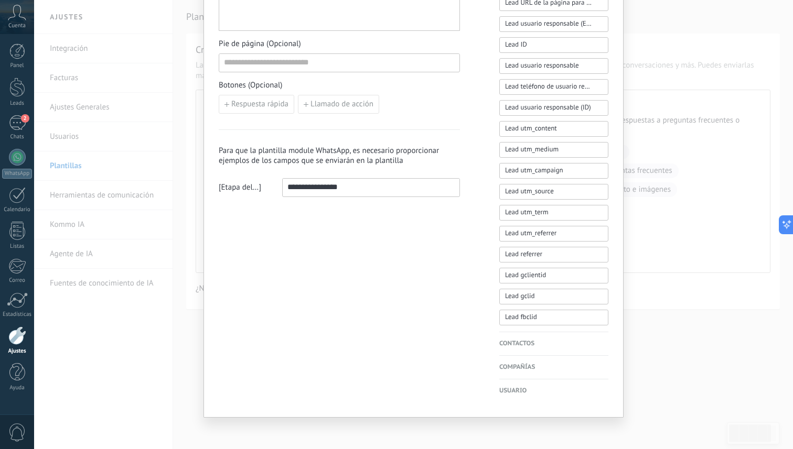
scroll to position [395, 0]
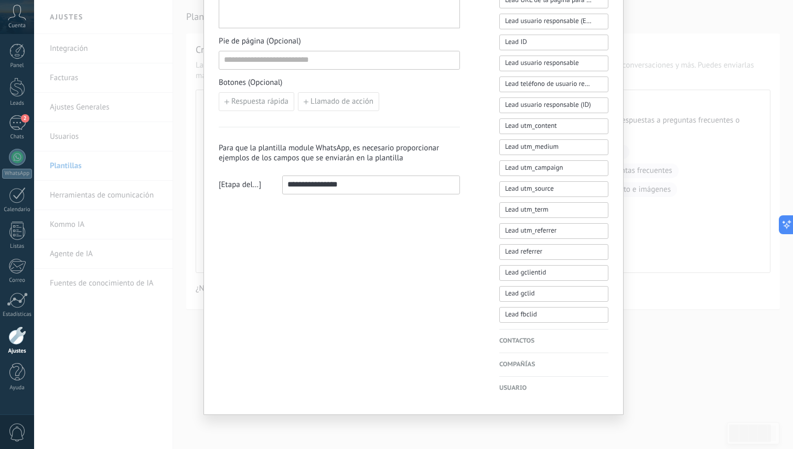
click at [405, 280] on div "**********" at bounding box center [339, 39] width 241 height 708
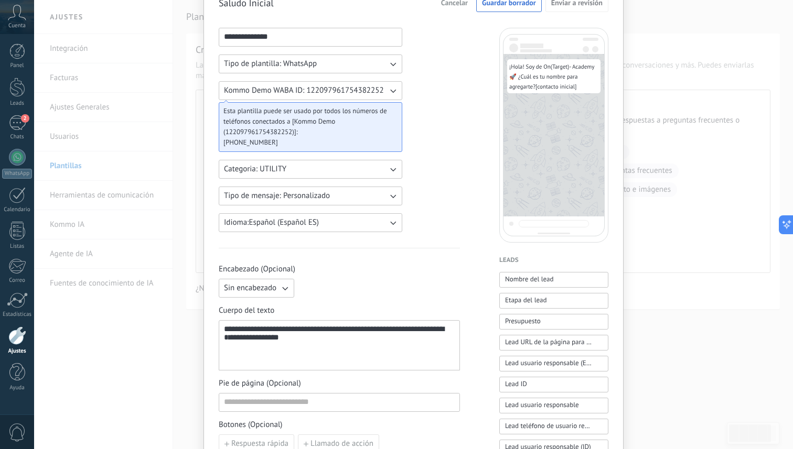
scroll to position [0, 0]
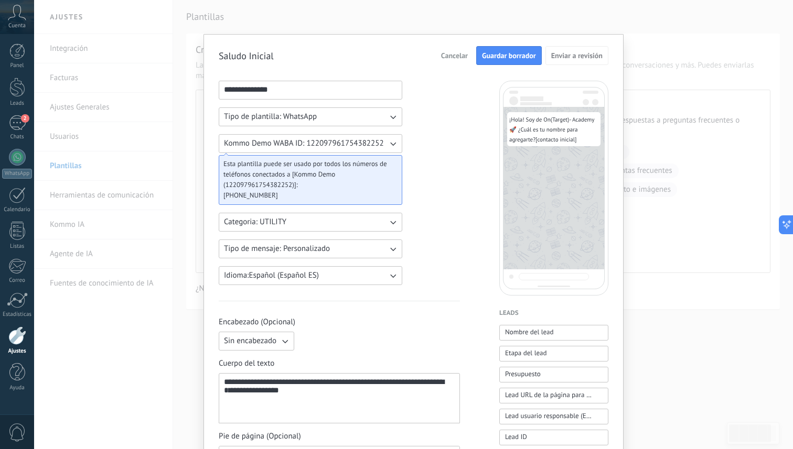
click at [514, 57] on span "Guardar borrador" at bounding box center [509, 55] width 54 height 7
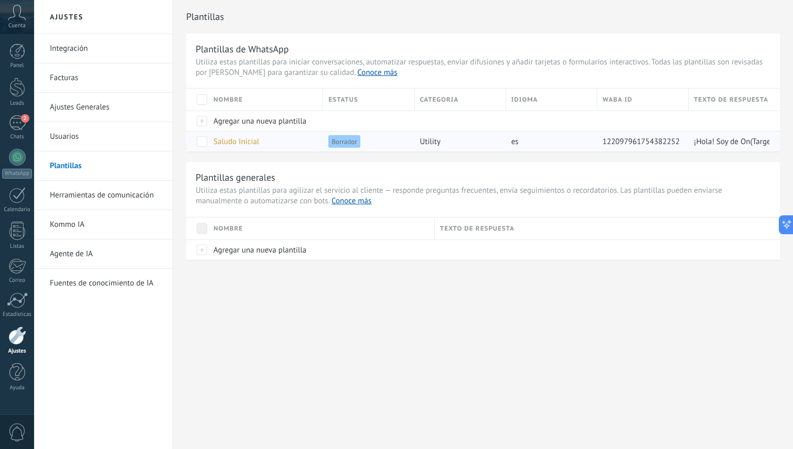
click at [315, 144] on div "Saludo Inicial" at bounding box center [263, 142] width 110 height 20
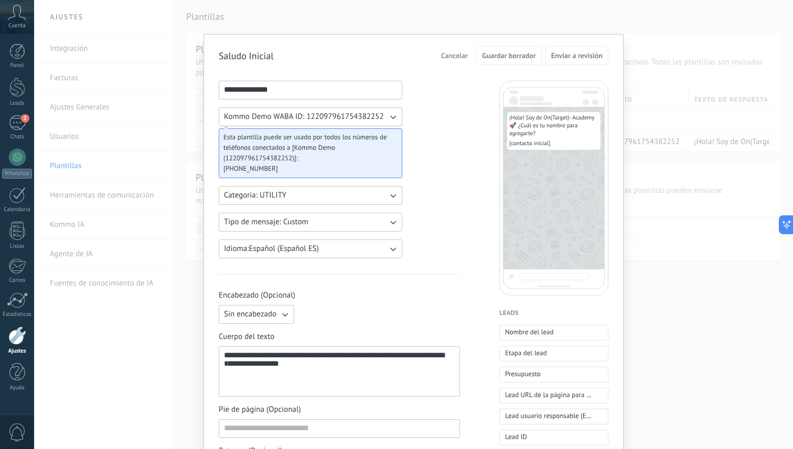
click at [389, 124] on button "Kommo Demo WABA ID: 122097961754382252" at bounding box center [311, 116] width 184 height 19
click at [385, 121] on li "Kommo Demo WABA ID: 122097961754382252" at bounding box center [306, 117] width 189 height 18
click at [392, 114] on icon "button" at bounding box center [393, 117] width 10 height 10
click at [392, 114] on li "Kommo Demo WABA ID: 122097961754382252" at bounding box center [306, 117] width 189 height 18
click at [416, 160] on div "**********" at bounding box center [339, 435] width 241 height 708
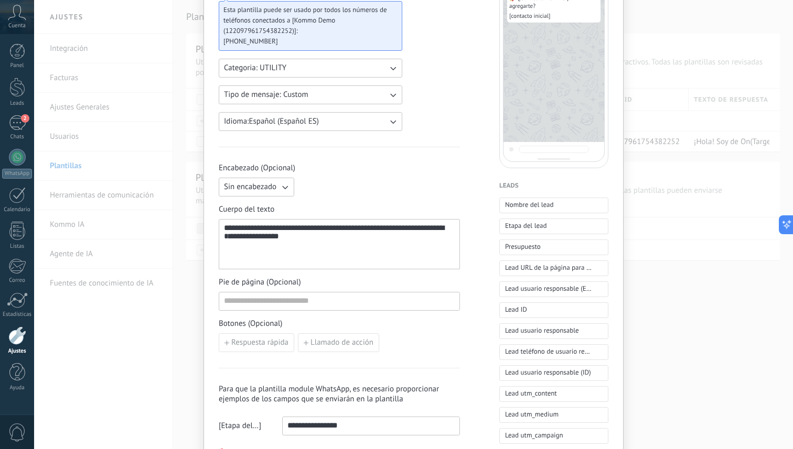
scroll to position [169, 0]
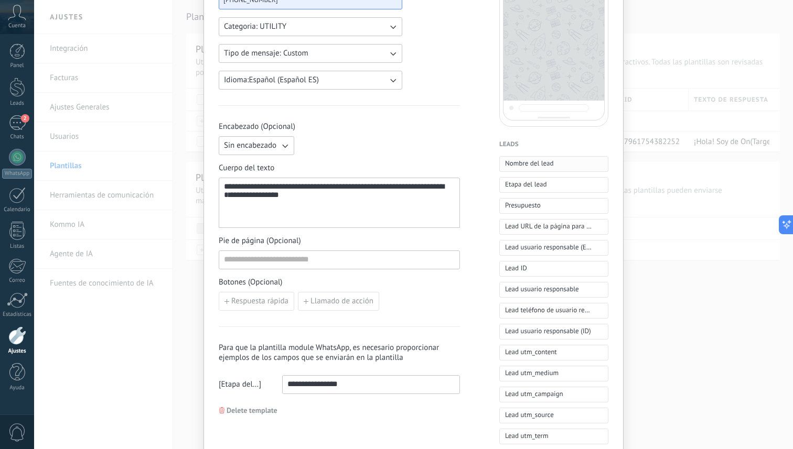
click at [517, 165] on span "Nombre del lead" at bounding box center [529, 163] width 49 height 10
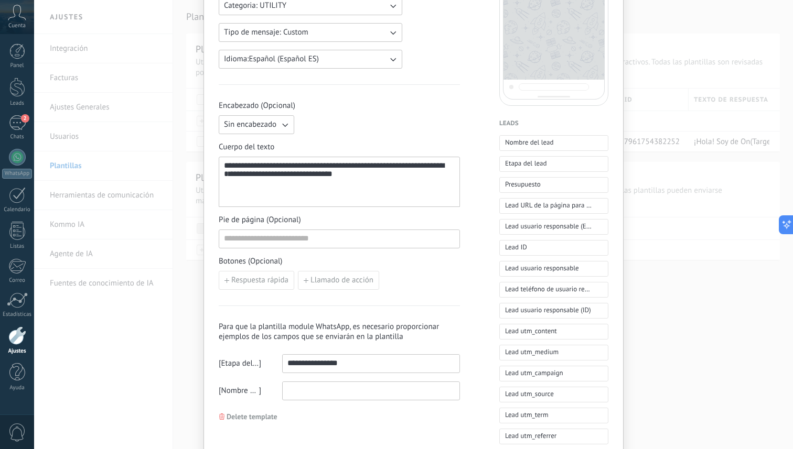
scroll to position [175, 0]
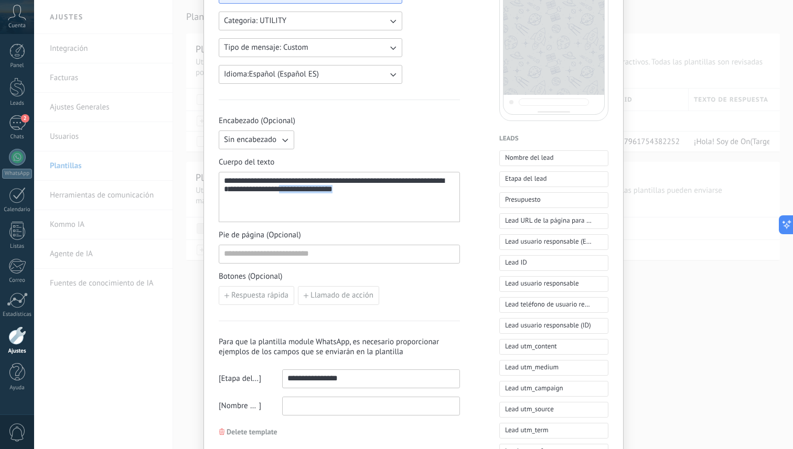
drag, startPoint x: 387, startPoint y: 196, endPoint x: 309, endPoint y: 194, distance: 77.6
click at [309, 194] on div "**********" at bounding box center [339, 197] width 231 height 41
copy span "**********"
click at [244, 184] on div "**********" at bounding box center [339, 197] width 231 height 41
click at [240, 184] on div "**********" at bounding box center [339, 197] width 231 height 41
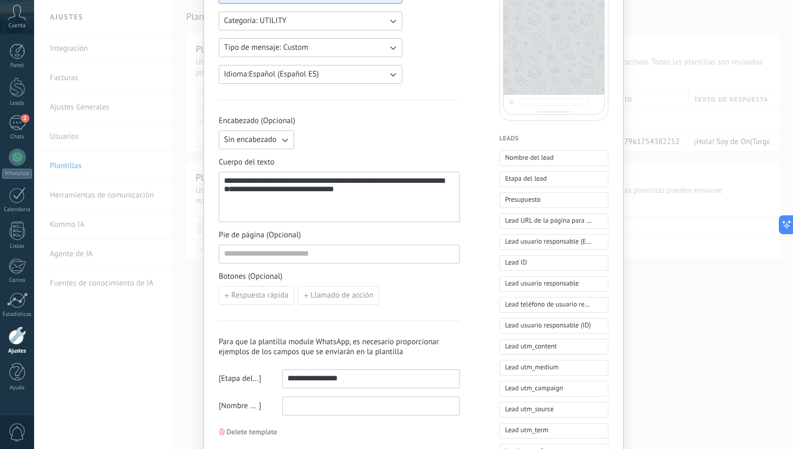
type input "**********"
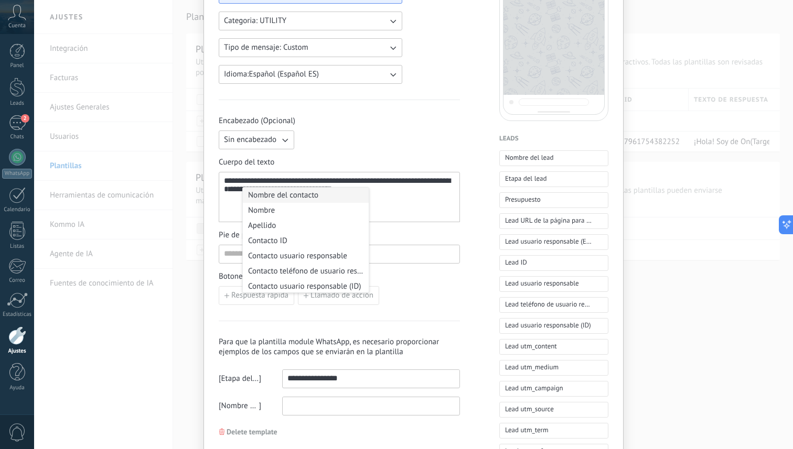
click at [253, 197] on li "Nombre del contacto" at bounding box center [306, 195] width 126 height 15
type input "**********"
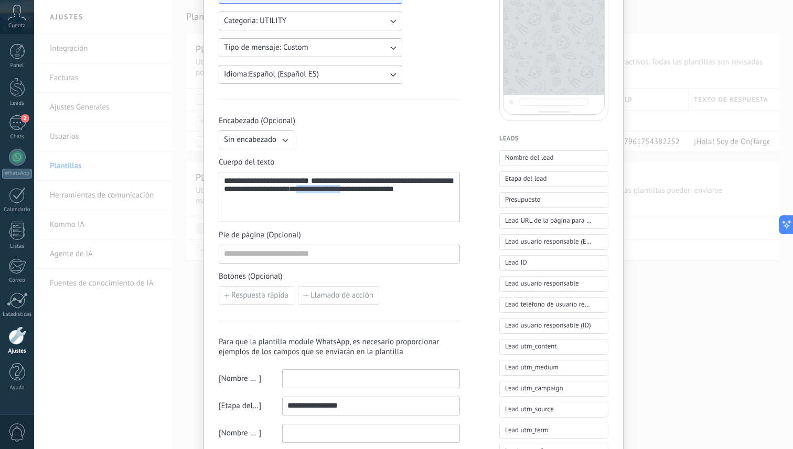
drag, startPoint x: 326, startPoint y: 194, endPoint x: 443, endPoint y: 192, distance: 116.9
click at [443, 192] on div "**********" at bounding box center [339, 197] width 231 height 41
click at [438, 194] on div "**********" at bounding box center [339, 197] width 231 height 41
drag, startPoint x: 438, startPoint y: 194, endPoint x: 442, endPoint y: 200, distance: 6.8
click at [442, 201] on div "**********" at bounding box center [339, 197] width 231 height 41
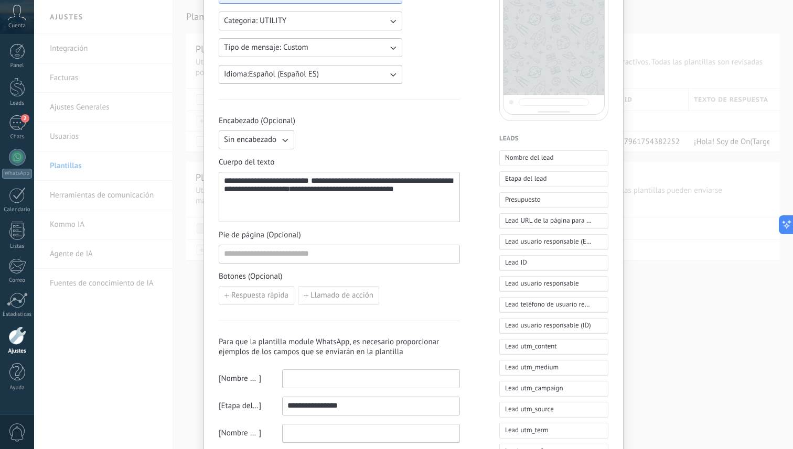
click at [442, 196] on div "**********" at bounding box center [339, 197] width 231 height 41
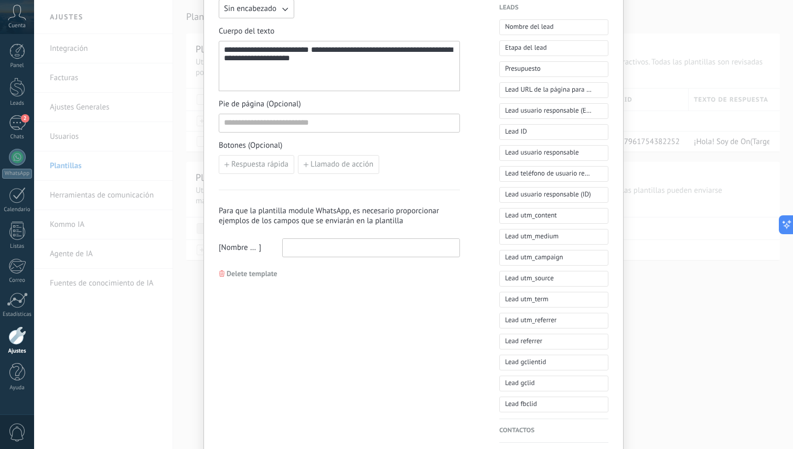
scroll to position [310, 0]
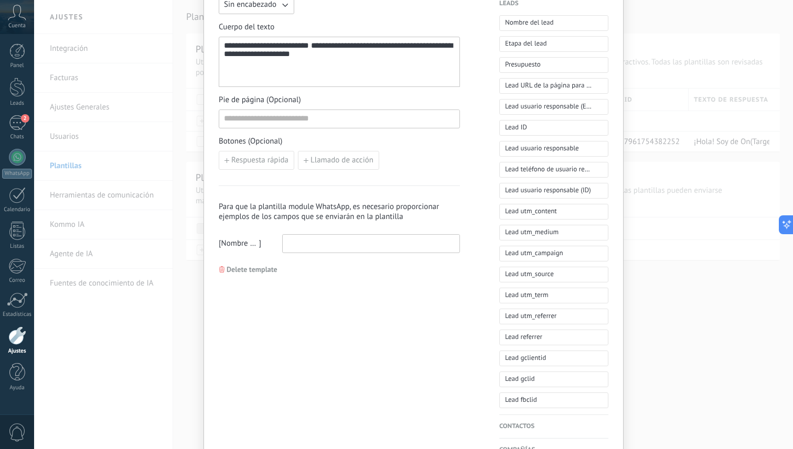
click at [264, 268] on span "Delete template" at bounding box center [252, 269] width 51 height 7
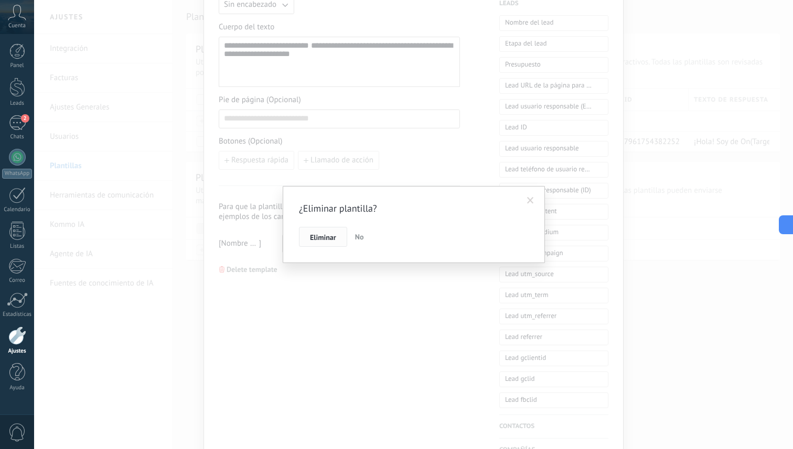
click at [316, 241] on span "Eliminar" at bounding box center [323, 237] width 26 height 7
